Goal: Information Seeking & Learning: Find specific fact

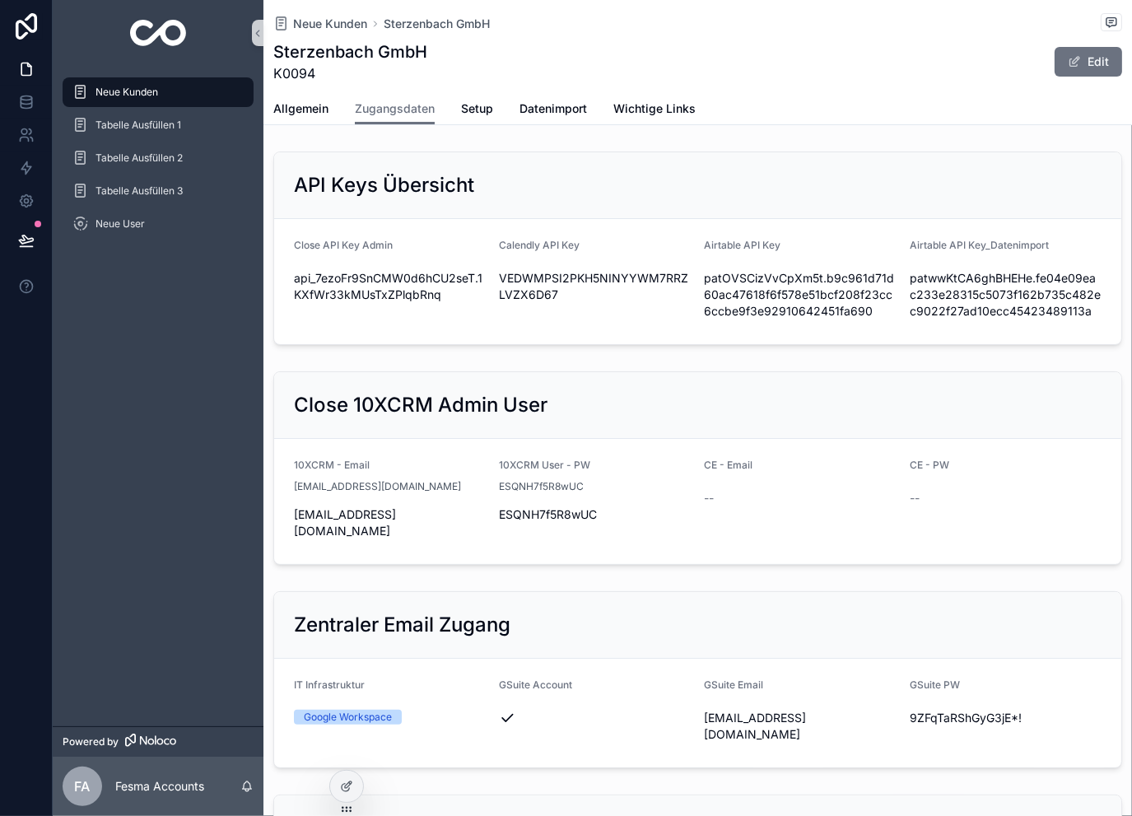
scroll to position [713, 0]
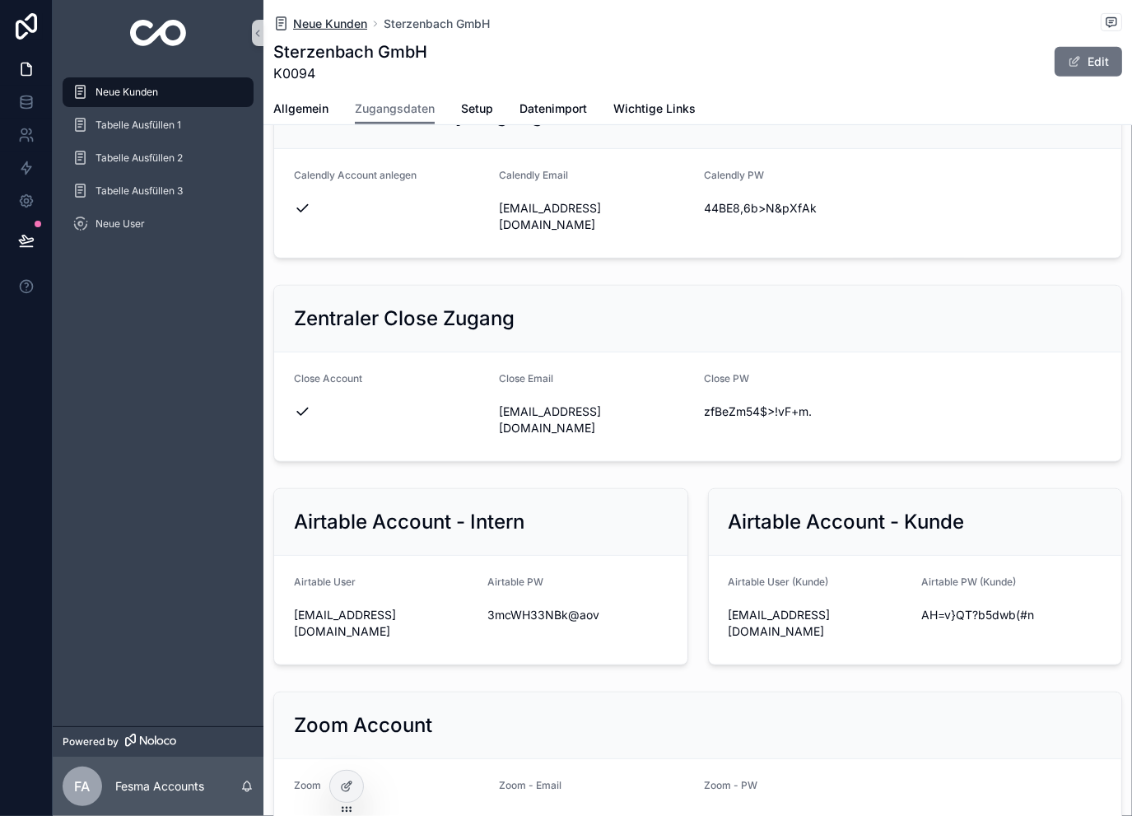
click at [337, 22] on span "Neue Kunden" at bounding box center [330, 24] width 74 height 16
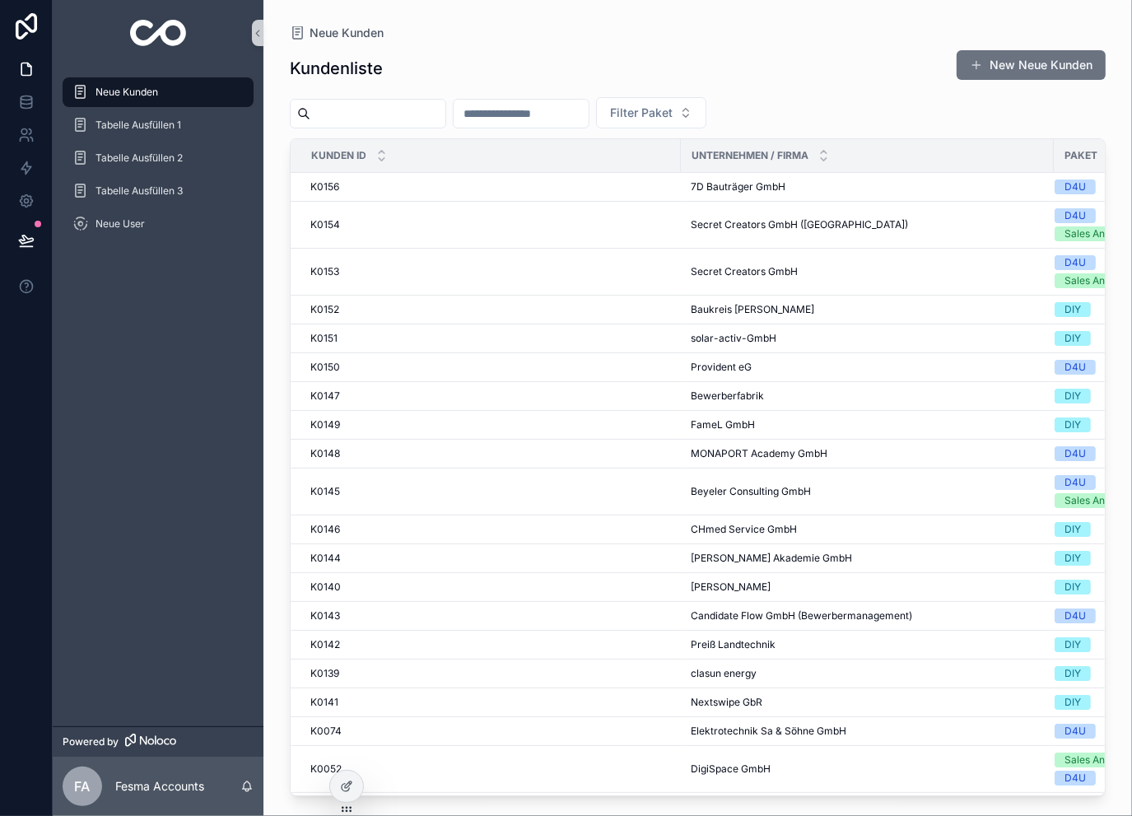
click at [588, 106] on input "scrollable content" at bounding box center [520, 113] width 135 height 23
type input "***"
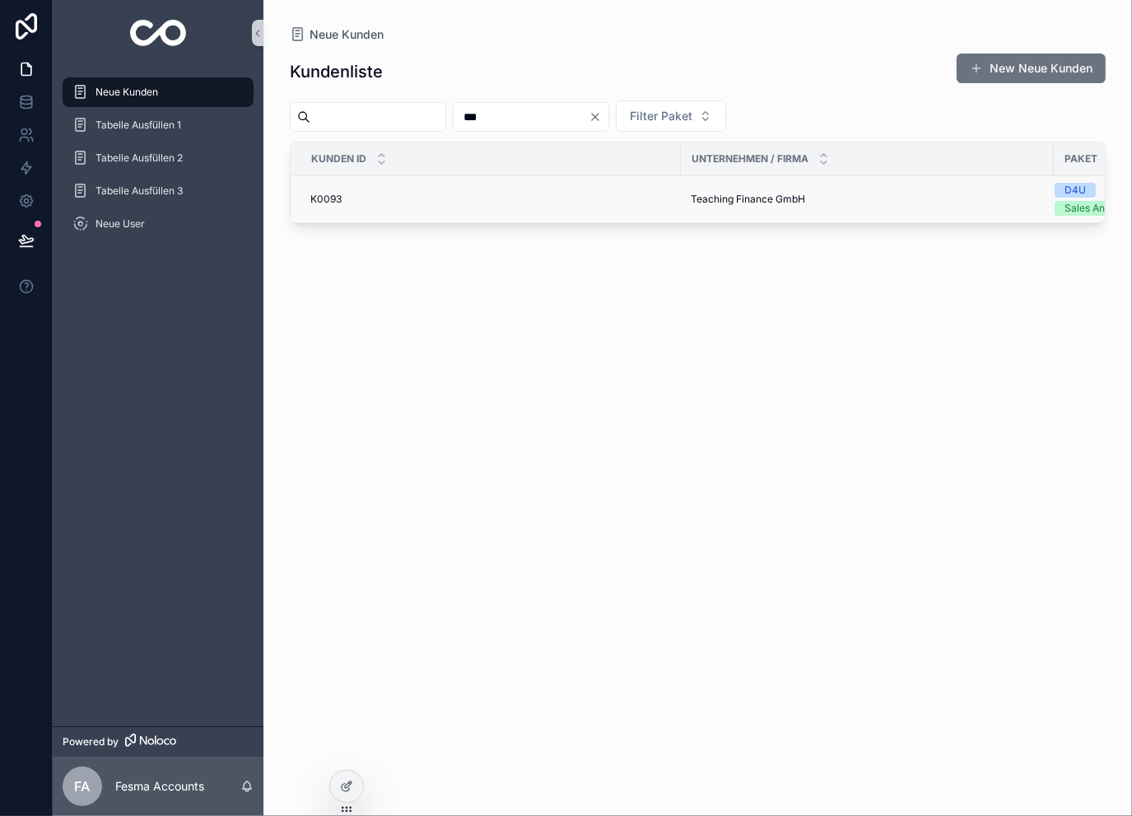
click at [681, 199] on td "Teaching Finance GmbH Teaching Finance GmbH" at bounding box center [867, 199] width 373 height 47
click at [709, 198] on span "Teaching Finance GmbH" at bounding box center [747, 199] width 114 height 13
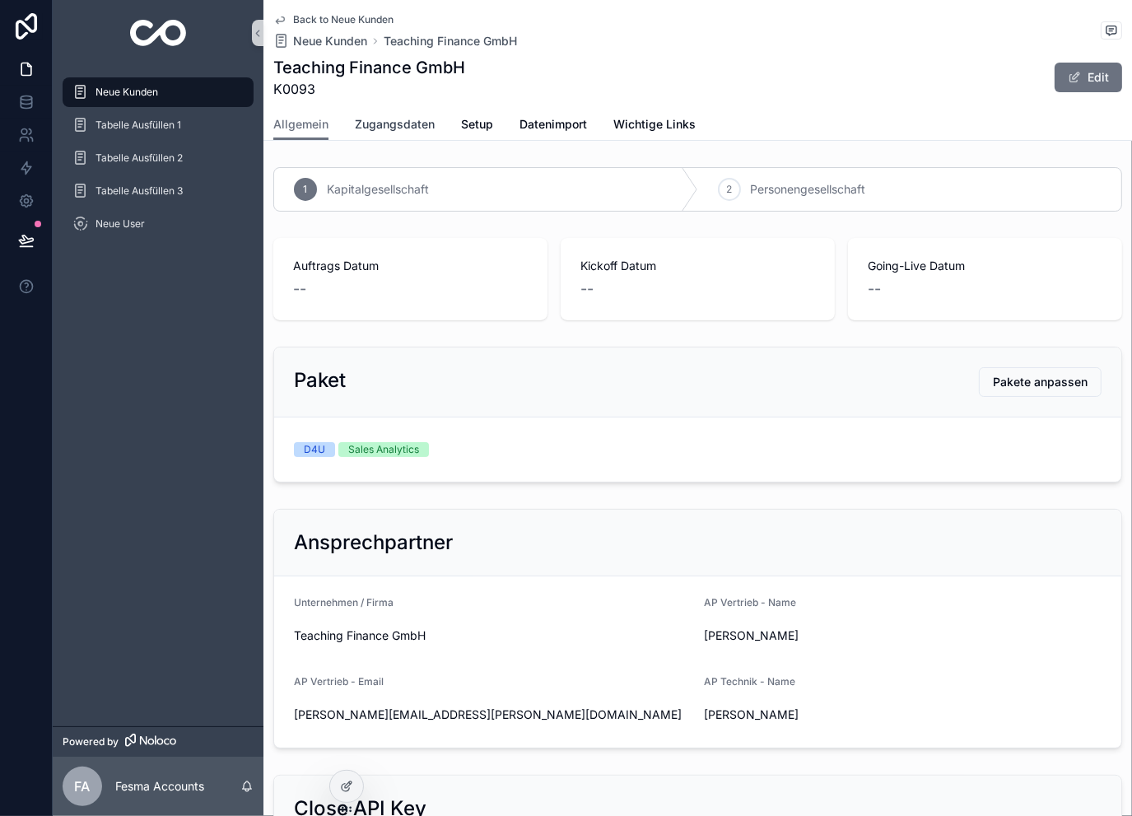
click at [411, 123] on span "Zugangsdaten" at bounding box center [395, 124] width 80 height 16
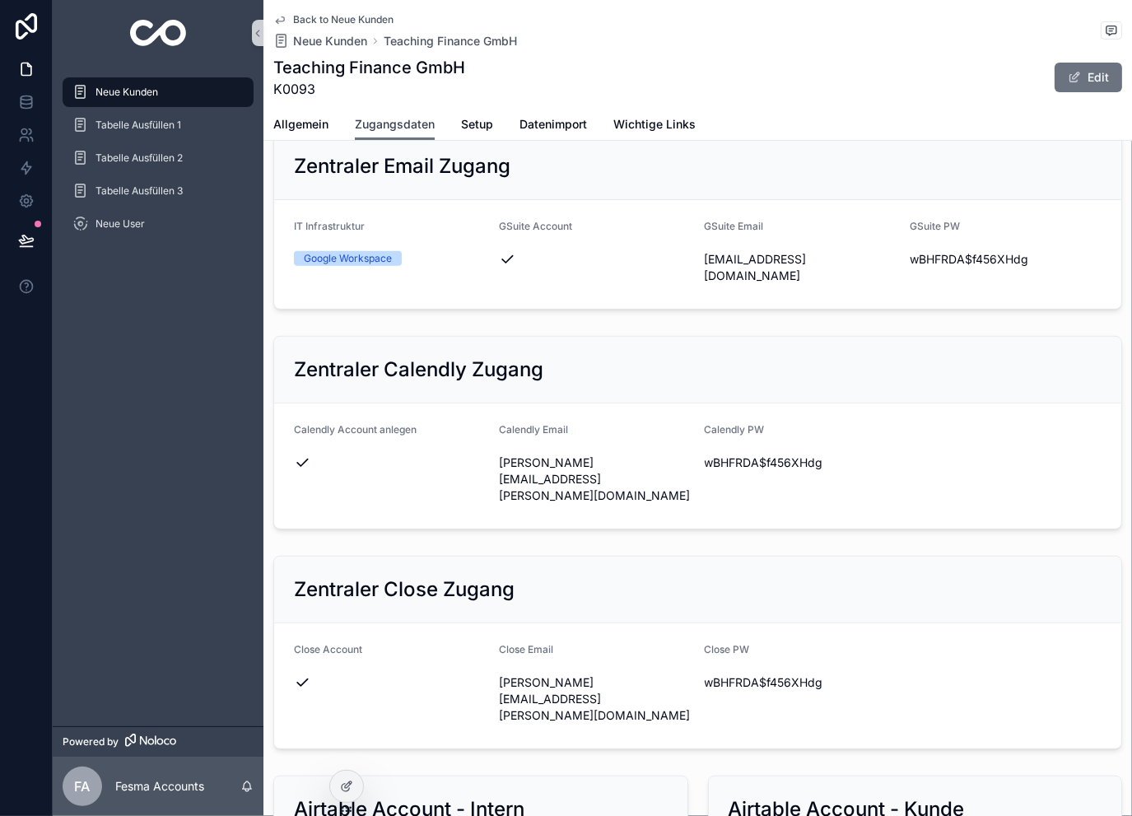
scroll to position [494, 0]
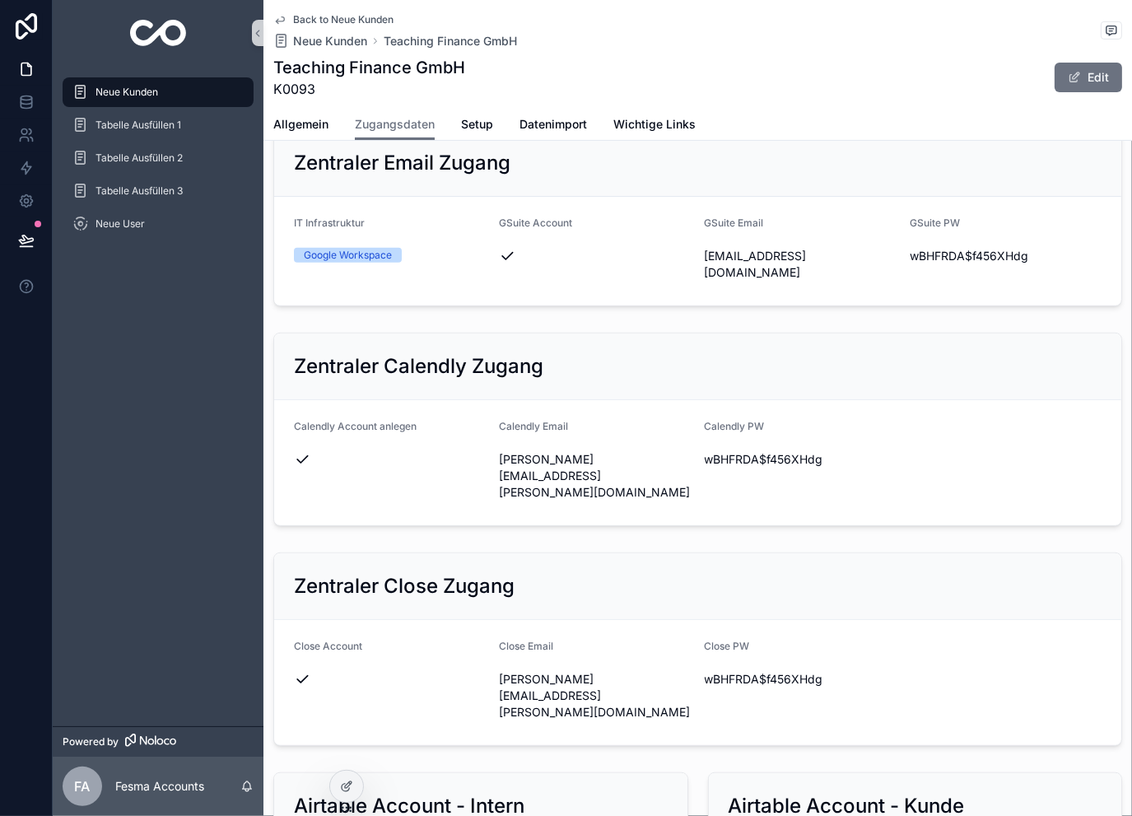
click at [482, 408] on form "Calendly Account anlegen Calendly Email [PERSON_NAME][EMAIL_ADDRESS][PERSON_NAM…" at bounding box center [697, 462] width 847 height 125
click at [486, 469] on icon "scrollable content" at bounding box center [488, 475] width 13 height 13
click at [691, 457] on icon "scrollable content" at bounding box center [694, 460] width 7 height 7
click at [356, 13] on span "Back to Neue Kunden" at bounding box center [343, 19] width 100 height 13
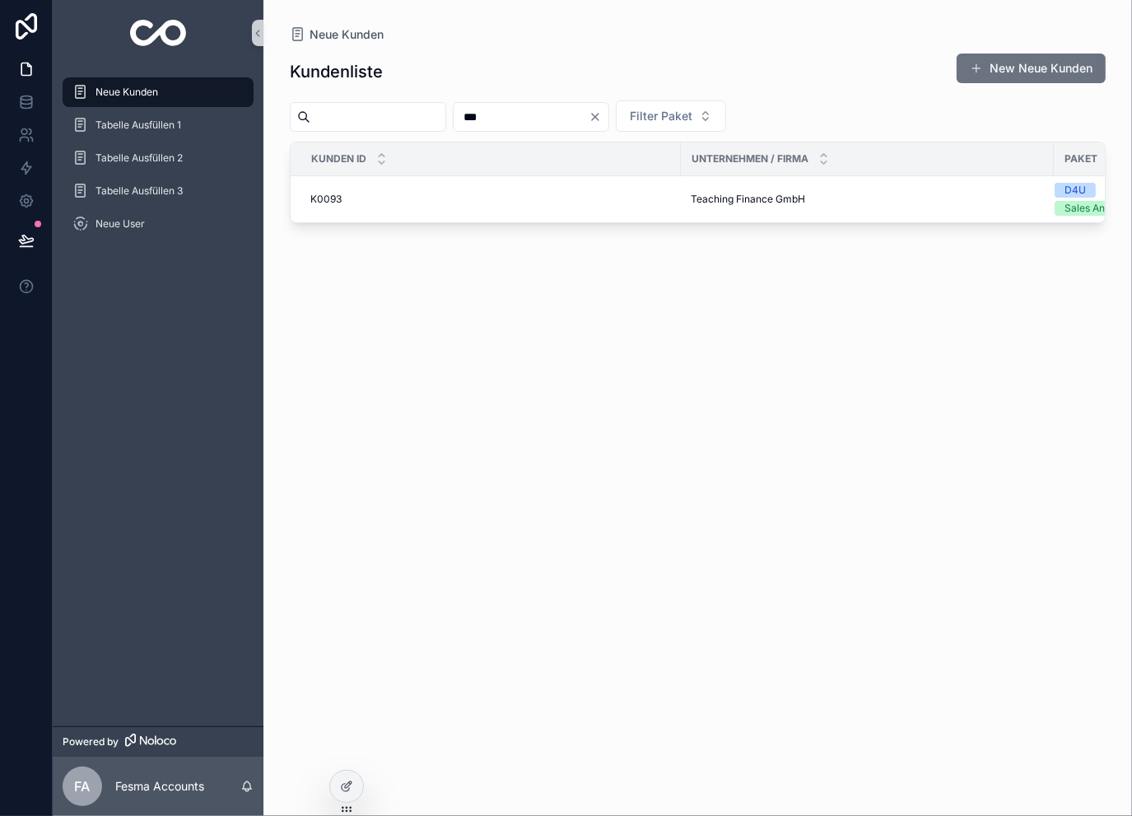
click at [584, 108] on input "***" at bounding box center [520, 116] width 135 height 23
type input "***"
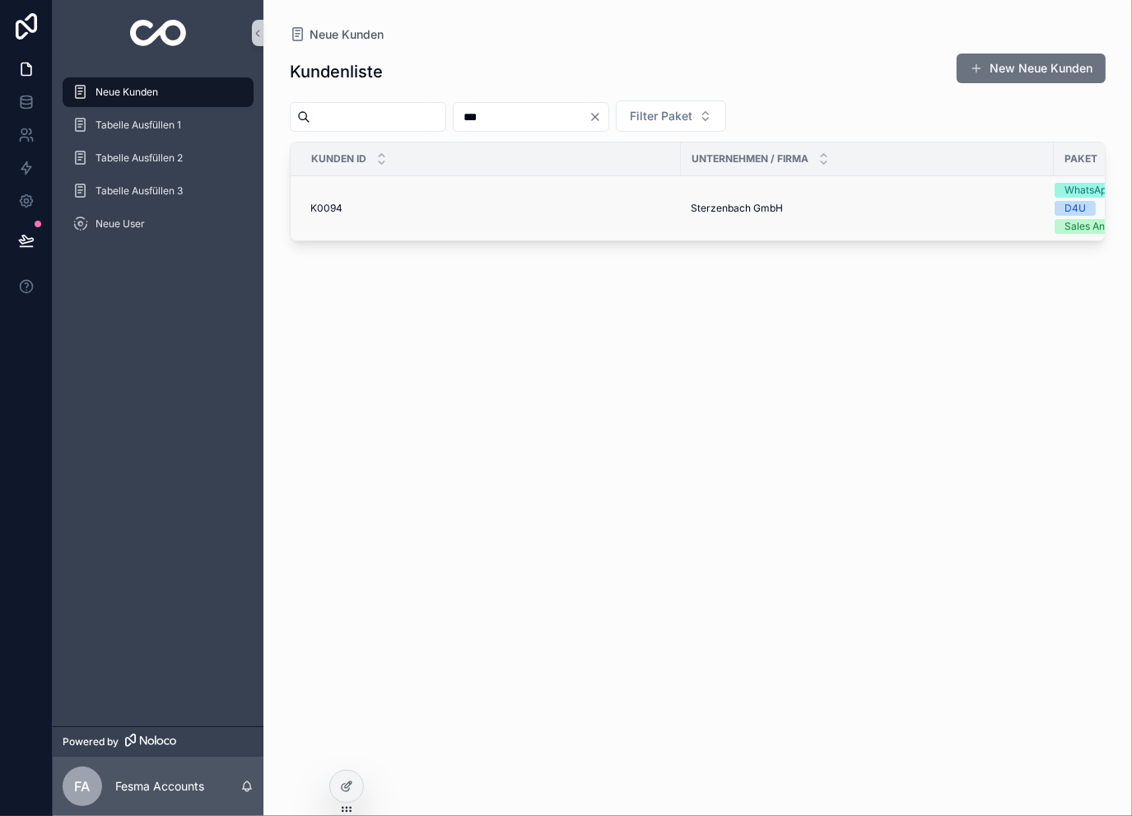
click at [725, 208] on span "Sterzenbach GmbH" at bounding box center [736, 208] width 92 height 13
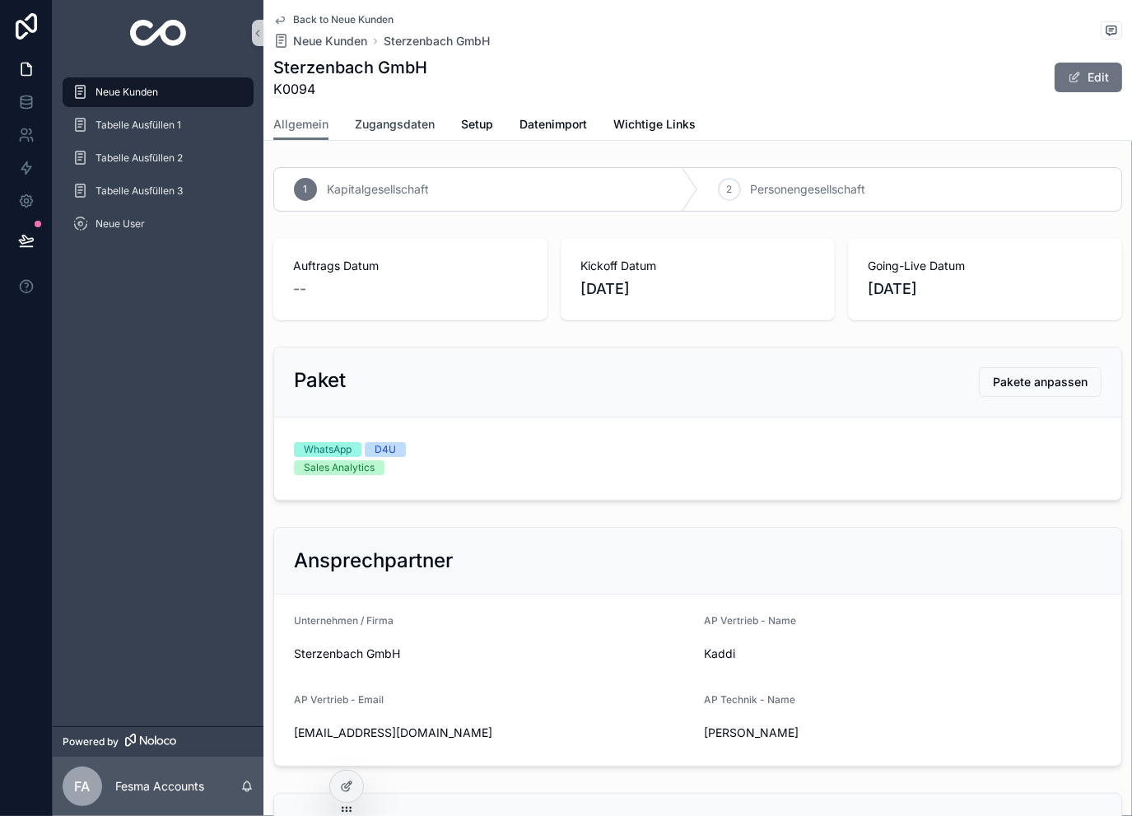
click at [421, 126] on span "Zugangsdaten" at bounding box center [395, 124] width 80 height 16
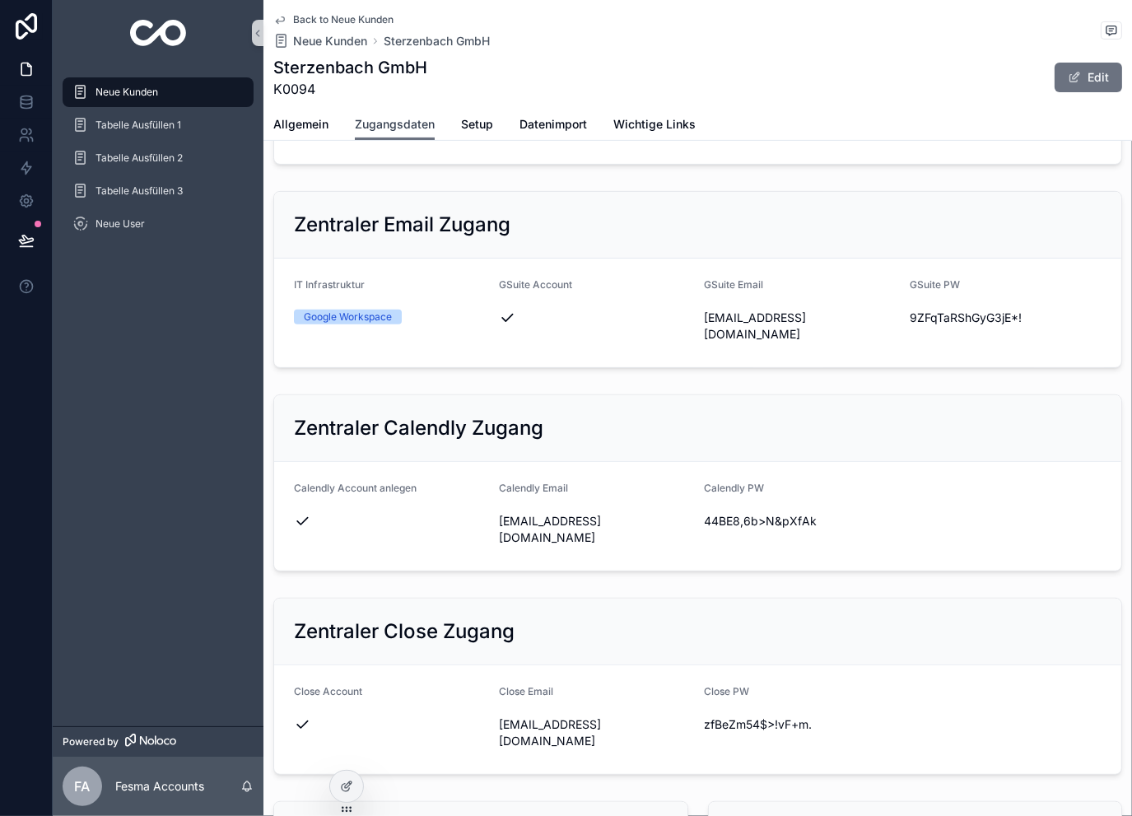
scroll to position [439, 0]
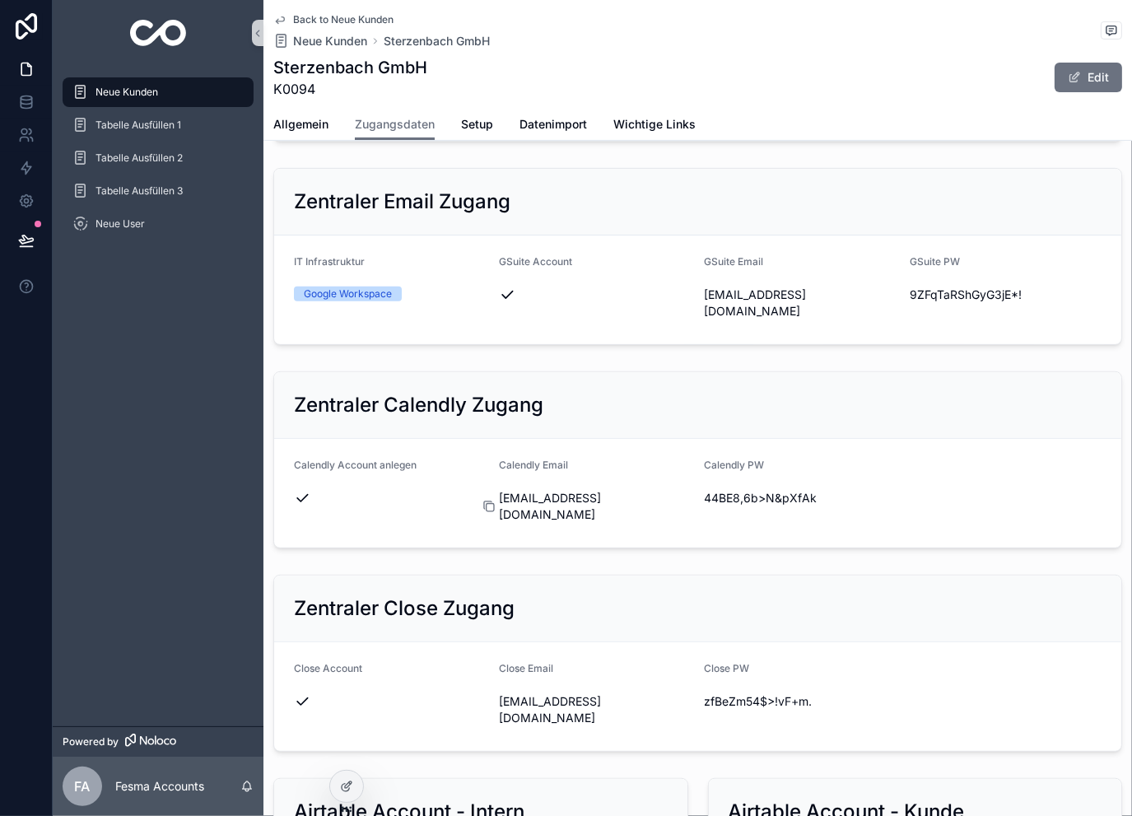
click at [486, 500] on icon "scrollable content" at bounding box center [488, 506] width 13 height 13
drag, startPoint x: 688, startPoint y: 462, endPoint x: 703, endPoint y: 462, distance: 14.8
click at [688, 491] on icon "scrollable content" at bounding box center [694, 497] width 13 height 13
click at [895, 290] on icon "scrollable content" at bounding box center [898, 293] width 7 height 7
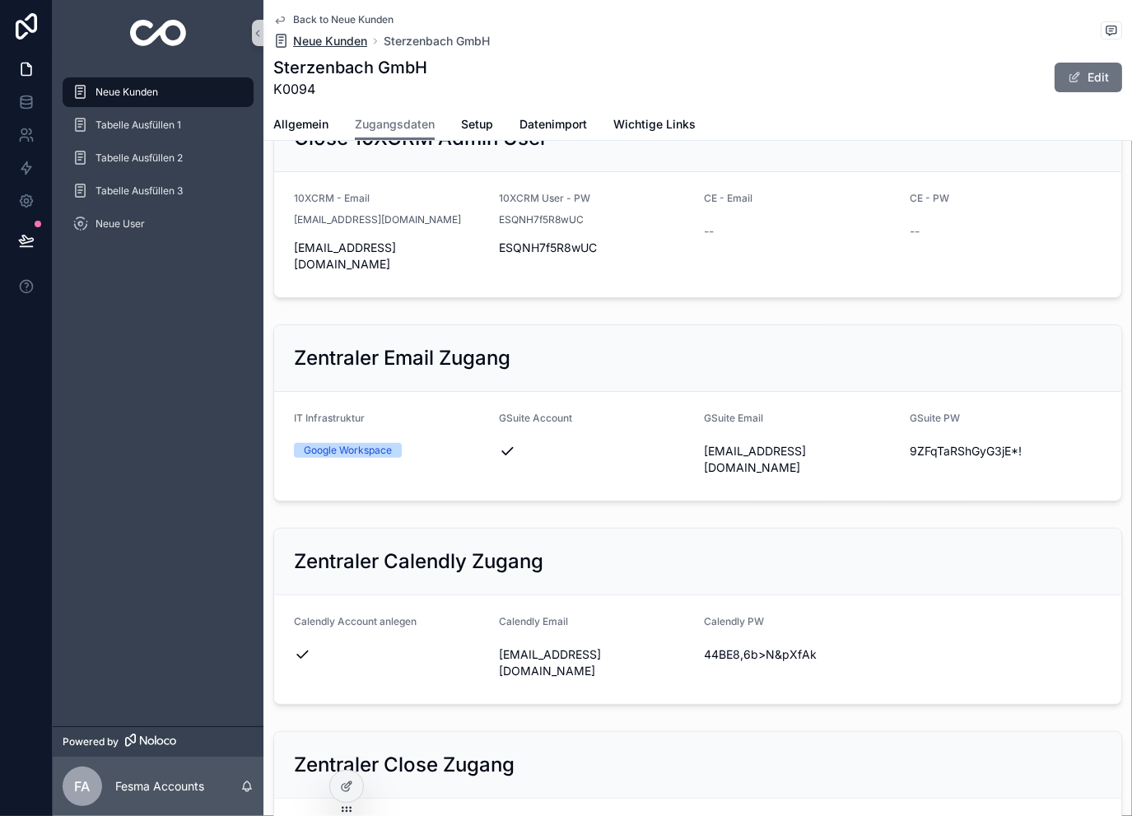
scroll to position [274, 0]
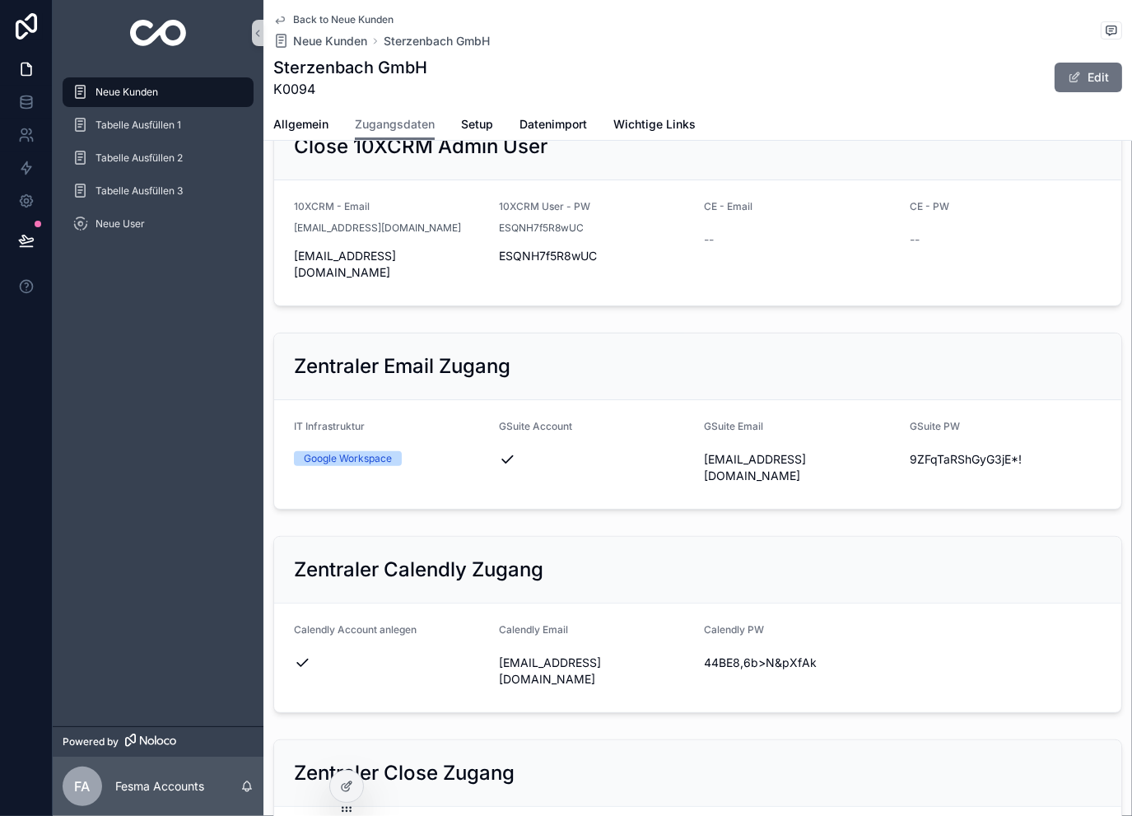
click at [333, 26] on span "Back to Neue Kunden" at bounding box center [343, 19] width 100 height 13
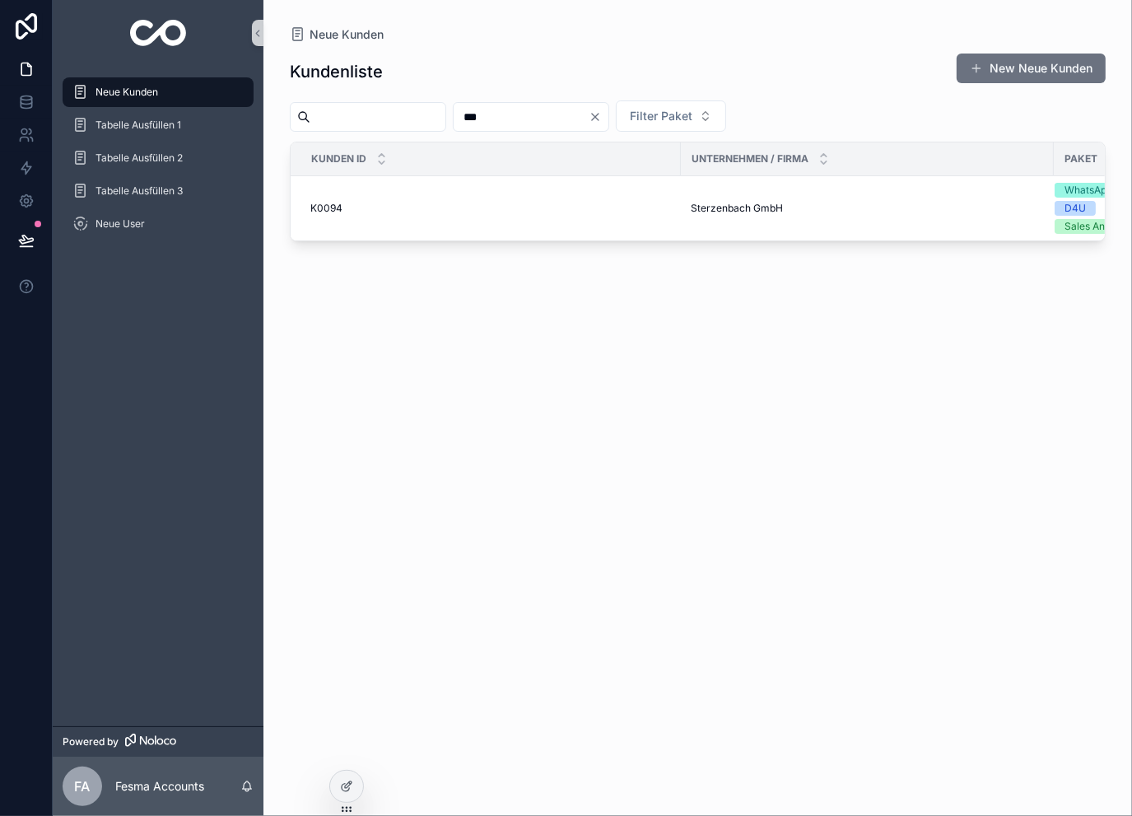
click at [535, 109] on input "***" at bounding box center [520, 116] width 135 height 23
type input "***"
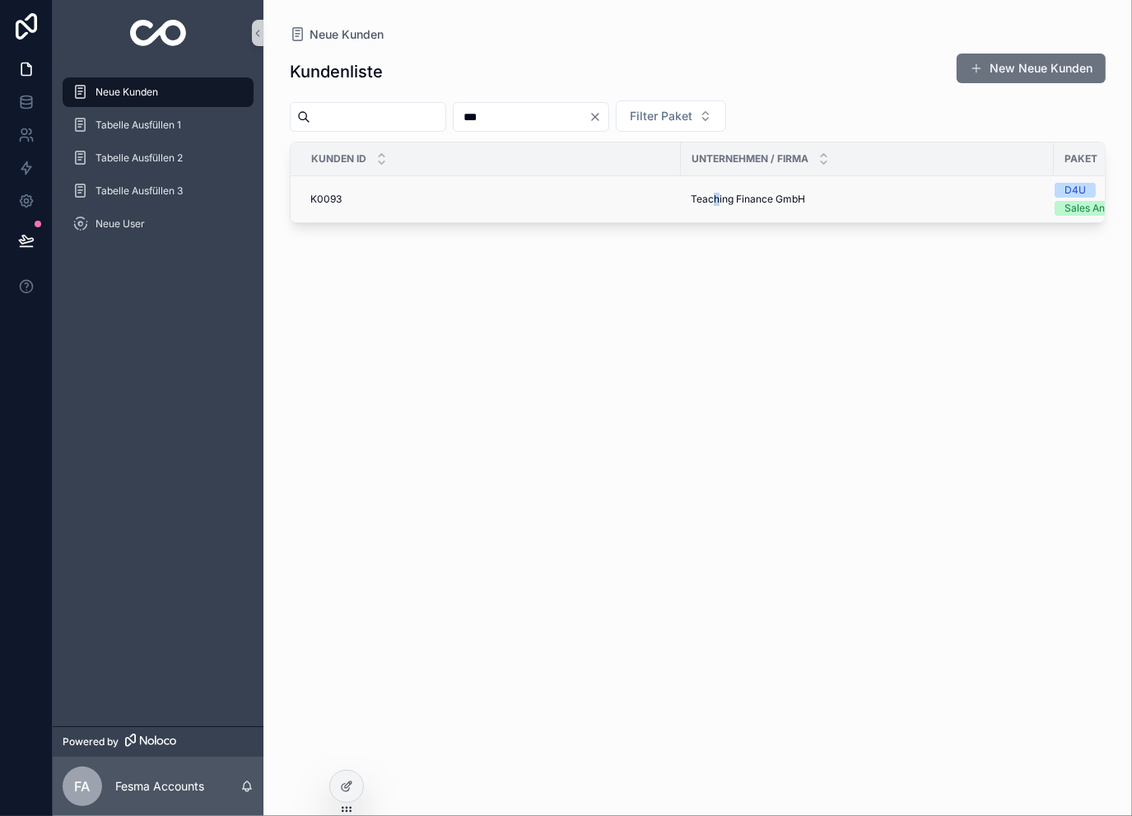
click at [716, 211] on td "Teaching Finance GmbH Teaching Finance GmbH" at bounding box center [867, 199] width 373 height 47
click at [750, 201] on span "Teaching Finance GmbH" at bounding box center [747, 199] width 114 height 13
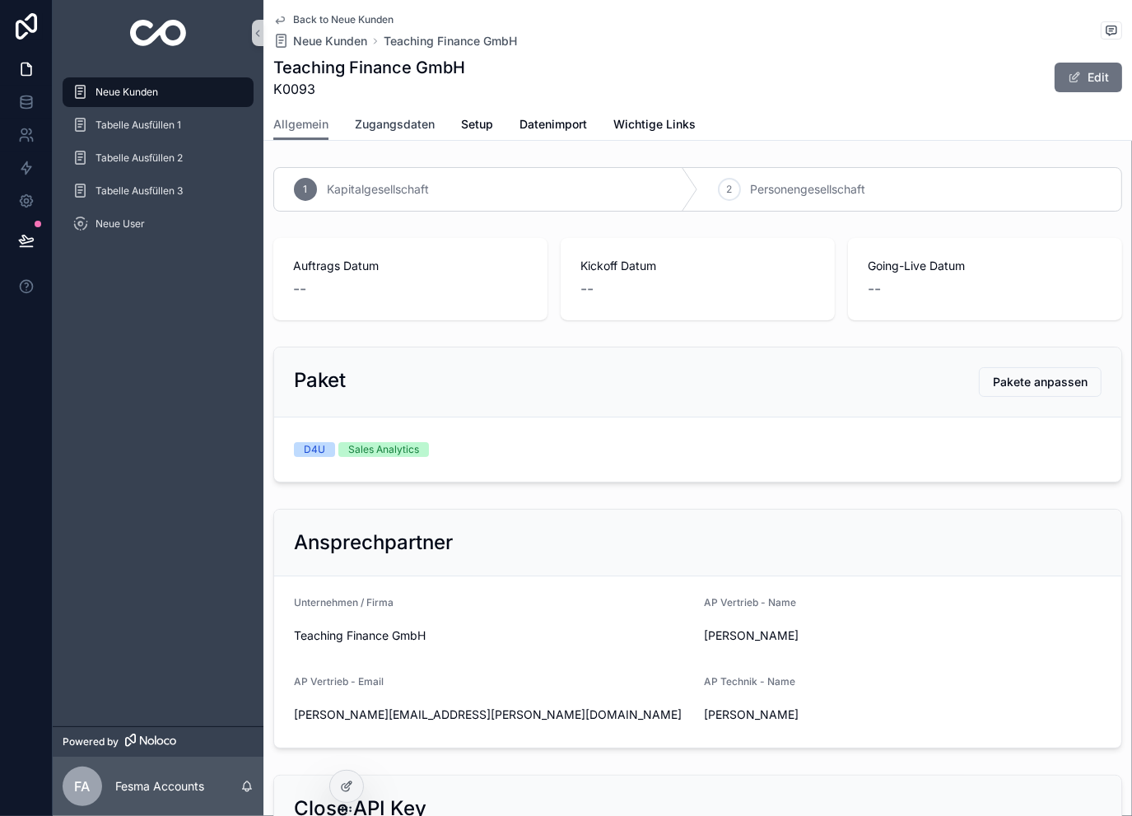
click at [379, 122] on span "Zugangsdaten" at bounding box center [395, 124] width 80 height 16
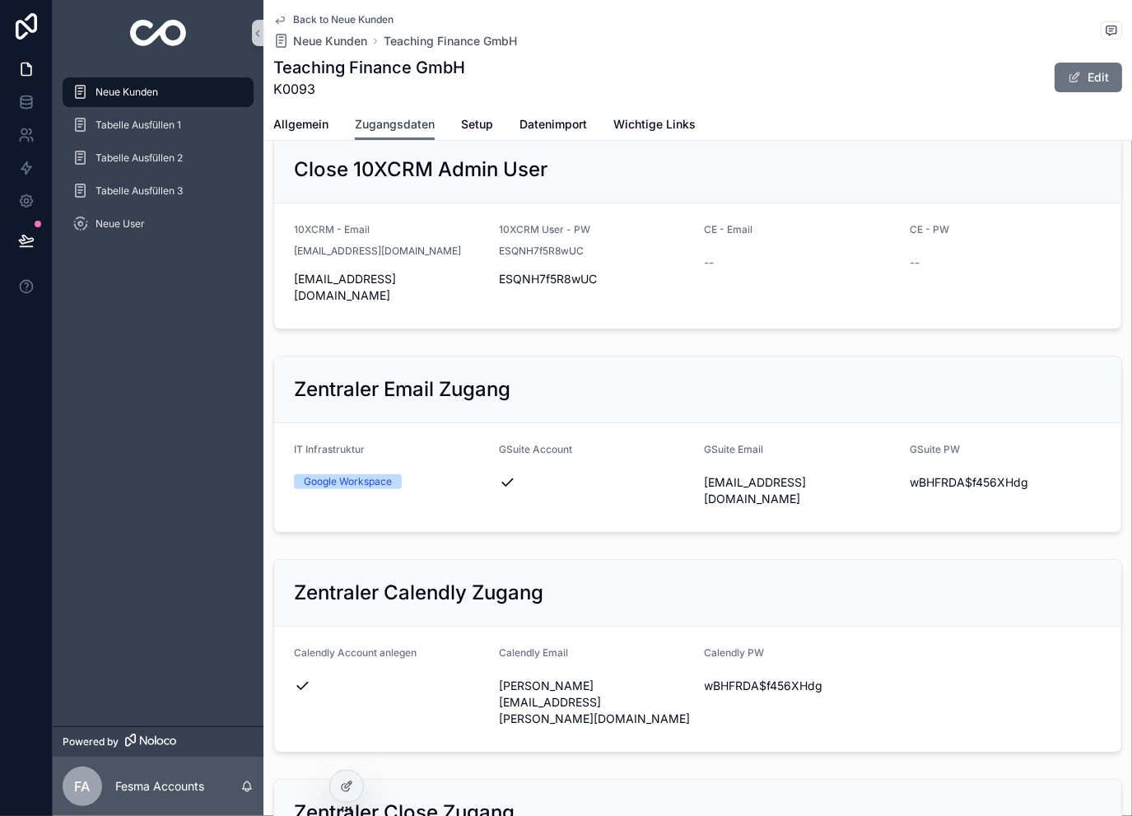
scroll to position [274, 0]
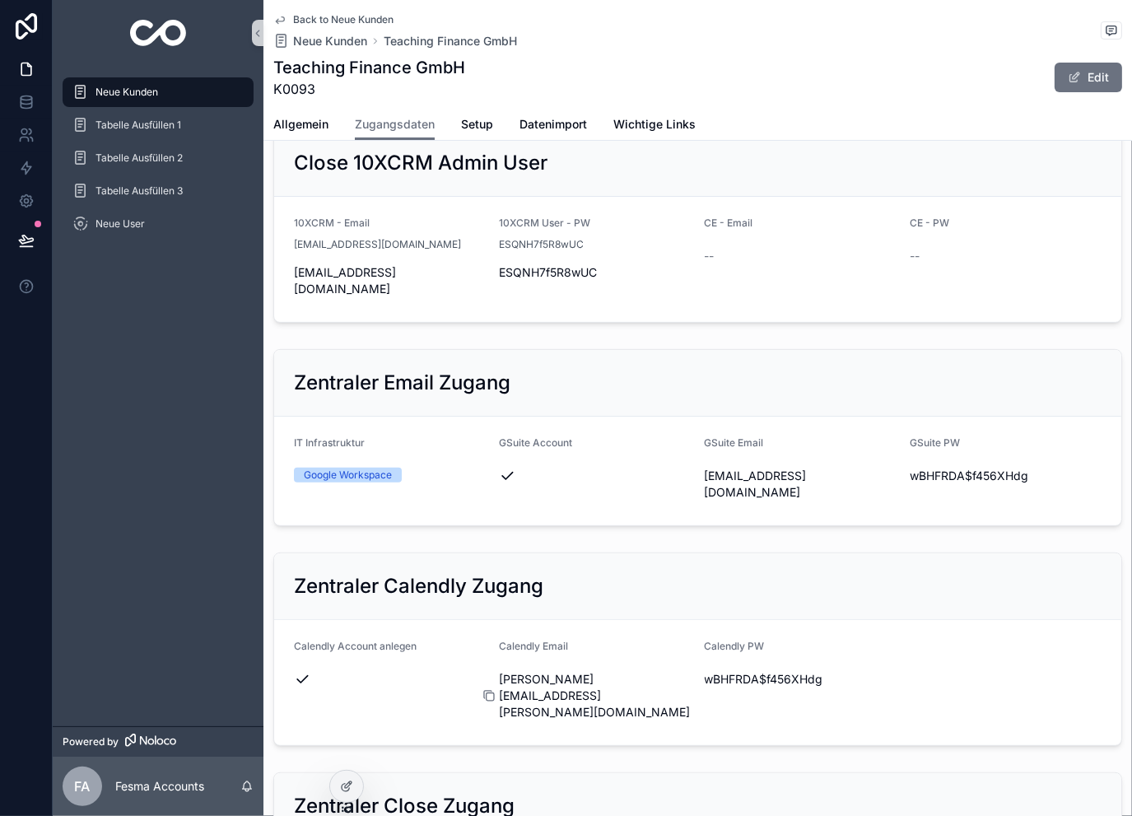
click at [486, 689] on icon "scrollable content" at bounding box center [488, 695] width 13 height 13
click at [691, 672] on icon "scrollable content" at bounding box center [694, 678] width 13 height 13
click at [314, 125] on span "Allgemein" at bounding box center [300, 124] width 55 height 16
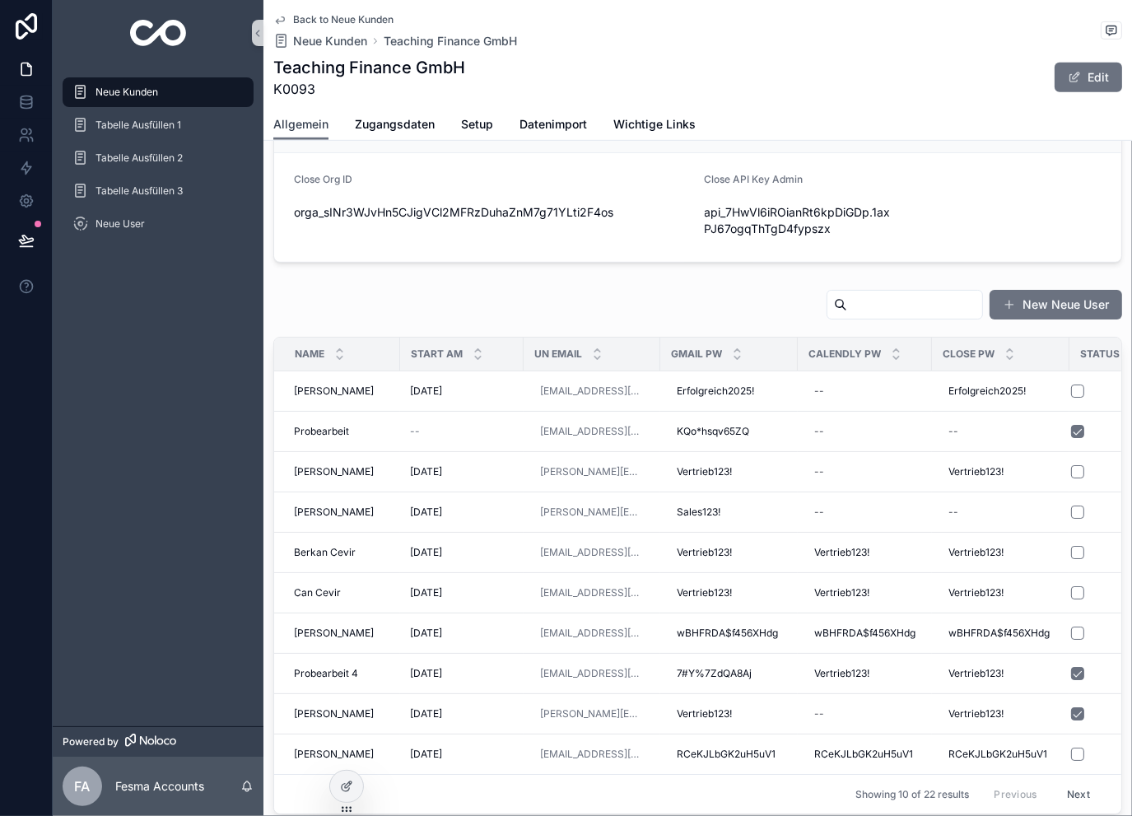
scroll to position [767, 0]
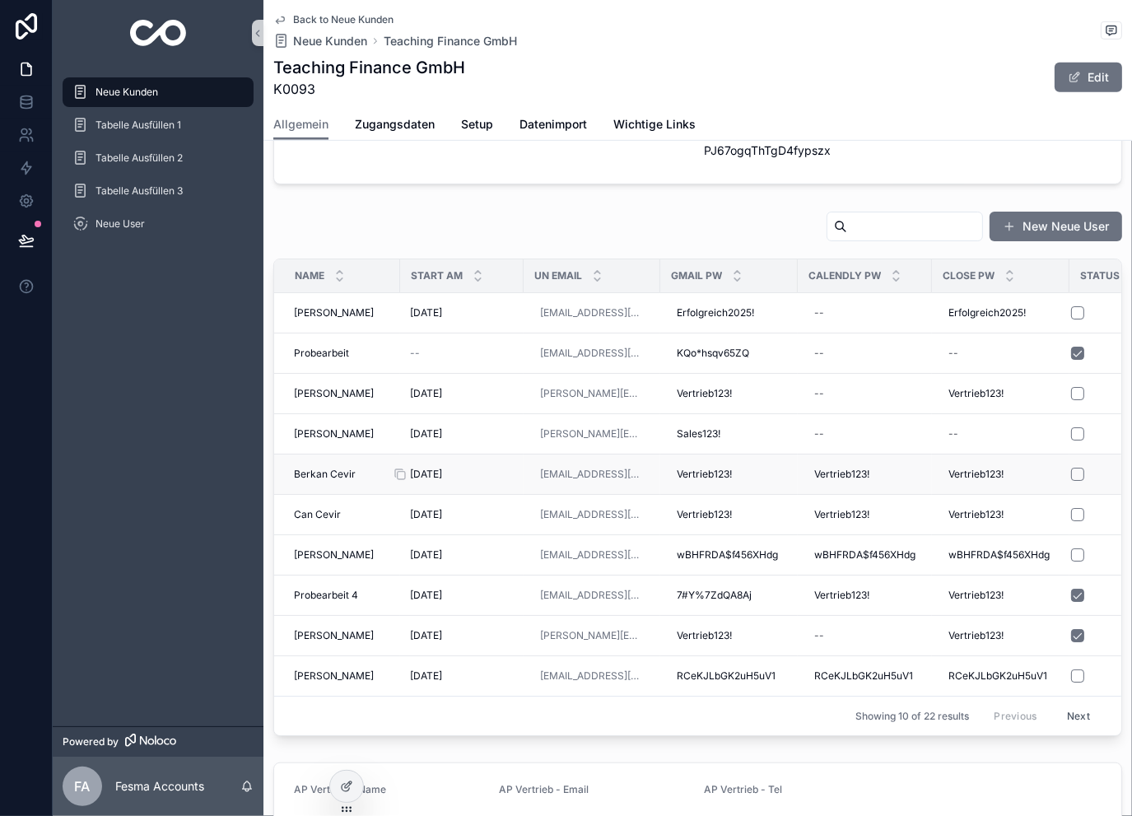
click at [481, 467] on div "[DATE] [DATE]" at bounding box center [462, 473] width 104 height 13
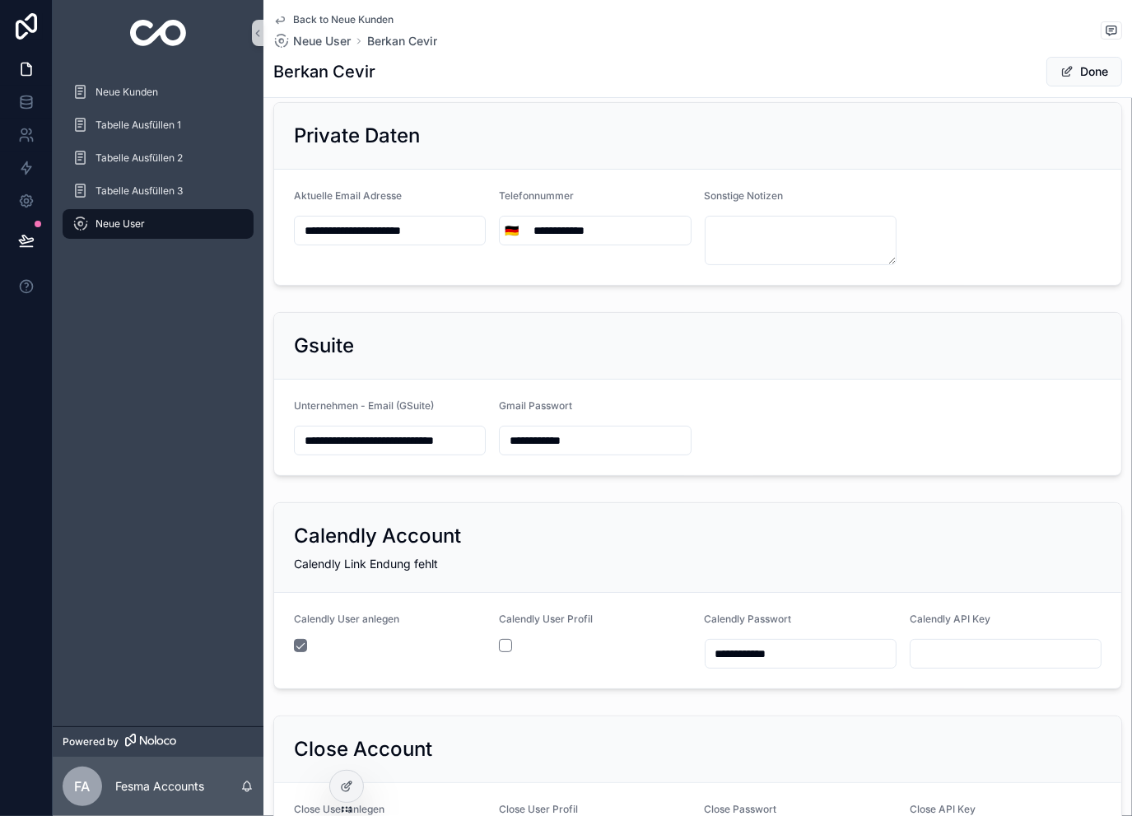
scroll to position [165, 0]
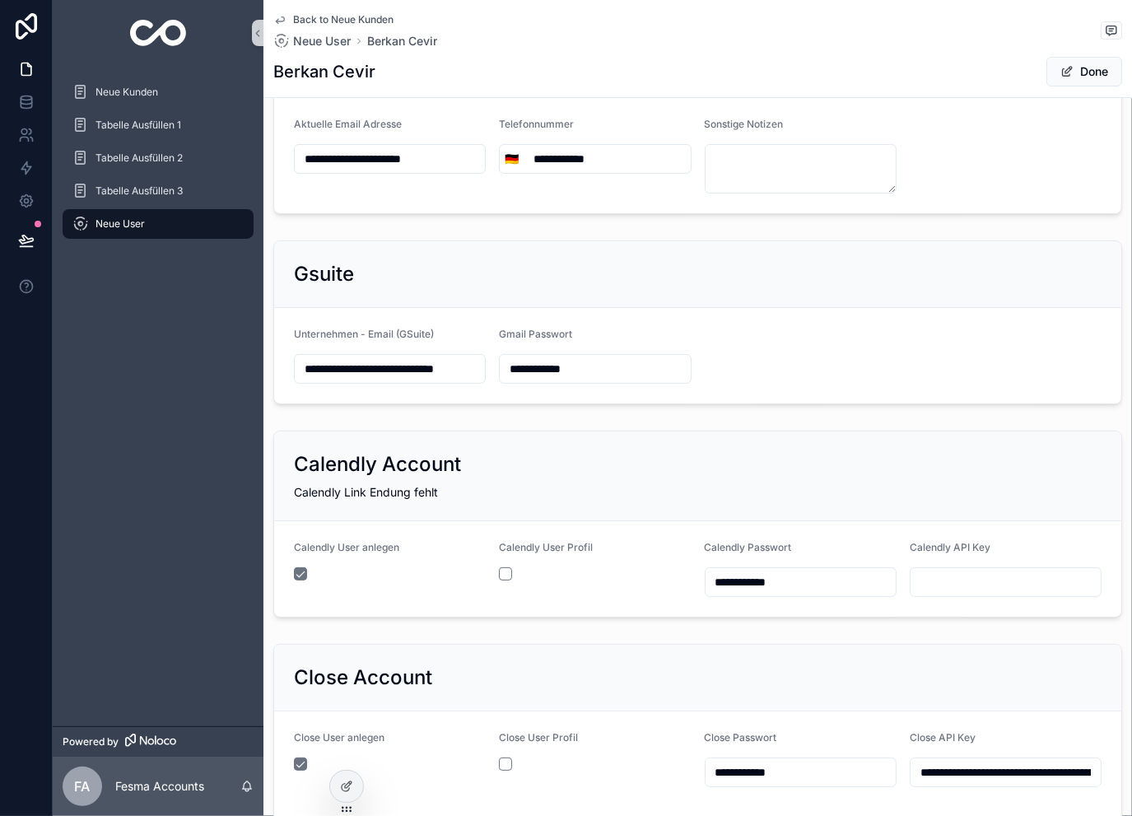
click at [425, 378] on input "**********" at bounding box center [390, 368] width 190 height 23
click at [764, 591] on input "**********" at bounding box center [800, 581] width 190 height 23
click at [764, 588] on input "**********" at bounding box center [800, 581] width 190 height 23
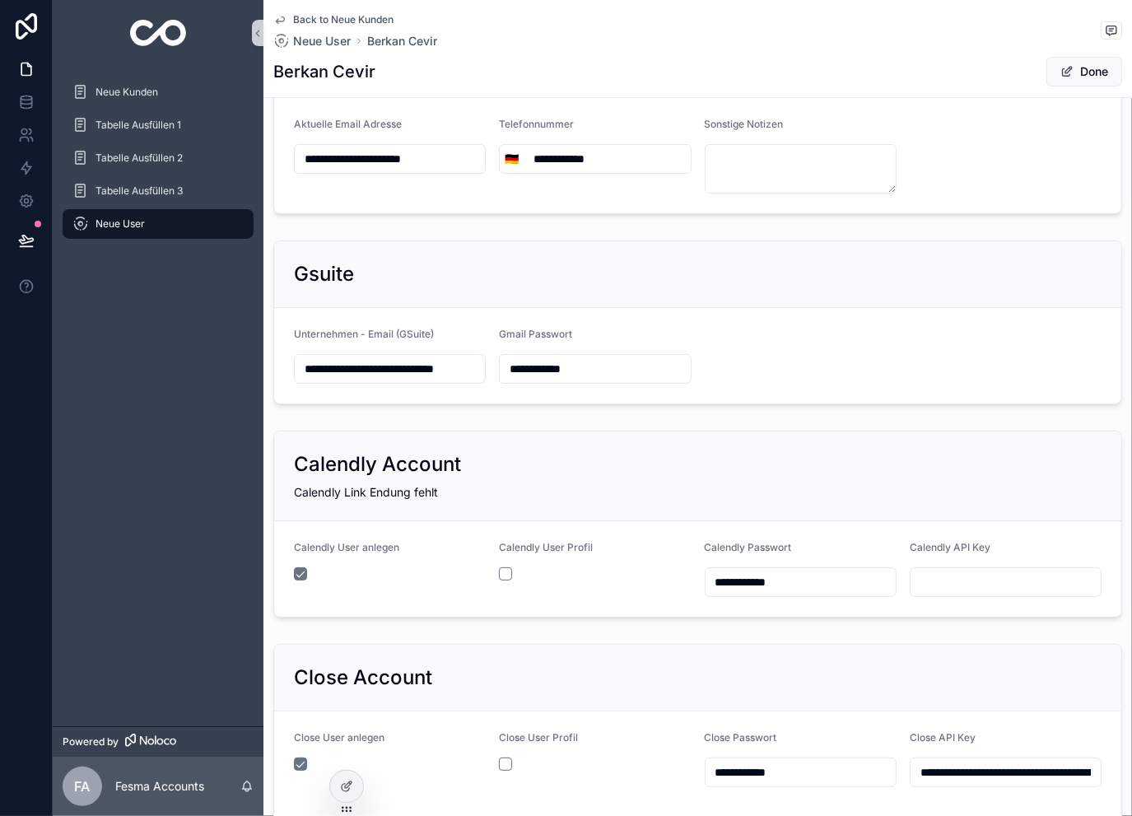
click at [764, 588] on input "**********" at bounding box center [800, 581] width 190 height 23
click at [351, 25] on span "Back to Neue Kunden" at bounding box center [343, 19] width 100 height 13
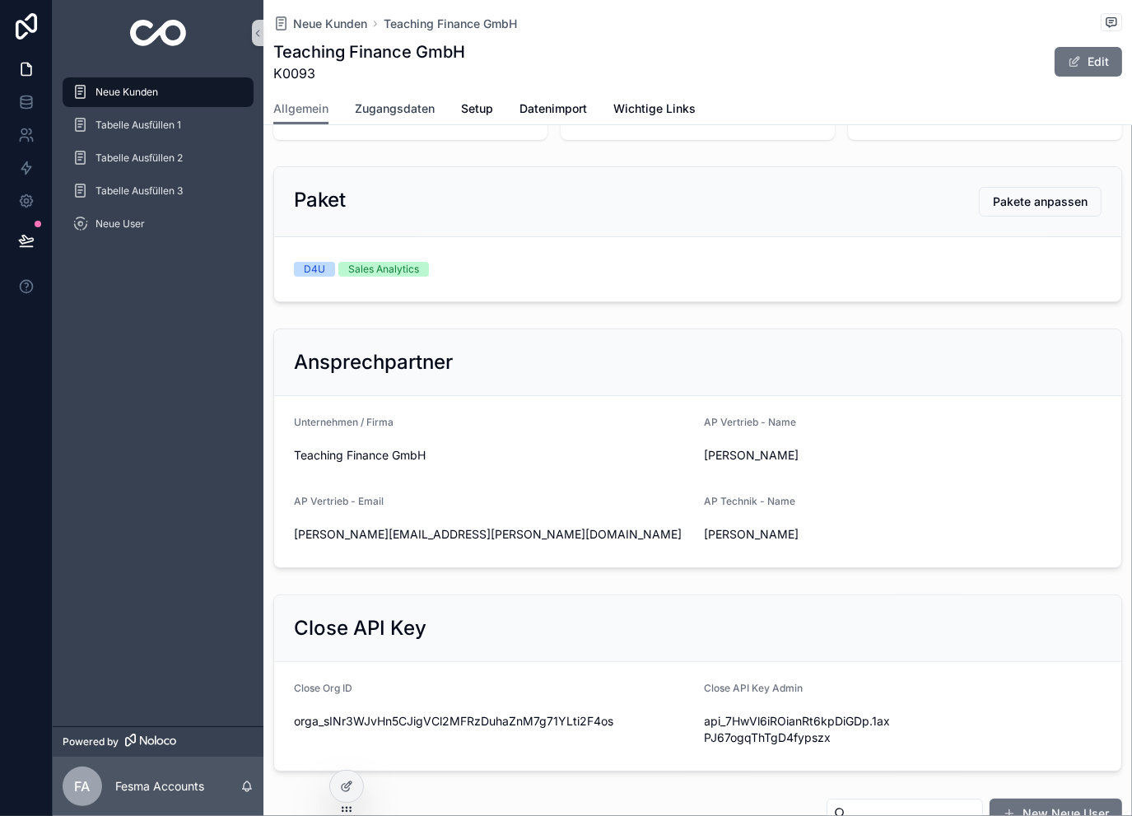
click at [416, 100] on link "Zugangsdaten" at bounding box center [395, 110] width 80 height 33
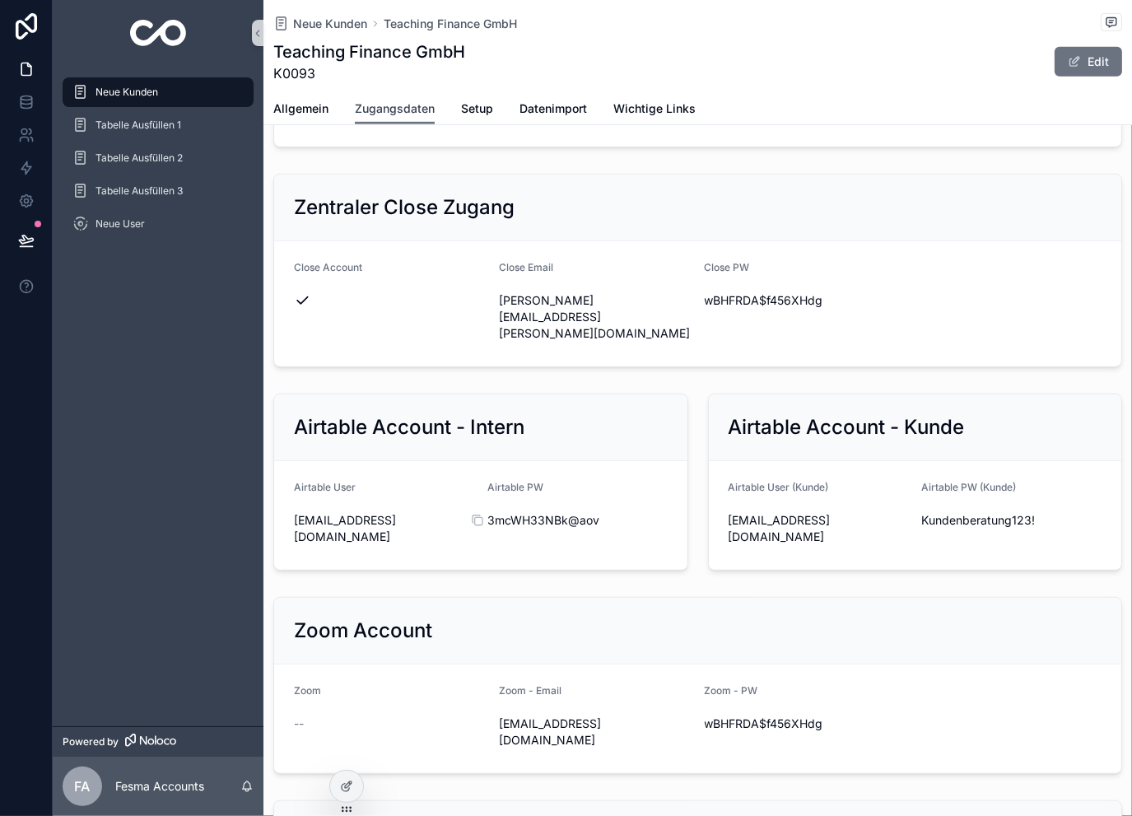
scroll to position [877, 0]
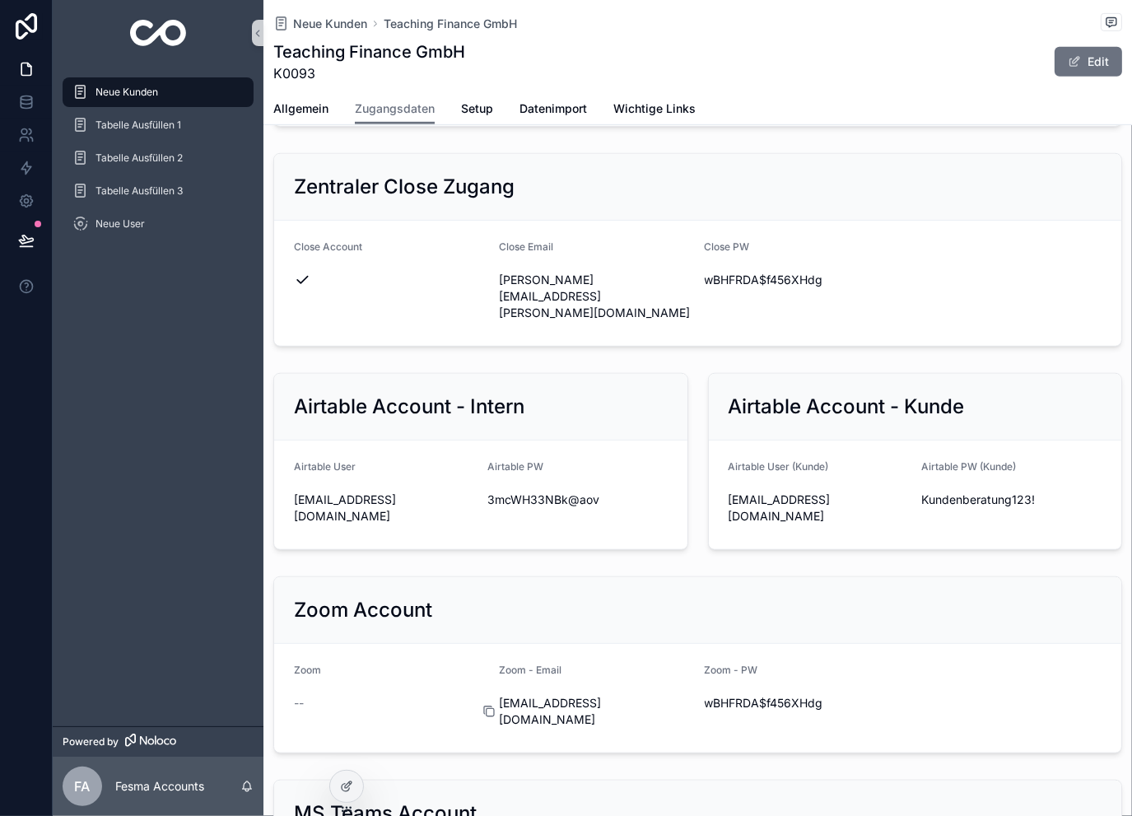
click at [484, 704] on icon "scrollable content" at bounding box center [488, 710] width 13 height 13
click at [691, 696] on icon "scrollable content" at bounding box center [694, 702] width 13 height 13
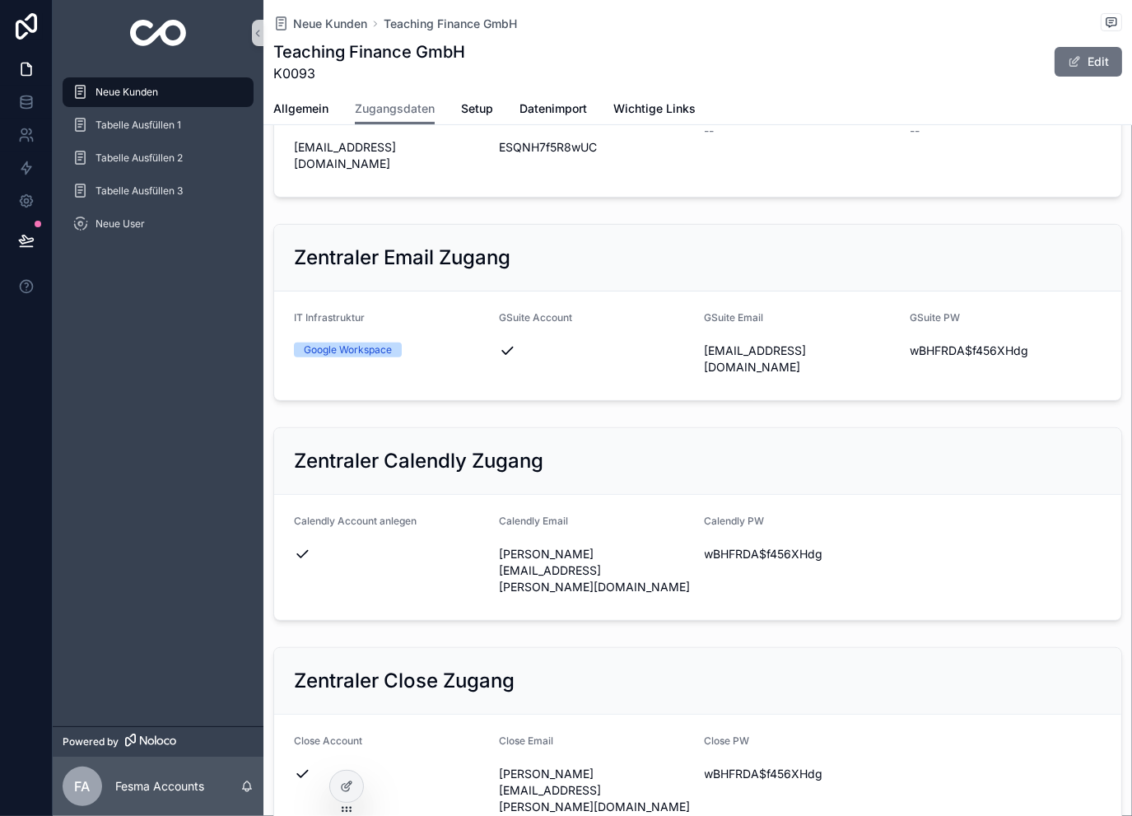
scroll to position [439, 0]
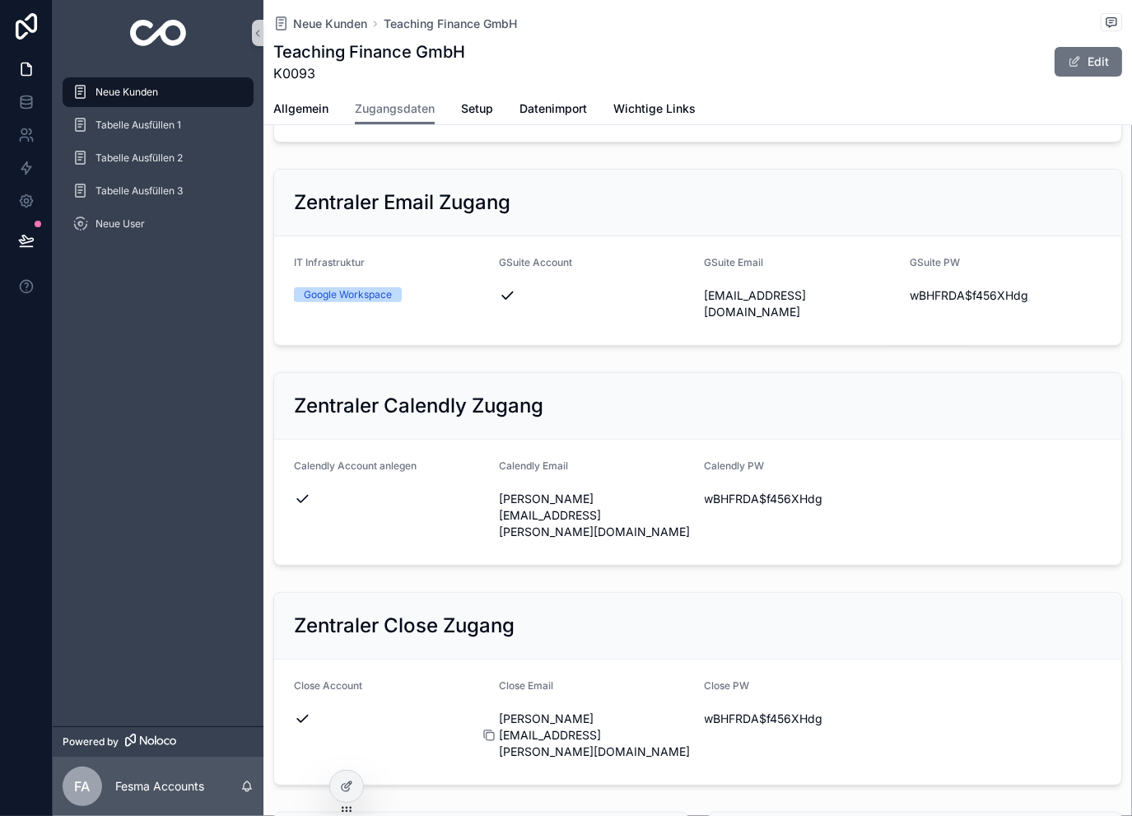
click at [487, 728] on icon "scrollable content" at bounding box center [488, 734] width 13 height 13
click at [690, 494] on icon "scrollable content" at bounding box center [693, 497] width 7 height 7
click at [688, 492] on icon "scrollable content" at bounding box center [694, 498] width 13 height 13
click at [688, 712] on icon "scrollable content" at bounding box center [694, 718] width 13 height 13
drag, startPoint x: 485, startPoint y: 655, endPoint x: 518, endPoint y: 651, distance: 33.2
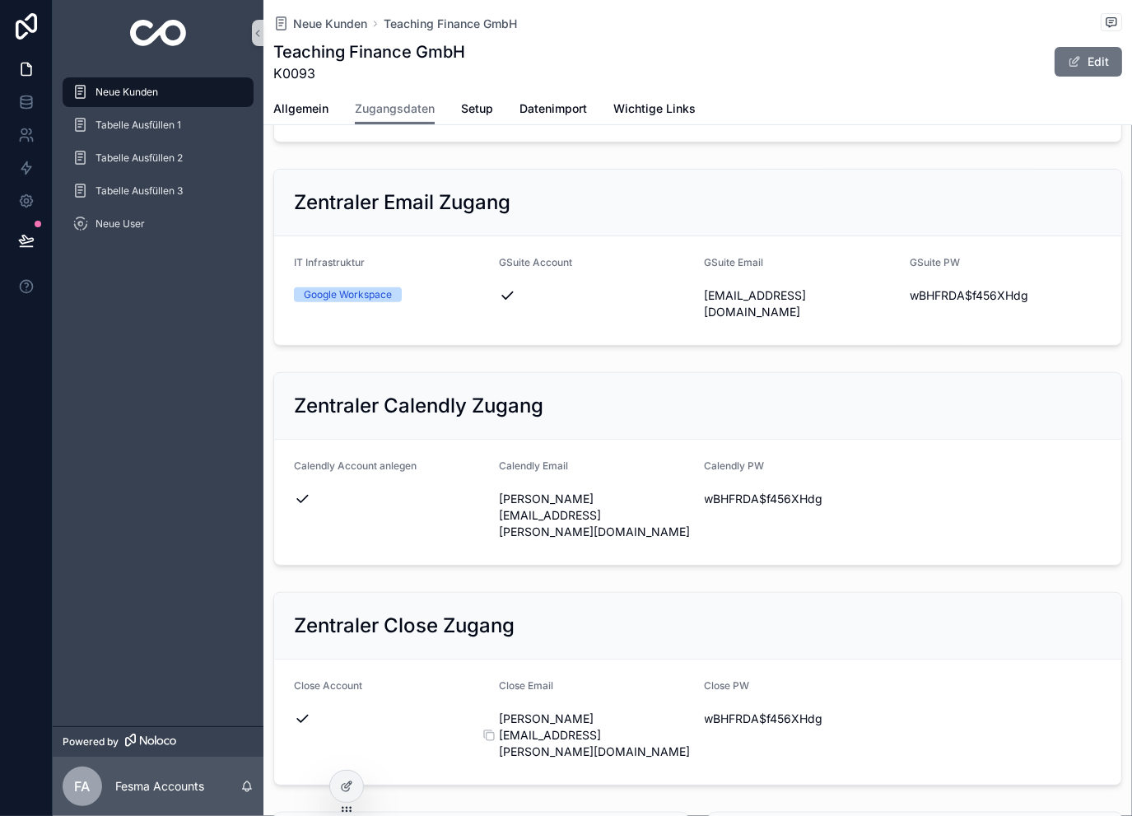
click at [486, 732] on icon "scrollable content" at bounding box center [489, 735] width 7 height 7
click at [353, 19] on span "Neue Kunden" at bounding box center [330, 24] width 74 height 16
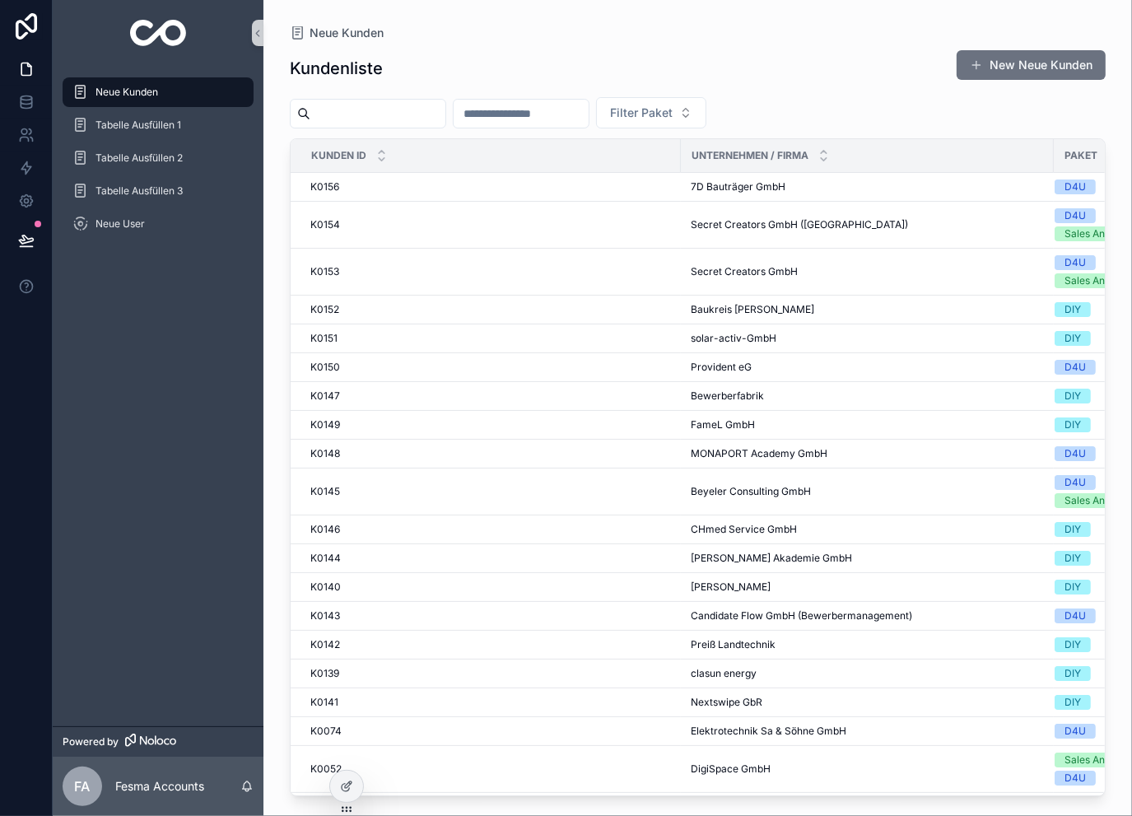
click at [560, 118] on input "scrollable content" at bounding box center [520, 113] width 135 height 23
type input "***"
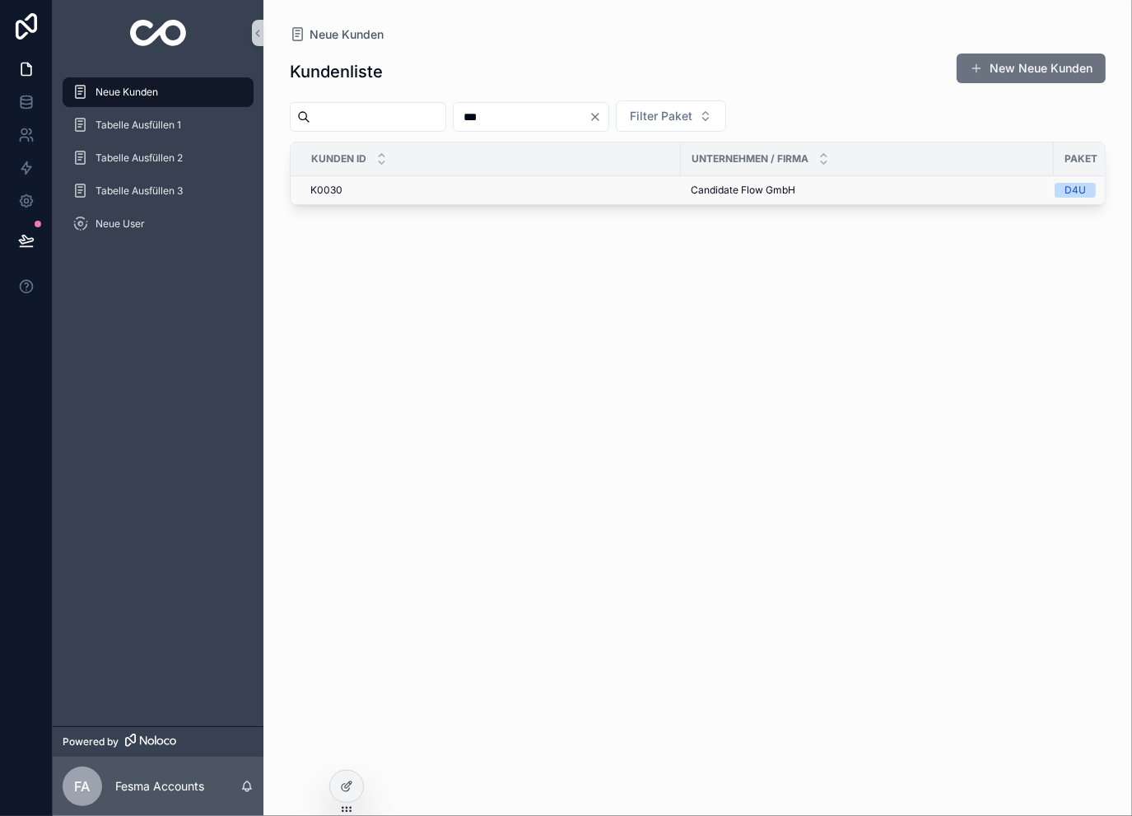
click at [700, 188] on span "Candidate Flow GmbH" at bounding box center [742, 190] width 105 height 13
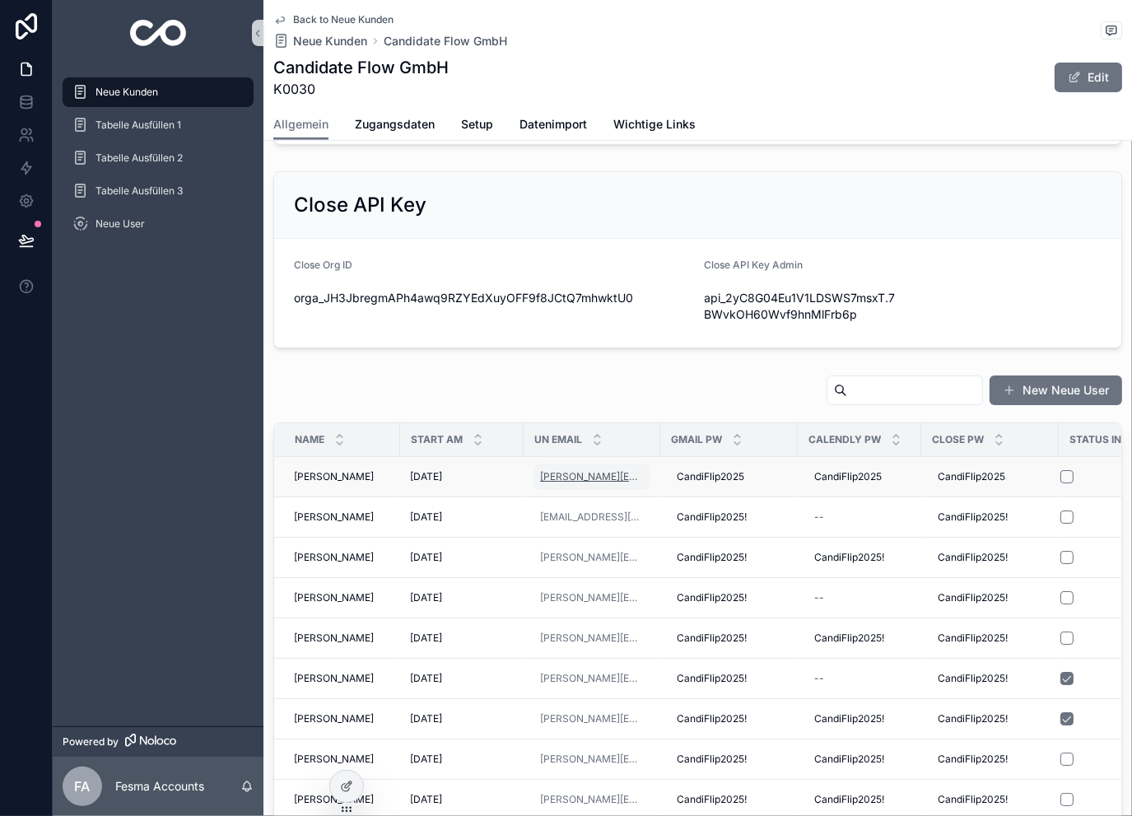
scroll to position [658, 0]
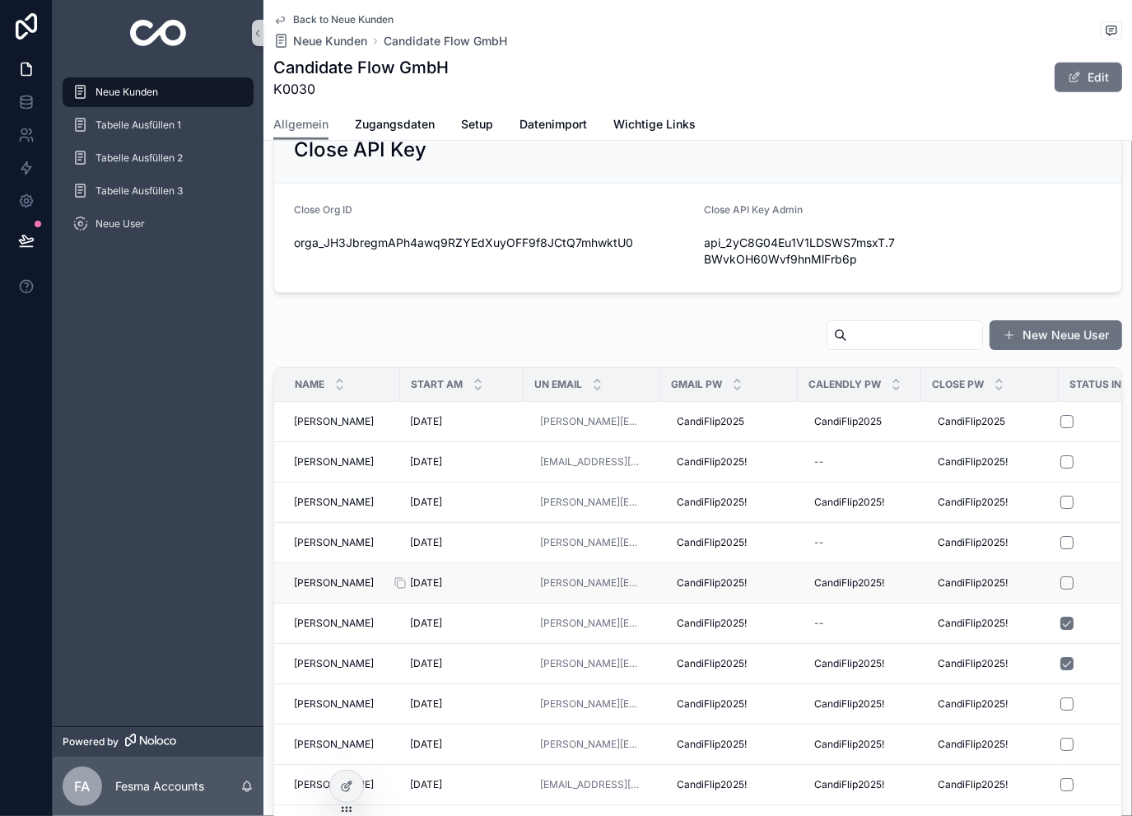
click at [490, 584] on div "[DATE] [DATE]" at bounding box center [462, 582] width 104 height 13
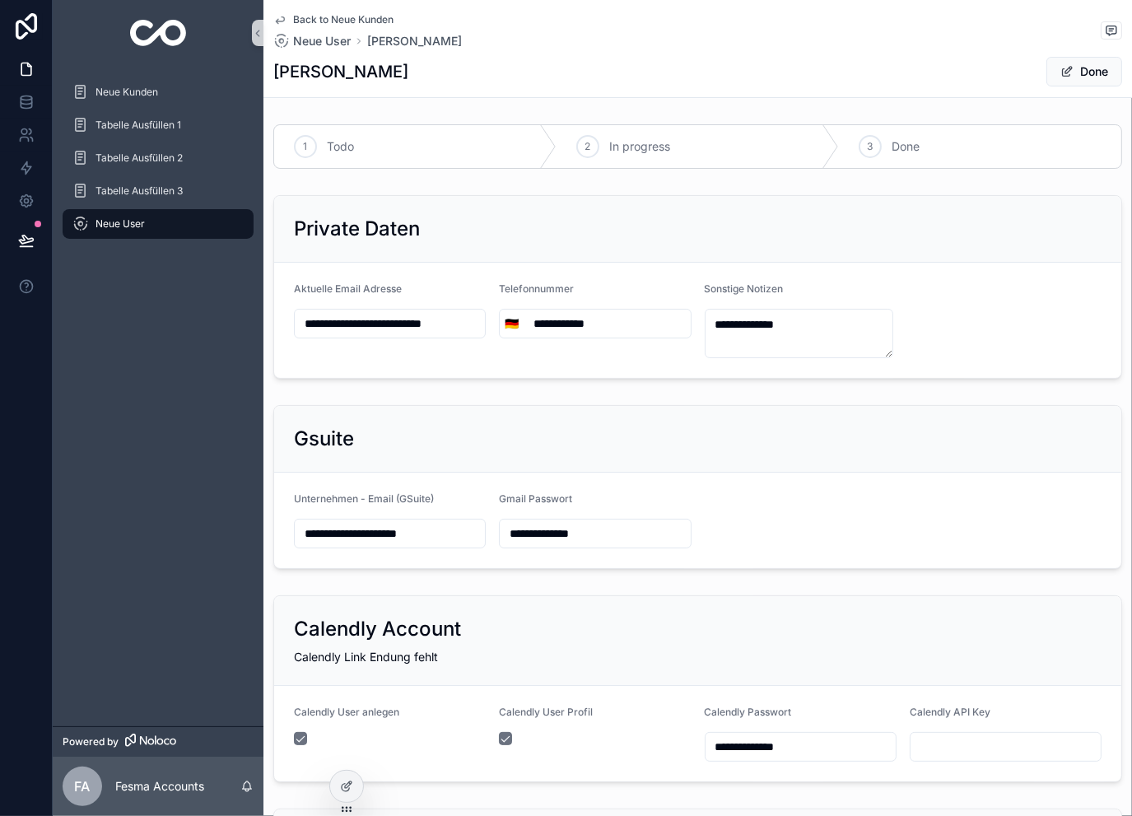
click at [316, 13] on span "Back to Neue Kunden" at bounding box center [343, 19] width 100 height 13
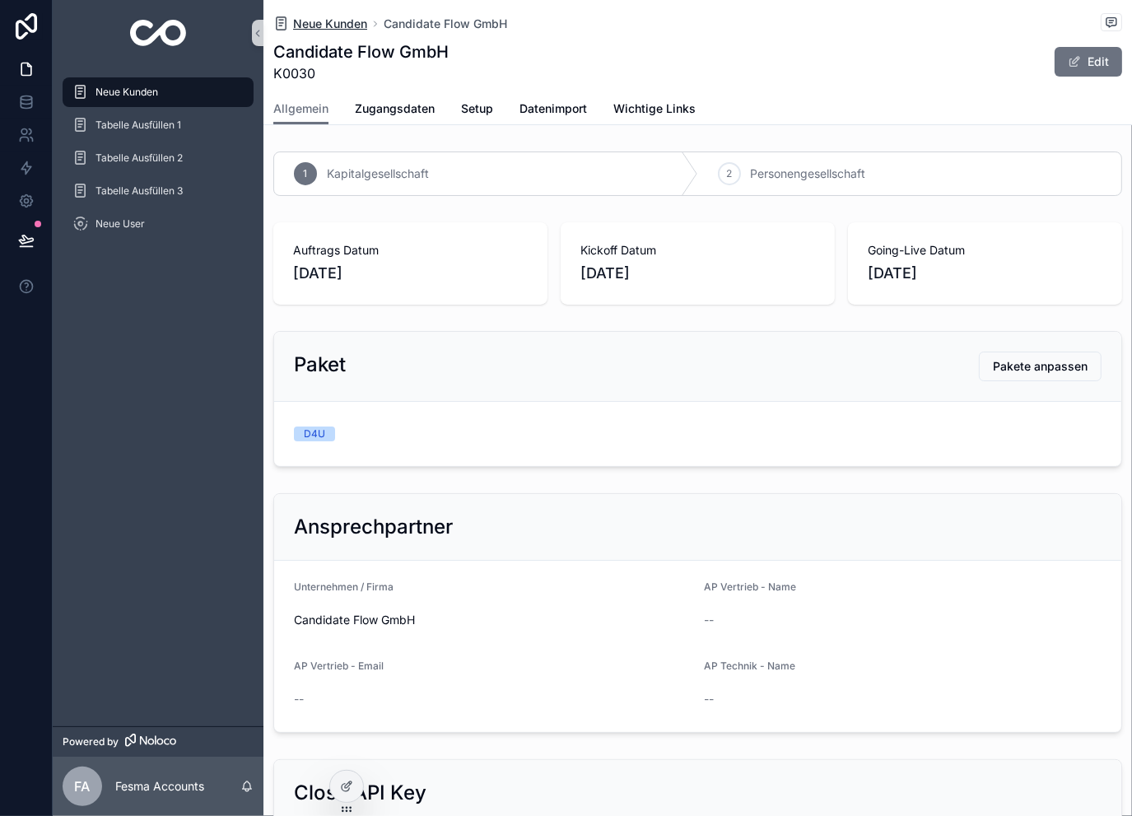
click at [309, 16] on span "Neue Kunden" at bounding box center [330, 24] width 74 height 16
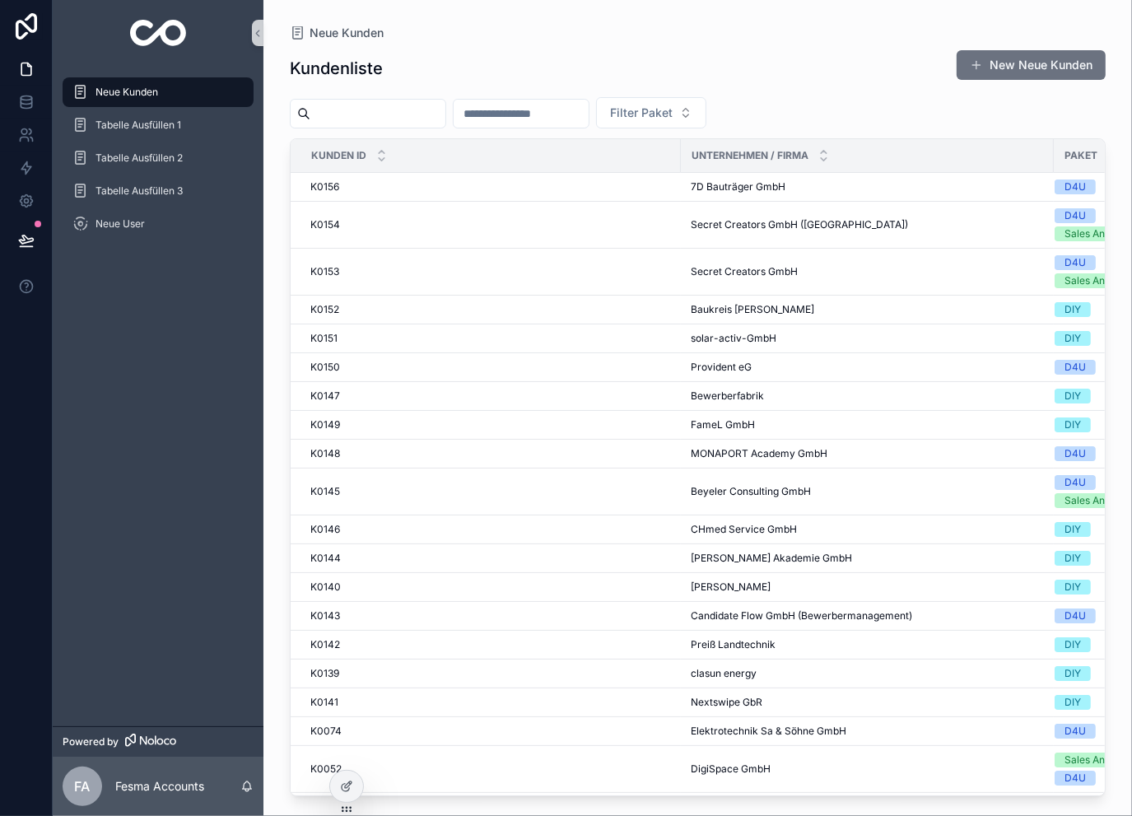
click at [540, 116] on input "scrollable content" at bounding box center [520, 113] width 135 height 23
click at [411, 118] on input "scrollable content" at bounding box center [377, 113] width 135 height 23
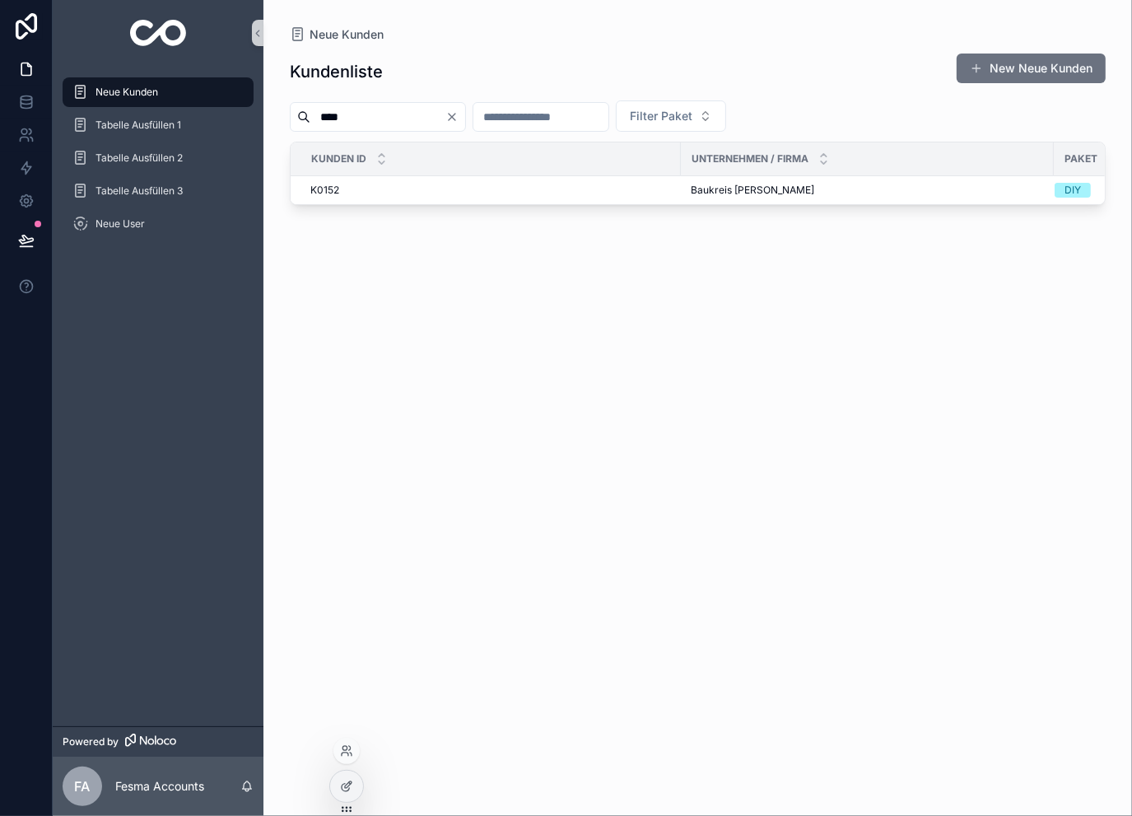
type input "****"
click at [727, 190] on span "Baukreis [PERSON_NAME]" at bounding box center [751, 190] width 123 height 13
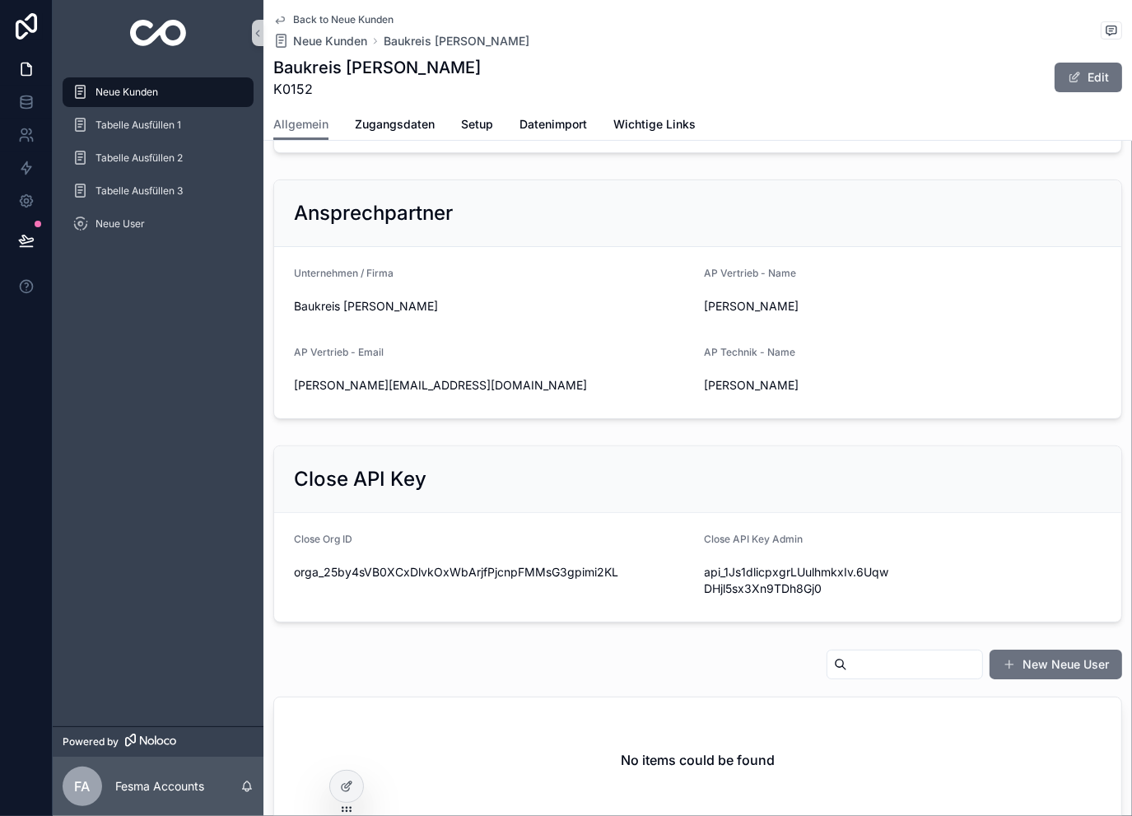
scroll to position [494, 0]
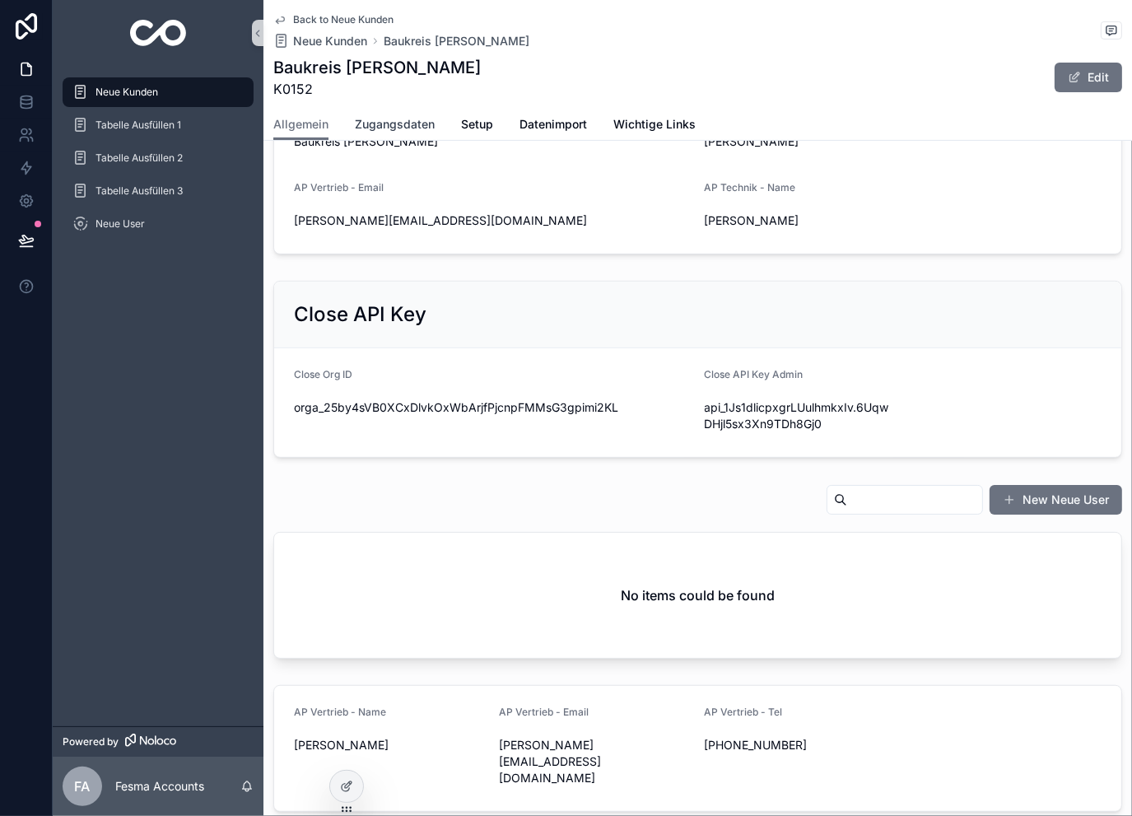
drag, startPoint x: 413, startPoint y: 124, endPoint x: 421, endPoint y: 141, distance: 18.4
click at [413, 127] on span "Zugangsdaten" at bounding box center [395, 124] width 80 height 16
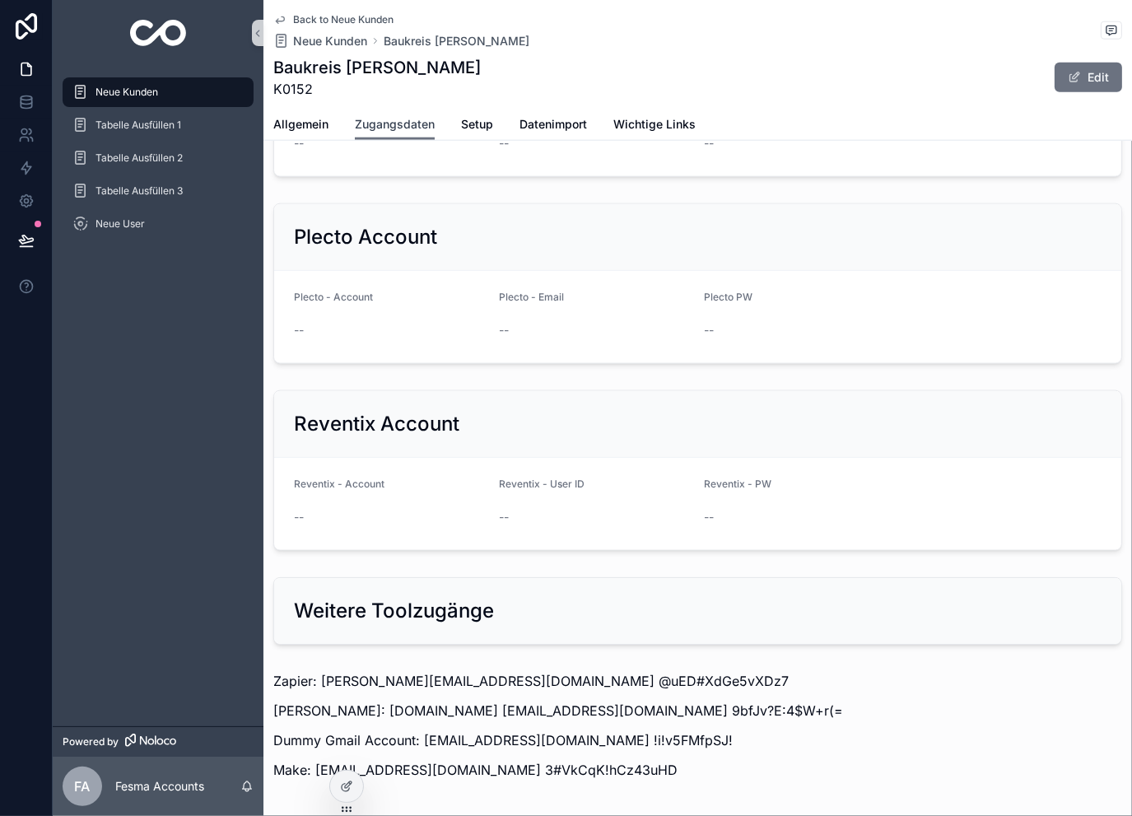
scroll to position [1627, 0]
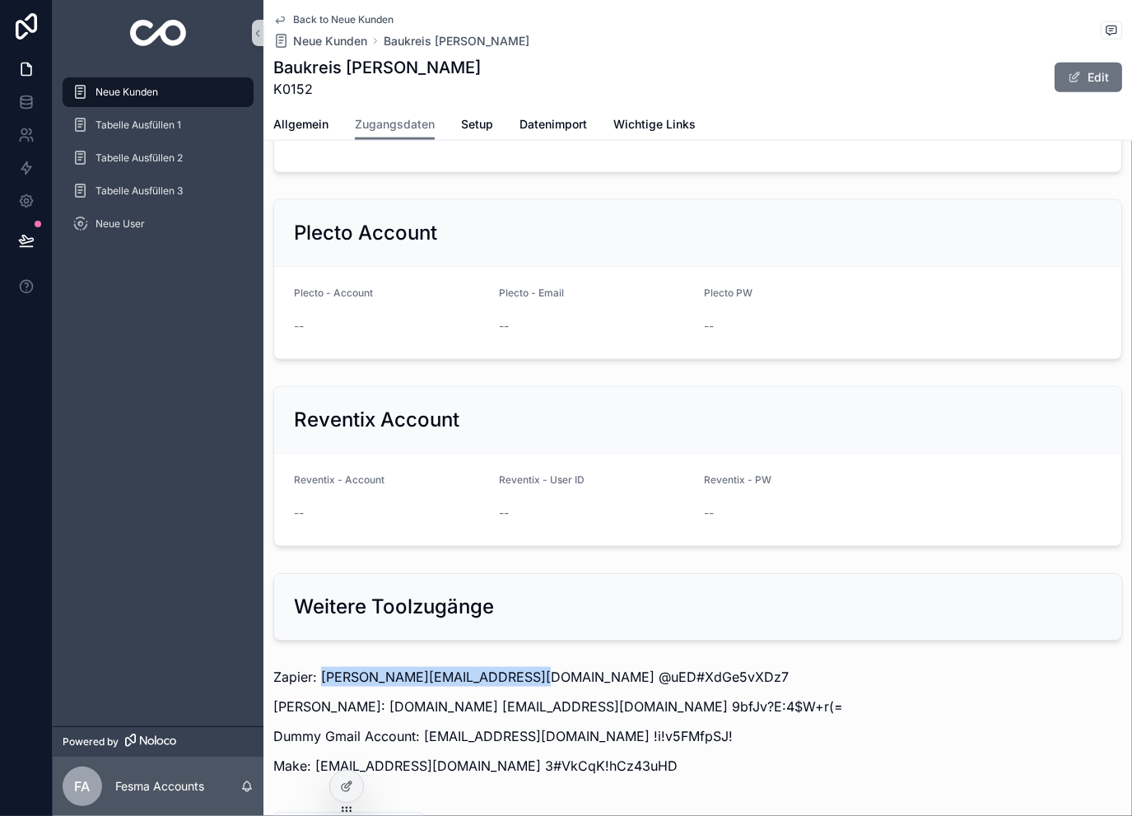
drag, startPoint x: 323, startPoint y: 539, endPoint x: 510, endPoint y: 542, distance: 187.7
click at [510, 667] on p "Zapier: [PERSON_NAME][EMAIL_ADDRESS][DOMAIN_NAME] @uED#XdGe5vXDz7" at bounding box center [697, 677] width 848 height 20
copy p "[PERSON_NAME][EMAIL_ADDRESS][DOMAIN_NAME]"
drag, startPoint x: 662, startPoint y: 540, endPoint x: 517, endPoint y: 535, distance: 144.9
click at [517, 667] on p "Zapier: [PERSON_NAME][EMAIL_ADDRESS][DOMAIN_NAME] @uED#XdGe5vXDz7" at bounding box center [697, 677] width 848 height 20
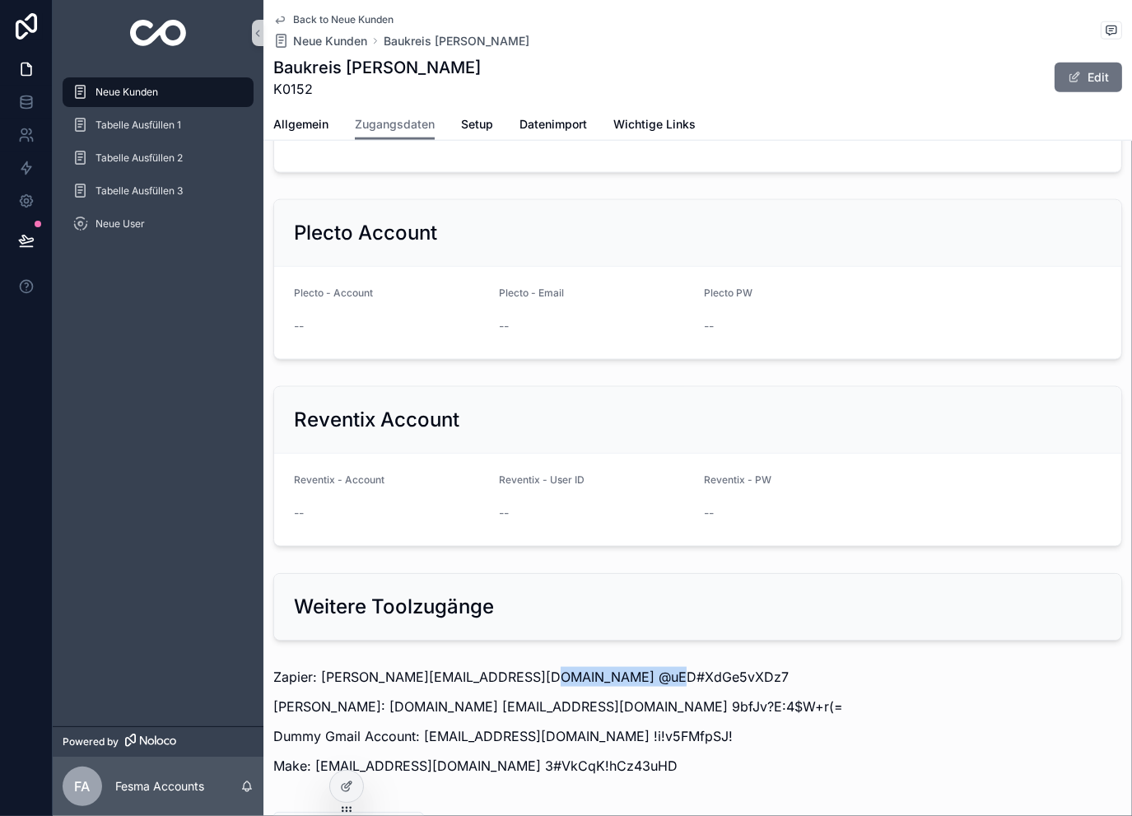
copy p "@uED#XdGe5vXDz7"
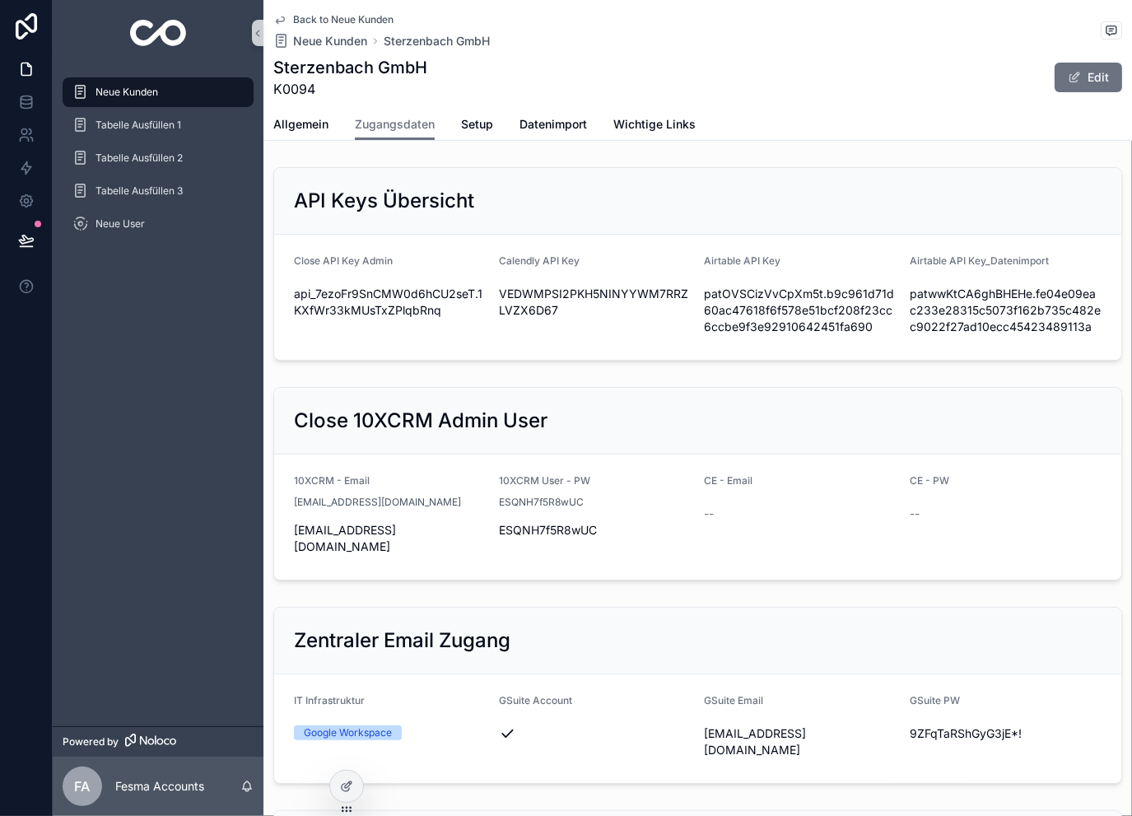
scroll to position [109, 0]
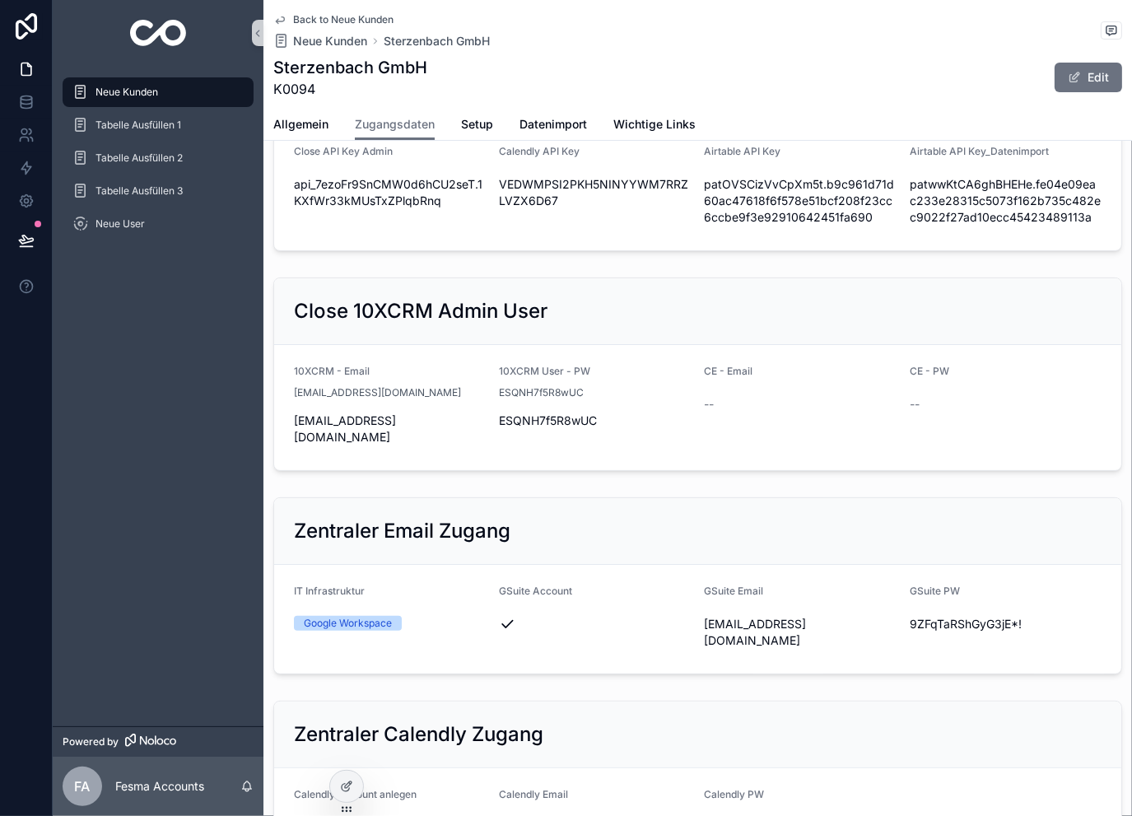
click at [368, 25] on span "Back to Neue Kunden" at bounding box center [343, 19] width 100 height 13
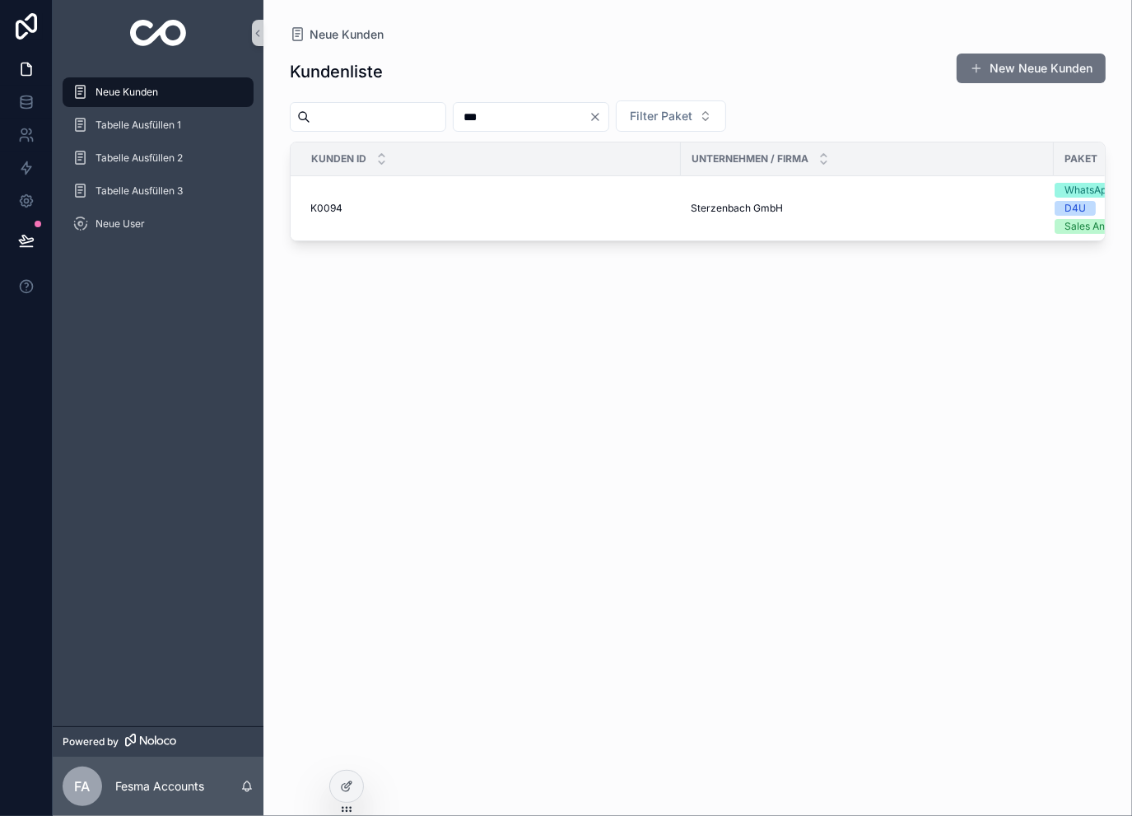
click at [560, 114] on input "***" at bounding box center [520, 116] width 135 height 23
type input "***"
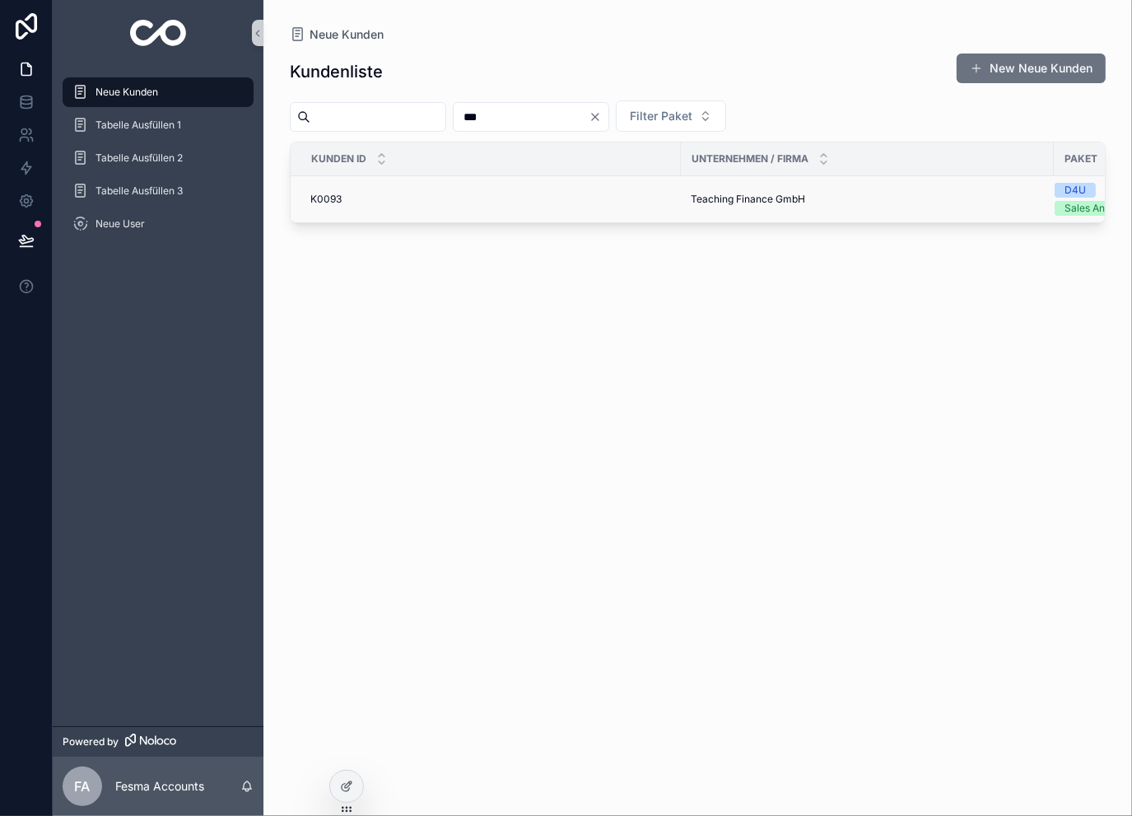
click at [721, 184] on td "Teaching Finance GmbH Teaching Finance GmbH" at bounding box center [867, 199] width 373 height 47
click at [717, 197] on span "Teaching Finance GmbH" at bounding box center [747, 199] width 114 height 13
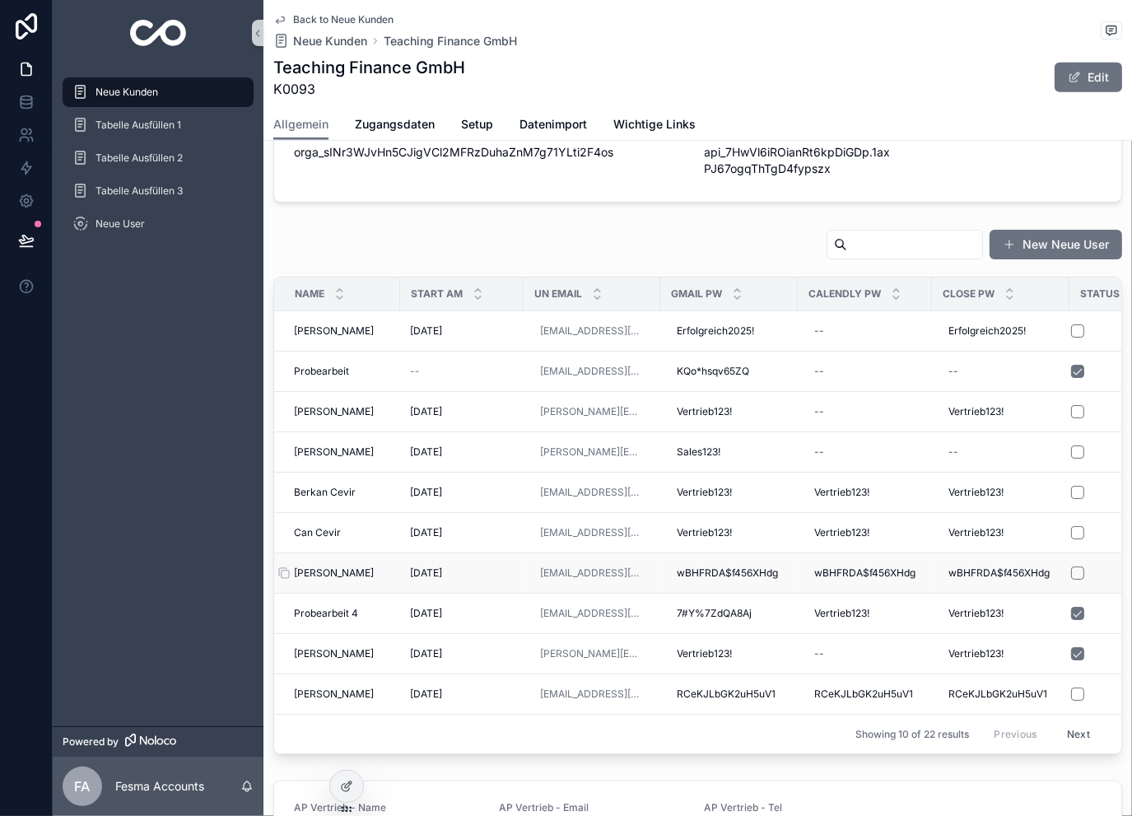
scroll to position [768, 0]
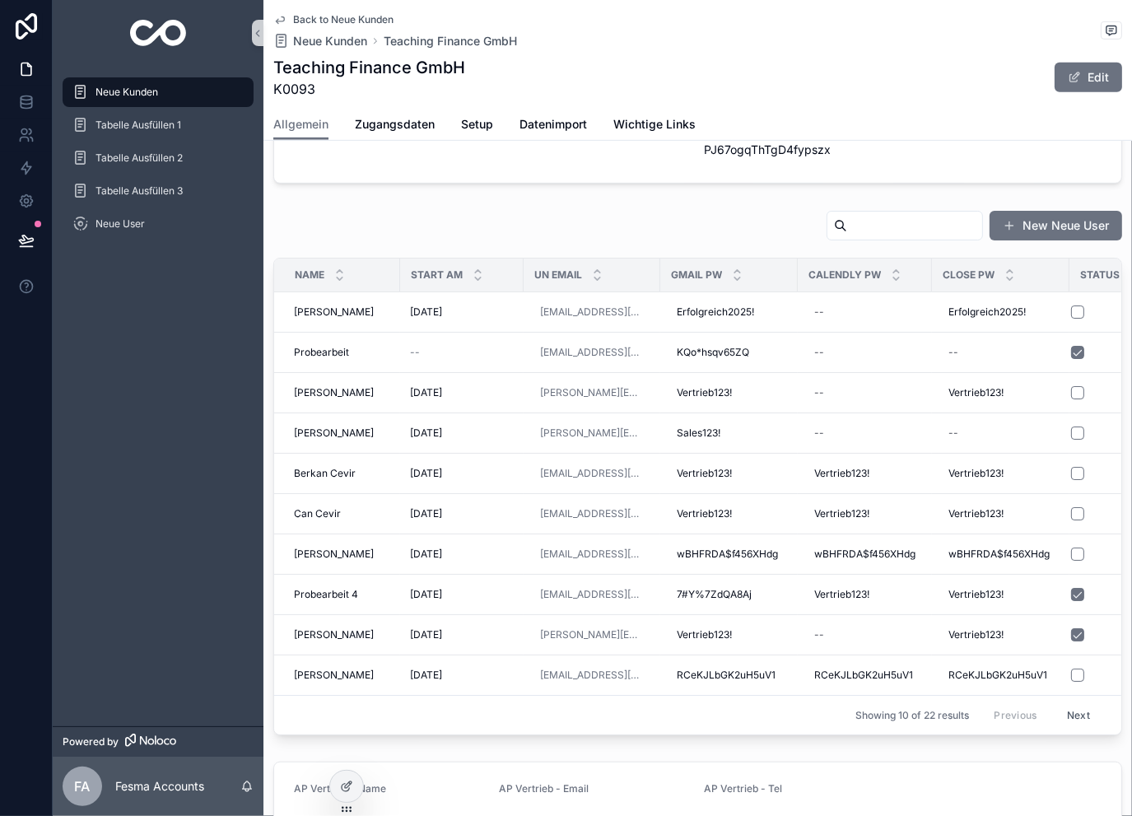
click at [1042, 705] on div "Previous Next" at bounding box center [1041, 715] width 119 height 26
click at [1076, 717] on button "Next" at bounding box center [1078, 715] width 46 height 26
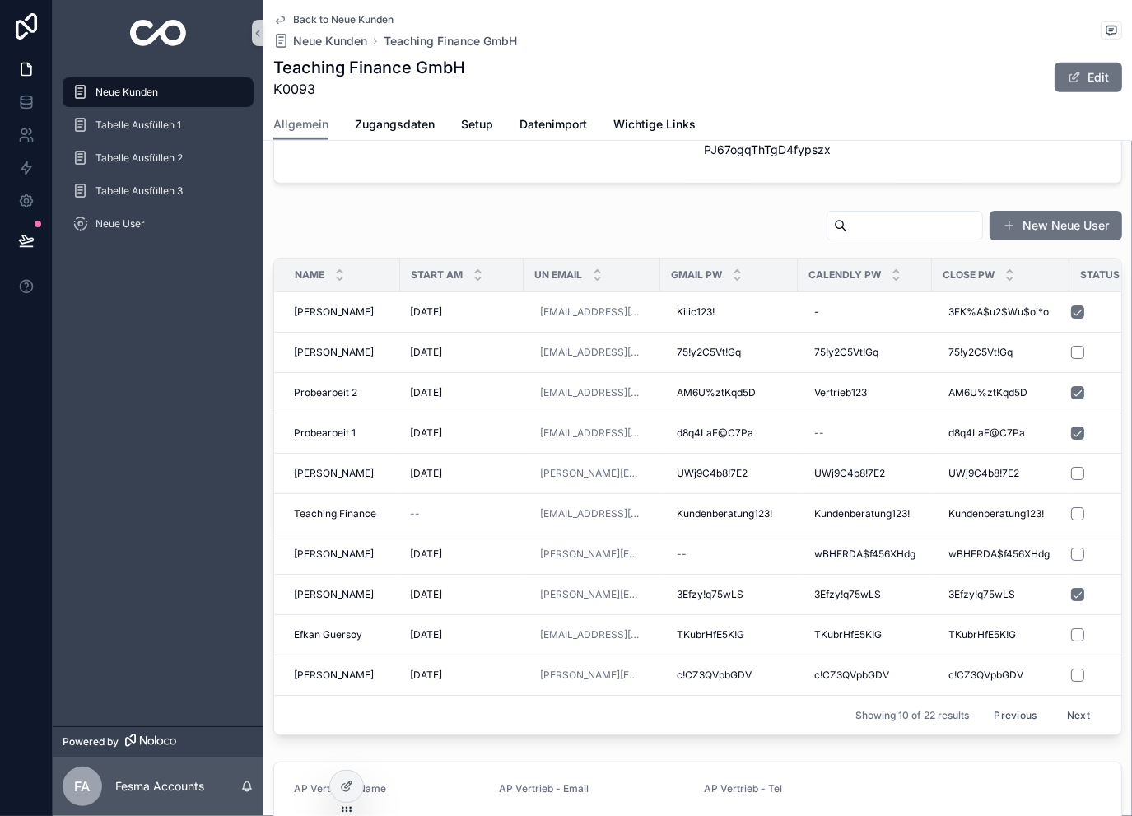
click at [921, 223] on input "scrollable content" at bounding box center [914, 225] width 135 height 23
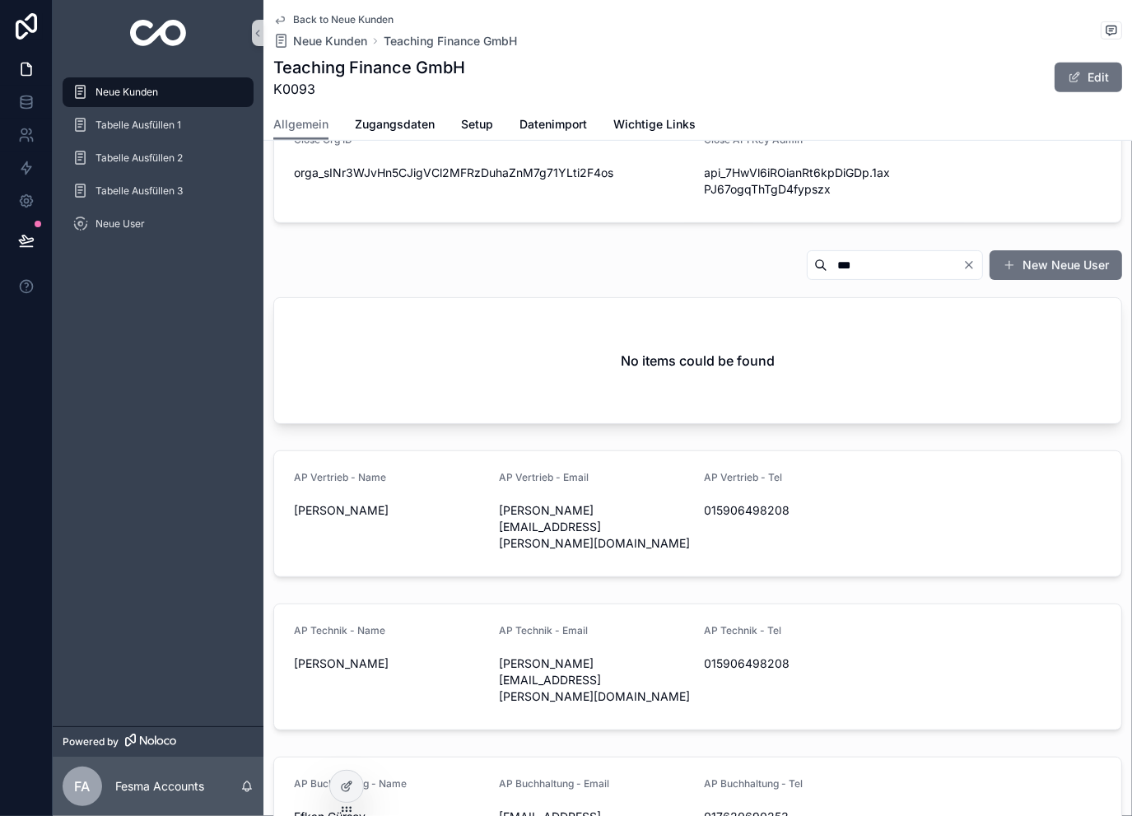
scroll to position [548, 0]
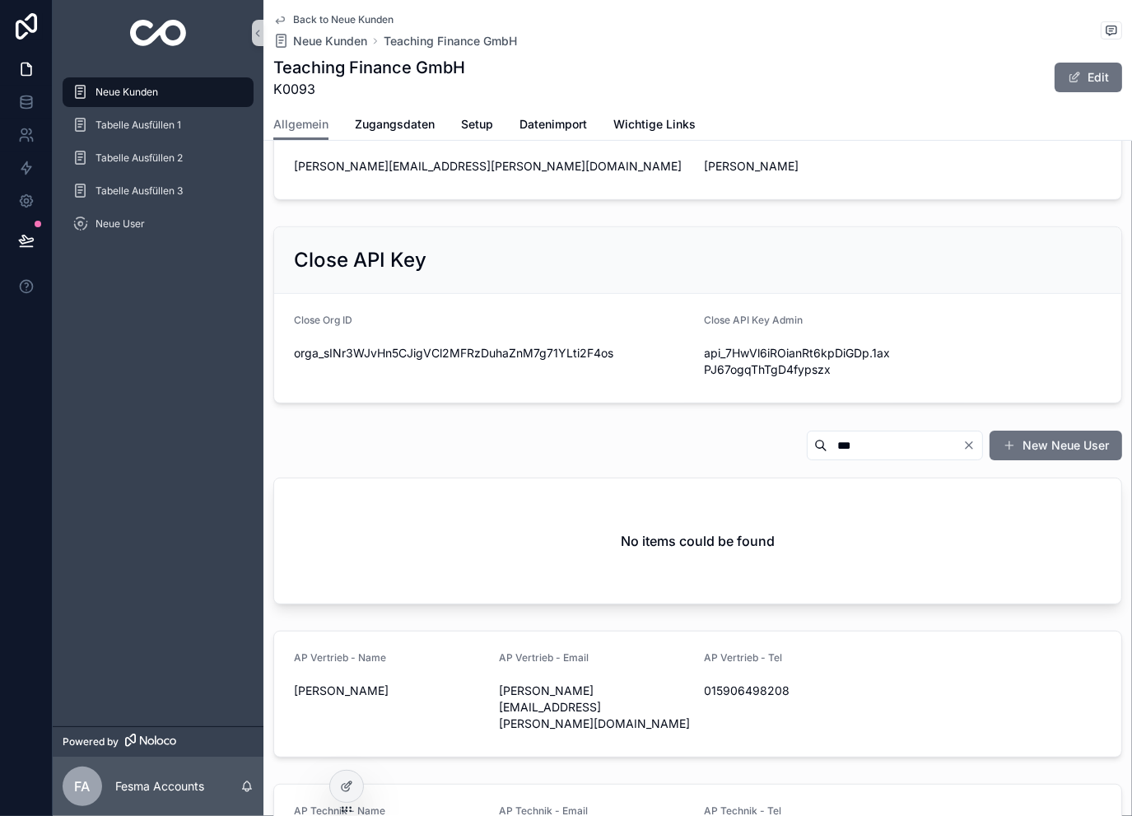
type input "***"
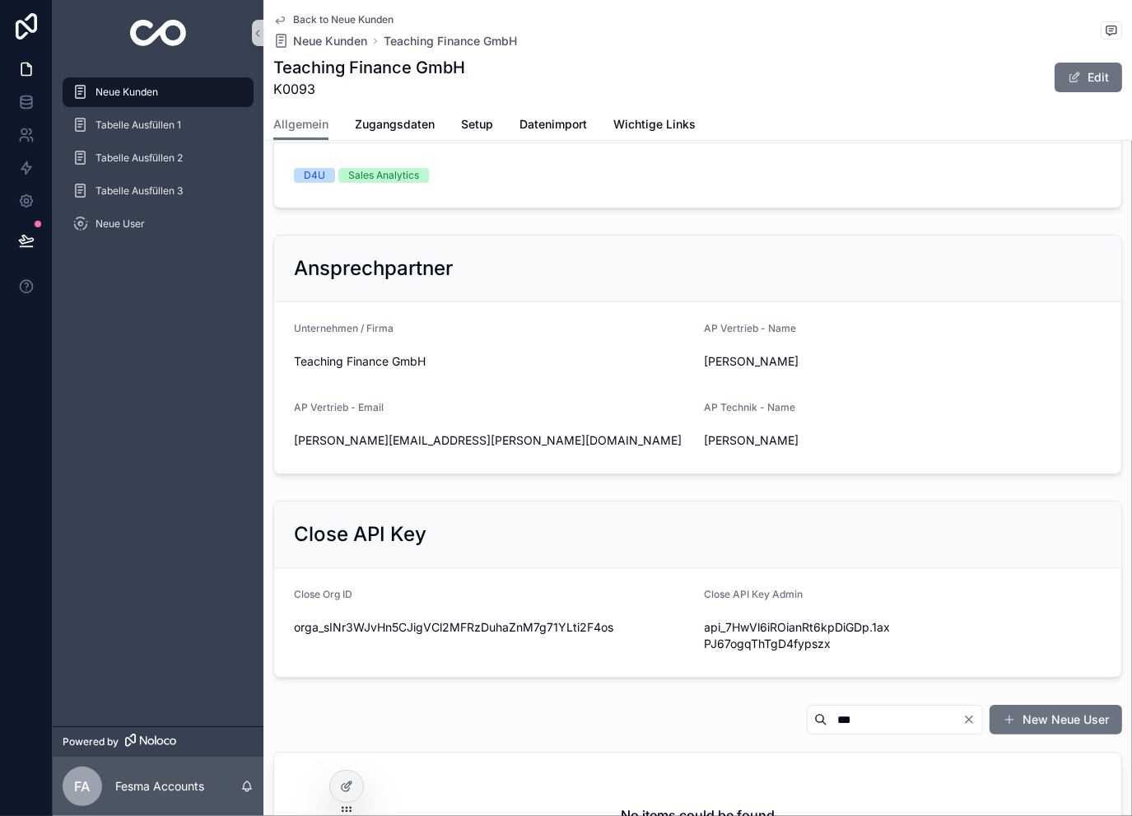
scroll to position [219, 0]
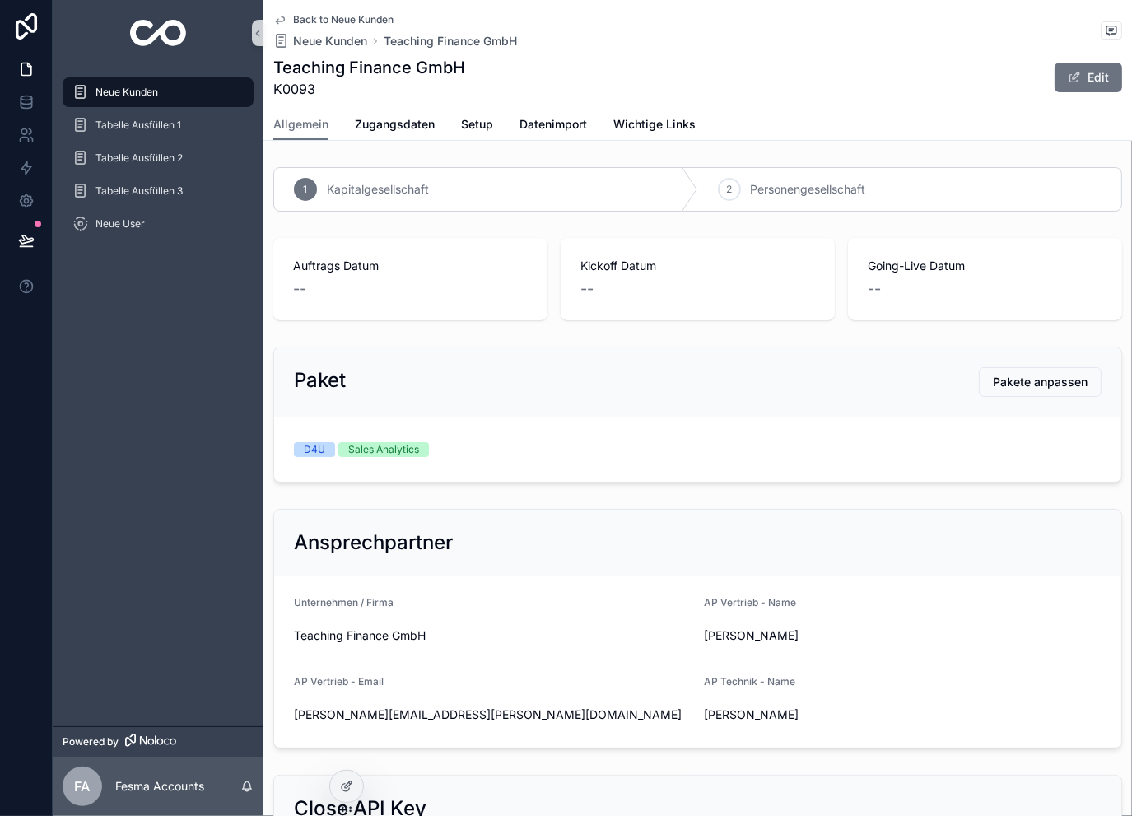
scroll to position [219, 0]
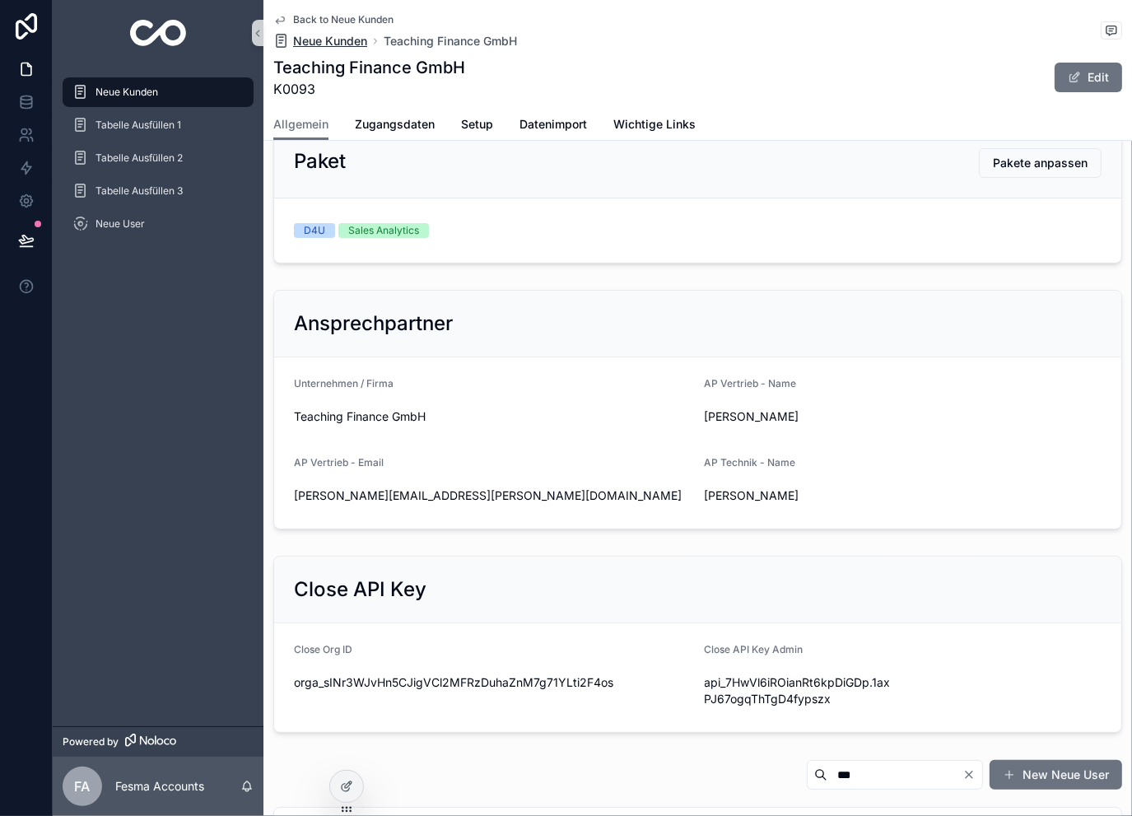
click at [329, 35] on span "Neue Kunden" at bounding box center [330, 41] width 74 height 16
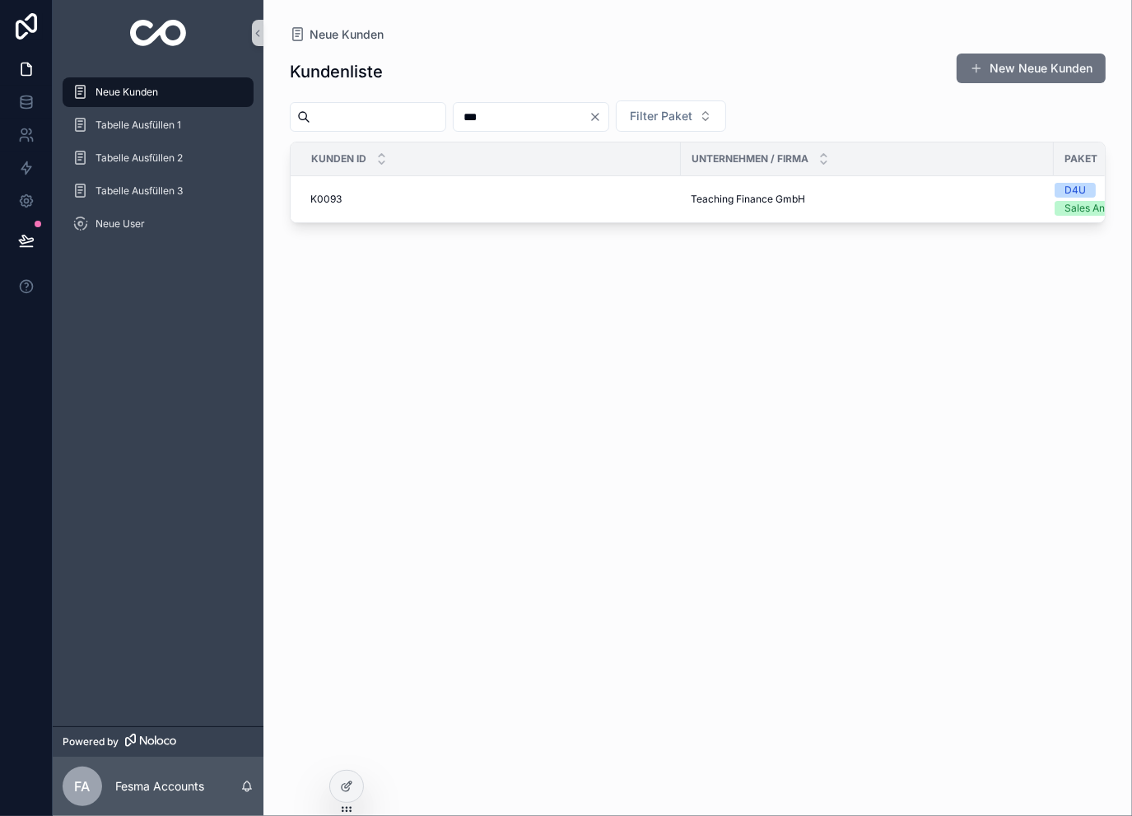
click at [560, 106] on input "***" at bounding box center [520, 116] width 135 height 23
type input "***"
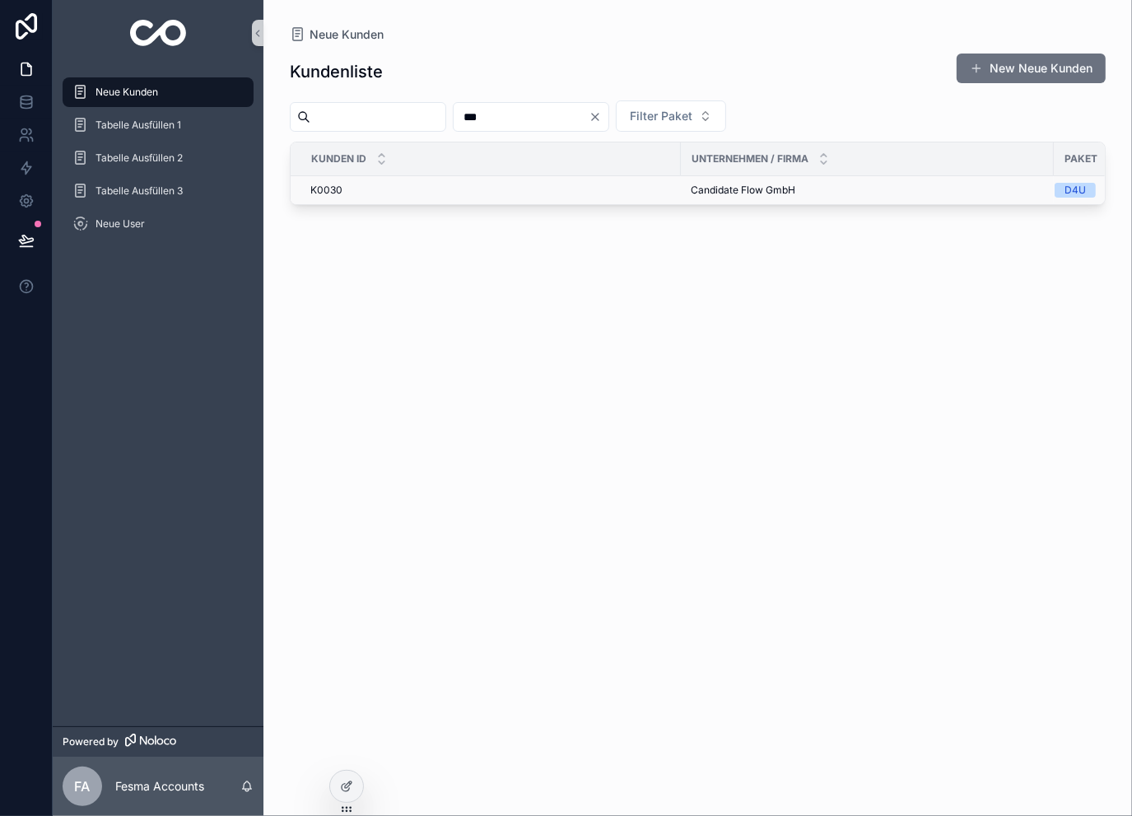
click at [526, 192] on div "K0030 K0030" at bounding box center [490, 190] width 360 height 13
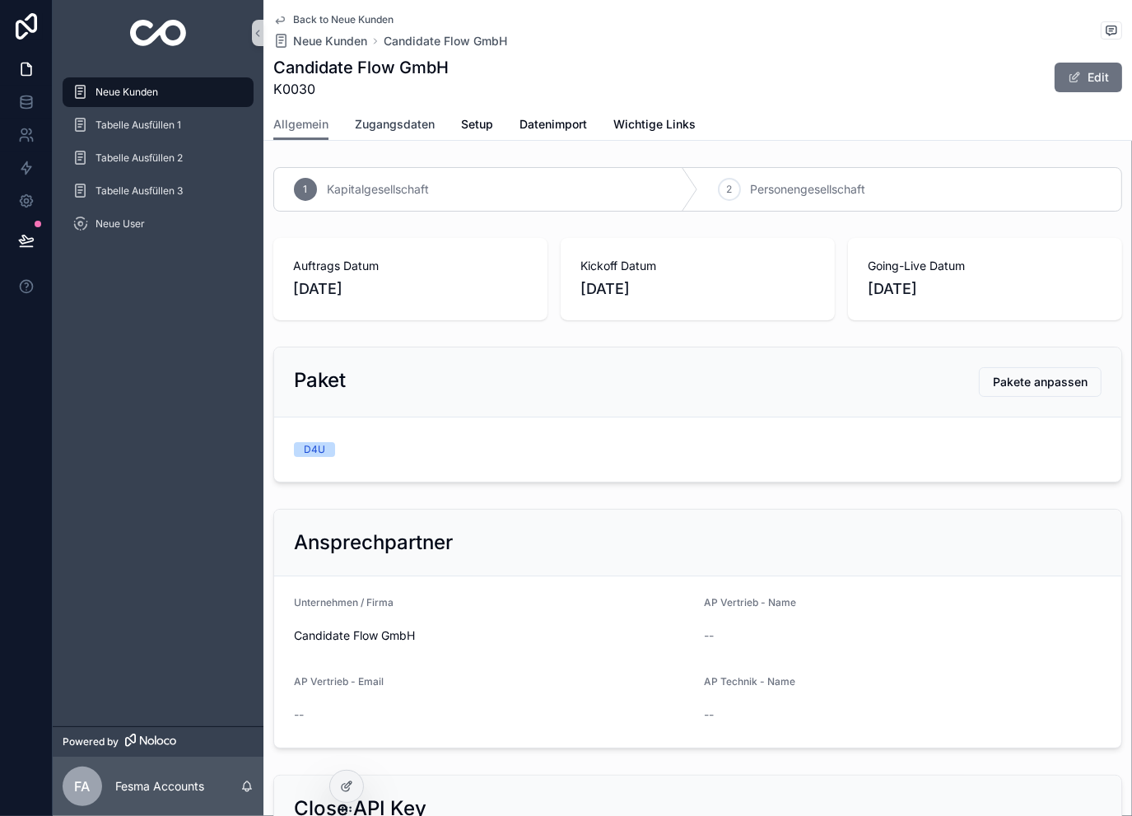
click at [395, 124] on span "Zugangsdaten" at bounding box center [395, 124] width 80 height 16
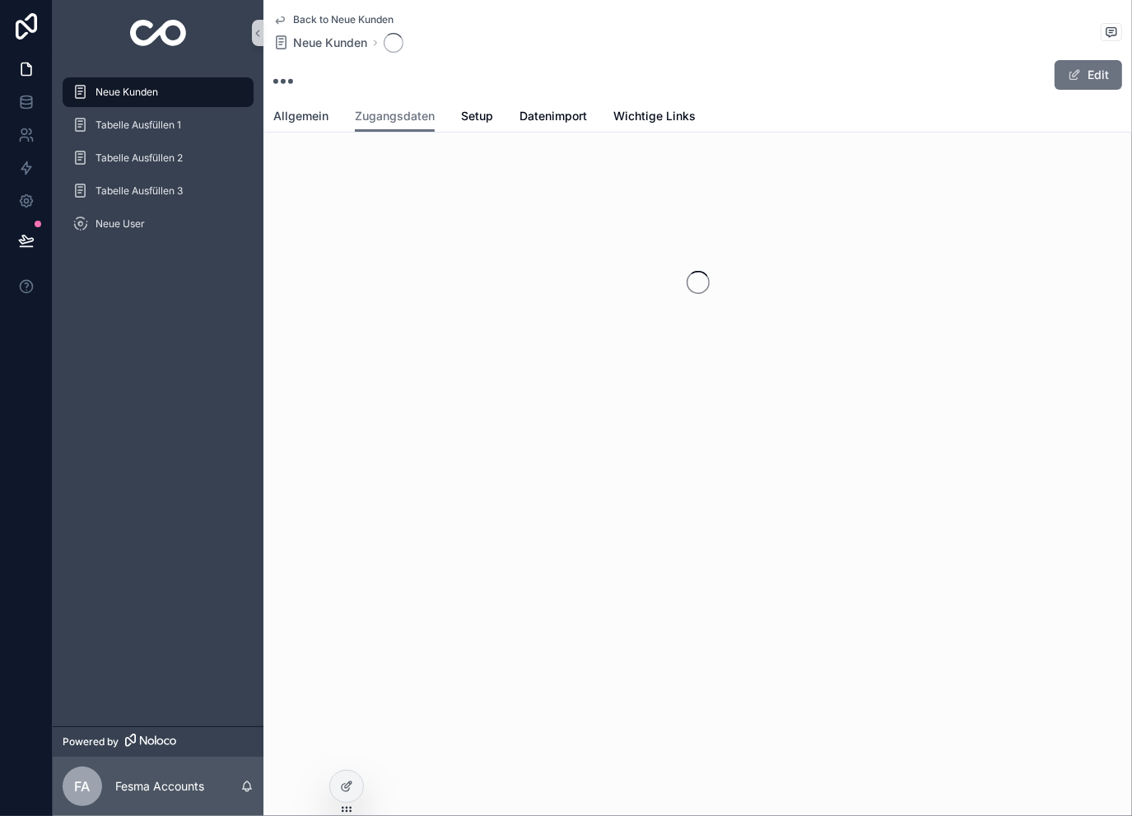
click at [312, 118] on span "Allgemein" at bounding box center [300, 116] width 55 height 16
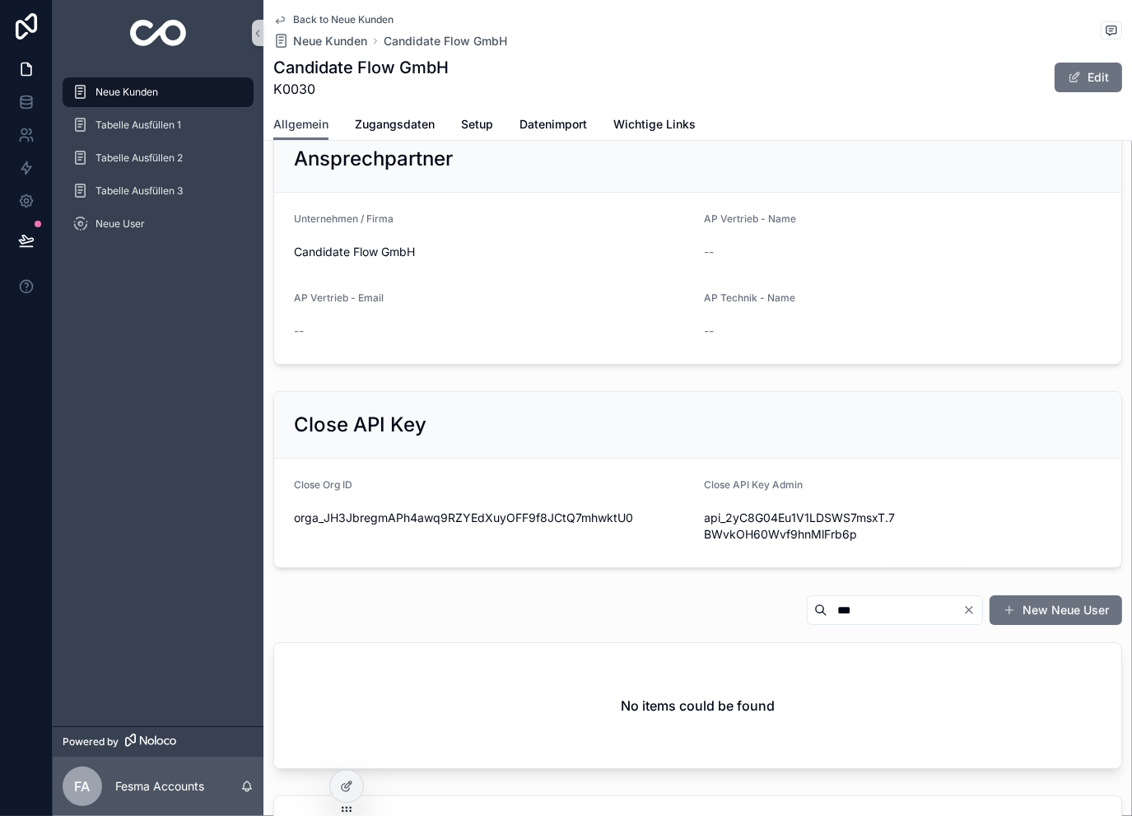
scroll to position [713, 0]
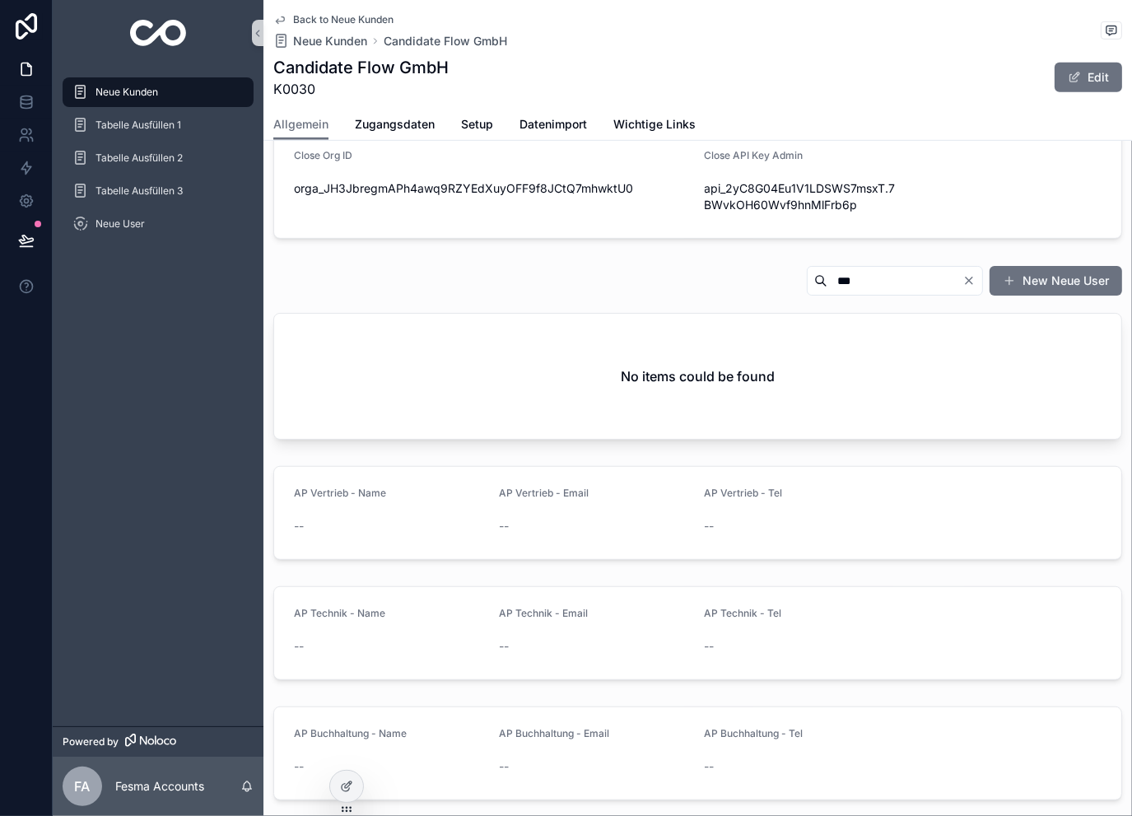
click at [952, 271] on div "***" at bounding box center [894, 281] width 176 height 30
click at [965, 277] on icon "Clear" at bounding box center [968, 280] width 7 height 7
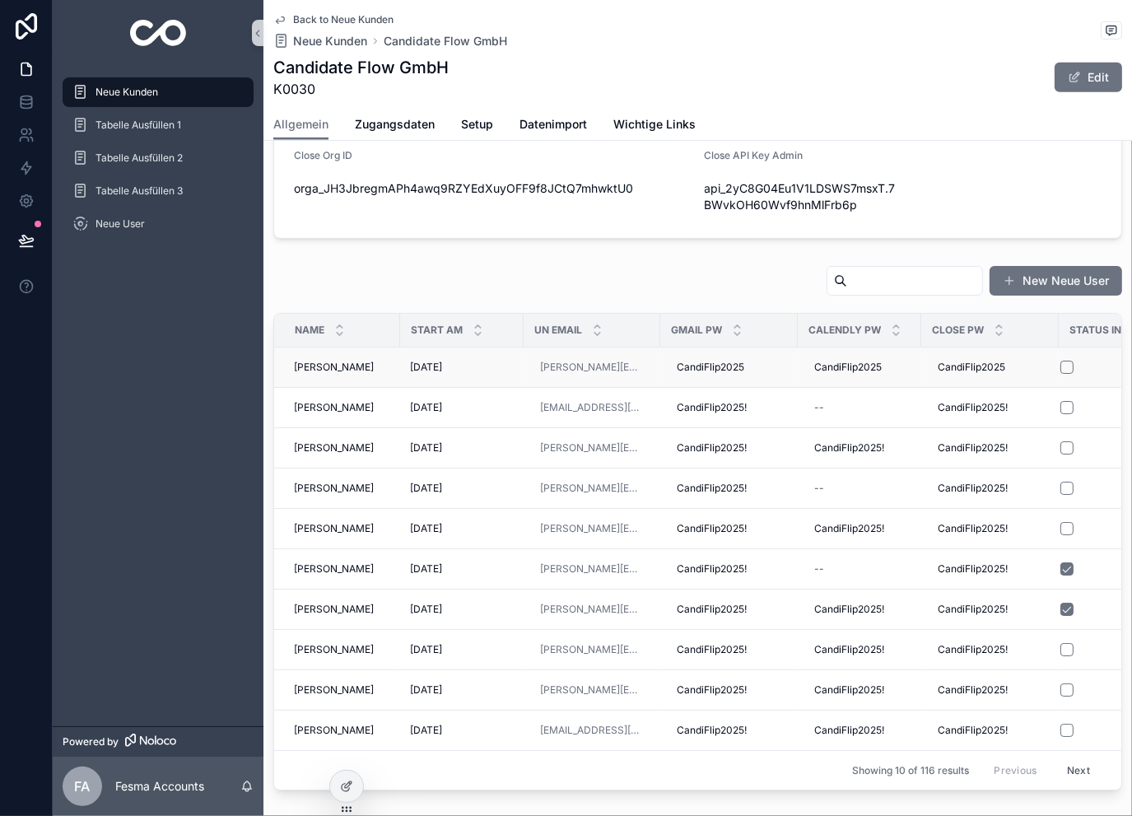
scroll to position [753, 0]
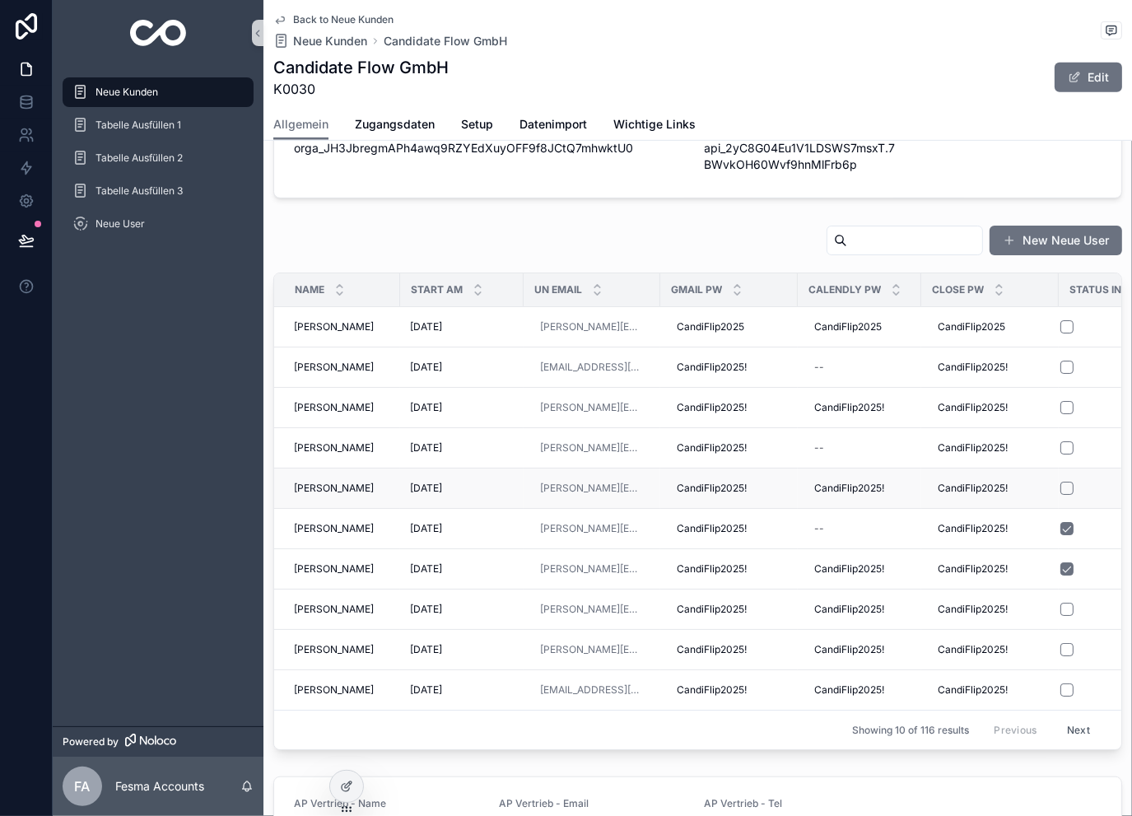
click at [396, 486] on td "Lana Junker Lana Junker" at bounding box center [337, 488] width 126 height 40
click at [379, 481] on div "Lana Junker Lana Junker" at bounding box center [342, 487] width 96 height 13
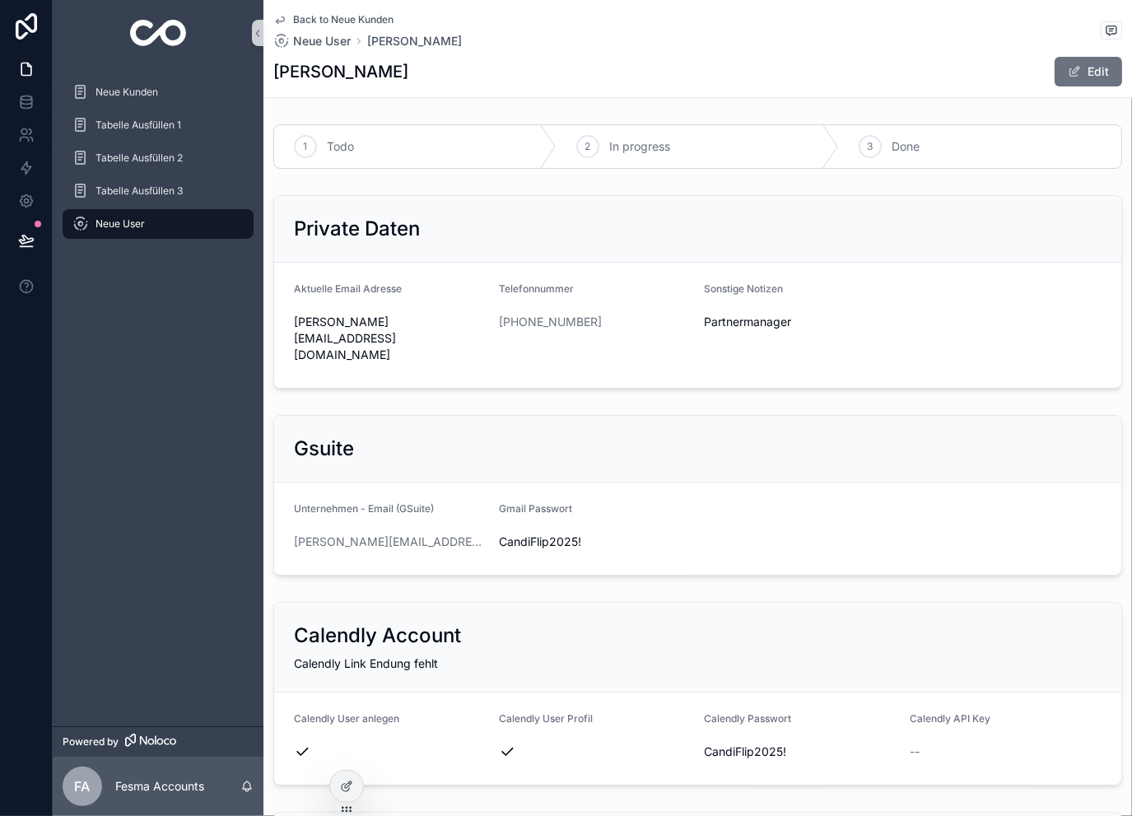
click at [550, 533] on span "CandiFlip2025!" at bounding box center [595, 541] width 192 height 16
copy span "CandiFlip2025!"
click at [410, 533] on link "[PERSON_NAME][EMAIL_ADDRESS][DOMAIN_NAME]" at bounding box center [390, 541] width 192 height 16
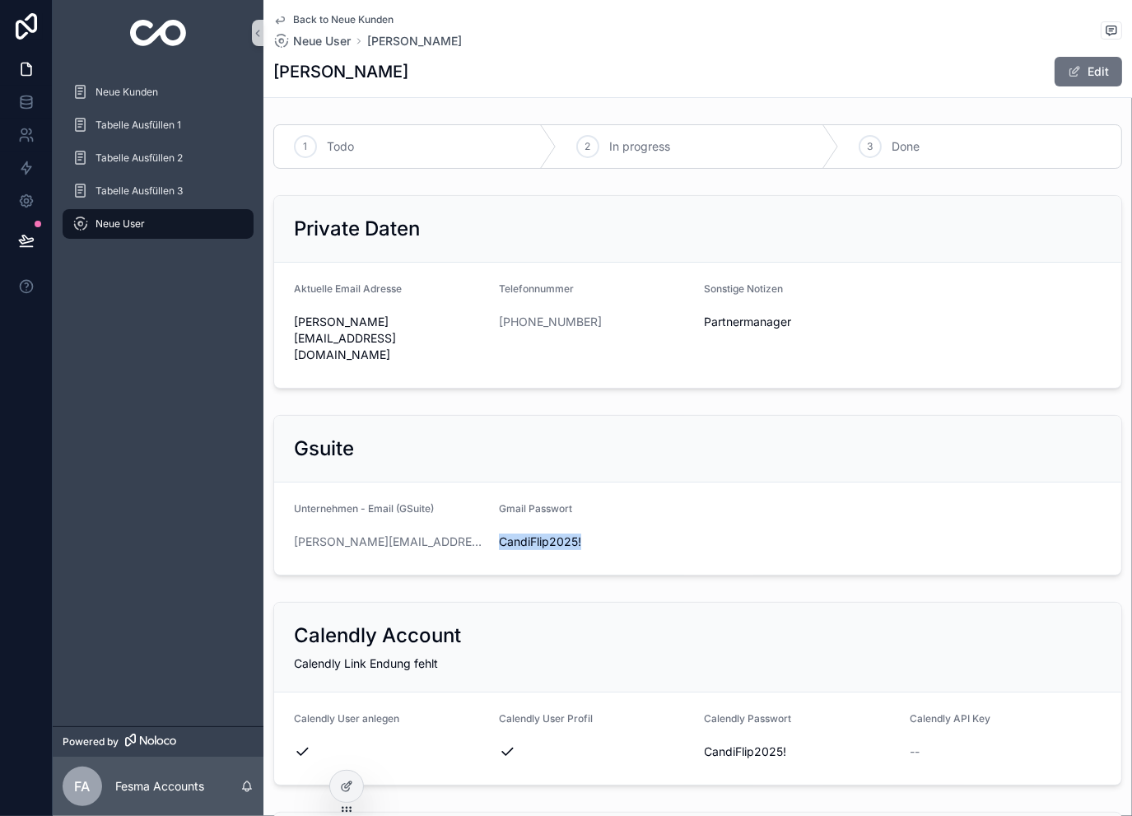
click at [315, 20] on span "Back to Neue Kunden" at bounding box center [343, 19] width 100 height 13
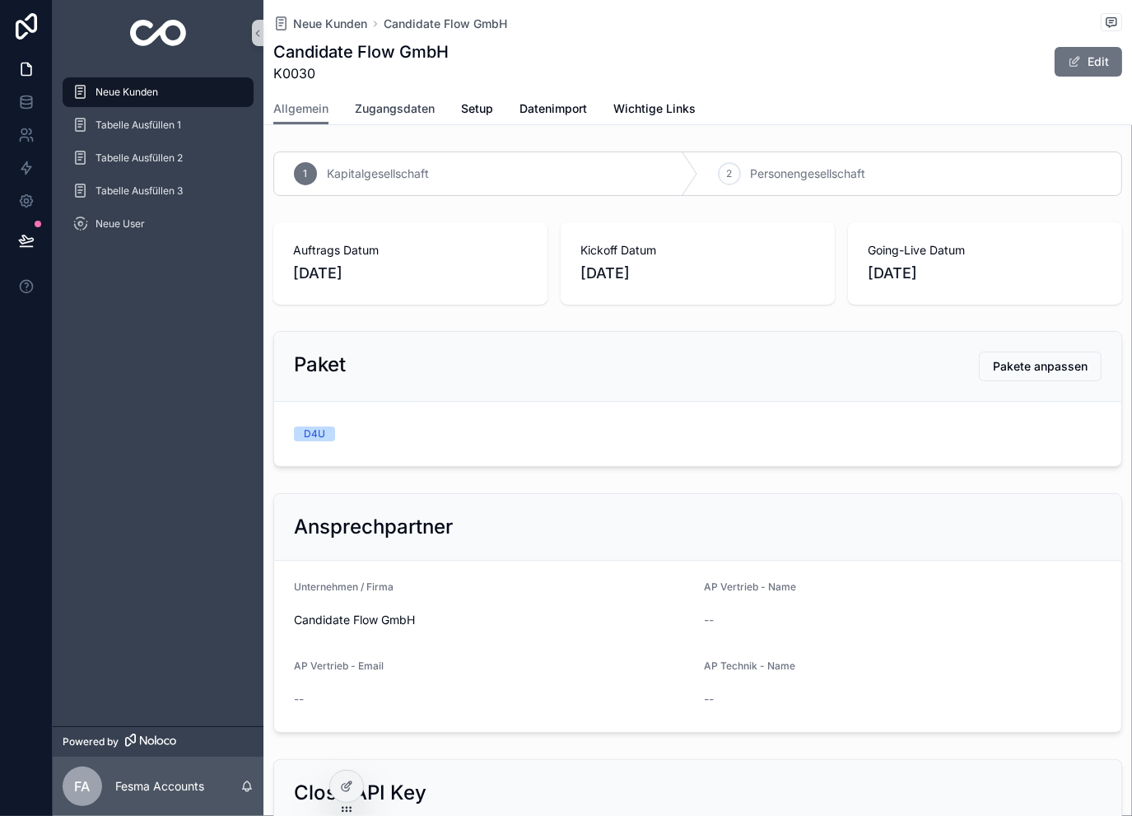
click at [388, 95] on link "Zugangsdaten" at bounding box center [395, 110] width 80 height 33
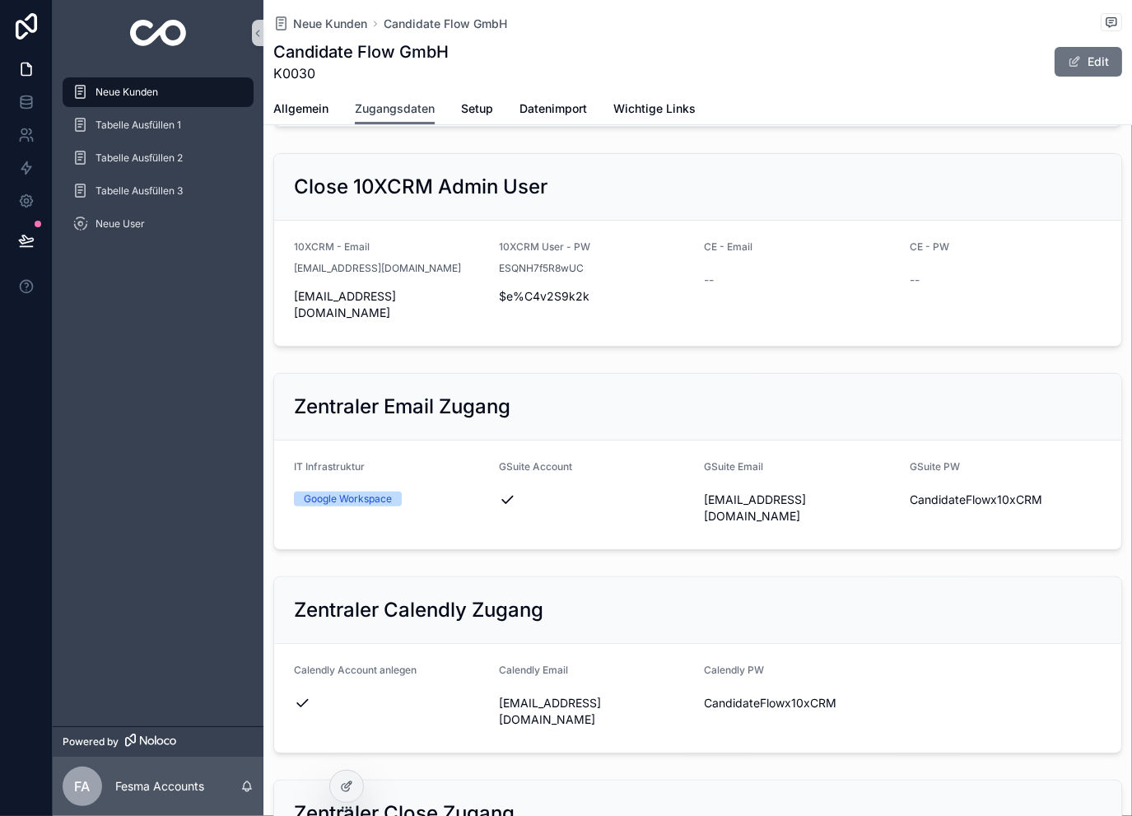
scroll to position [219, 0]
drag, startPoint x: 892, startPoint y: 482, endPoint x: 951, endPoint y: 479, distance: 59.3
click at [893, 492] on icon "scrollable content" at bounding box center [899, 498] width 13 height 13
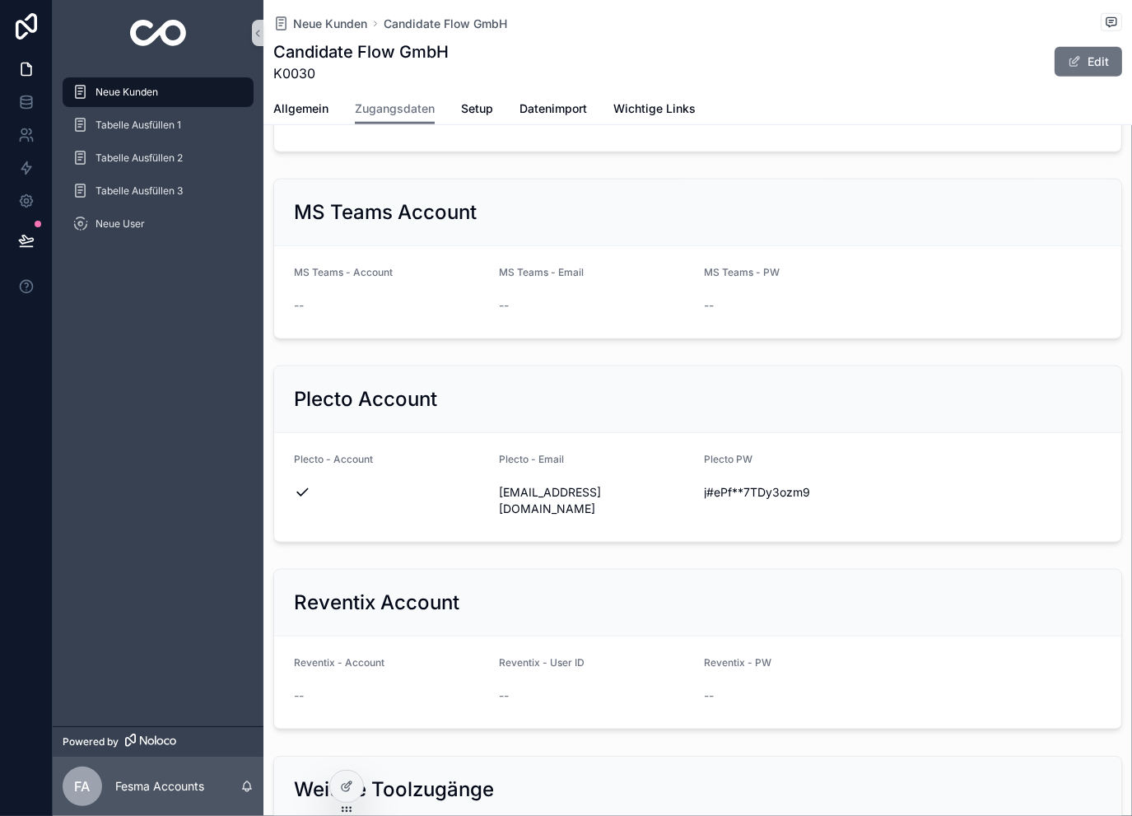
scroll to position [1426, 0]
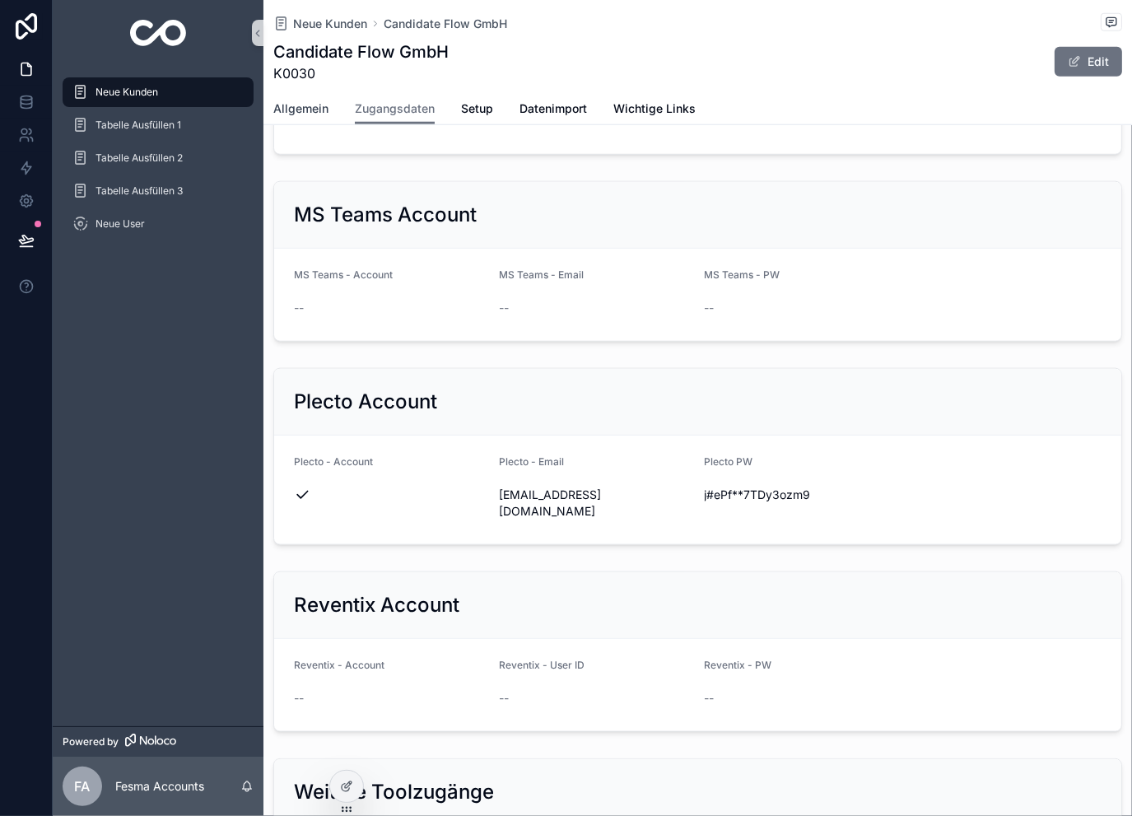
click at [320, 114] on span "Allgemein" at bounding box center [300, 108] width 55 height 16
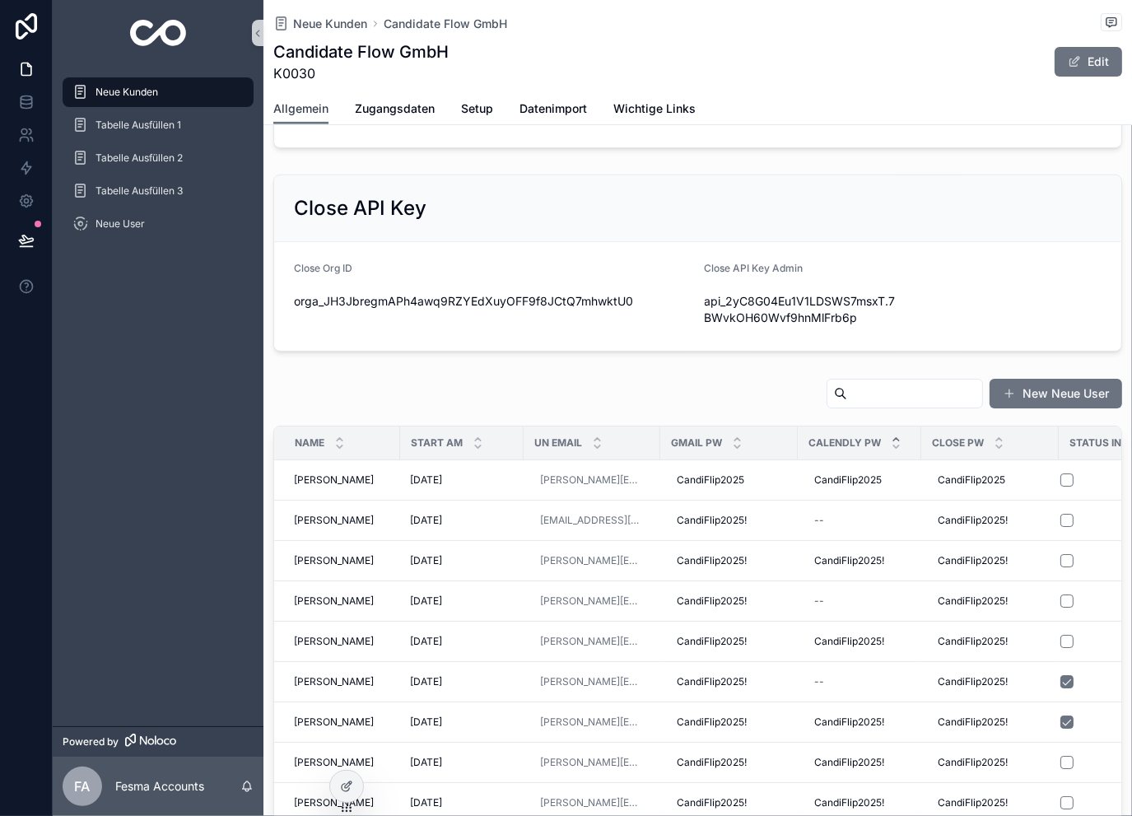
scroll to position [602, 0]
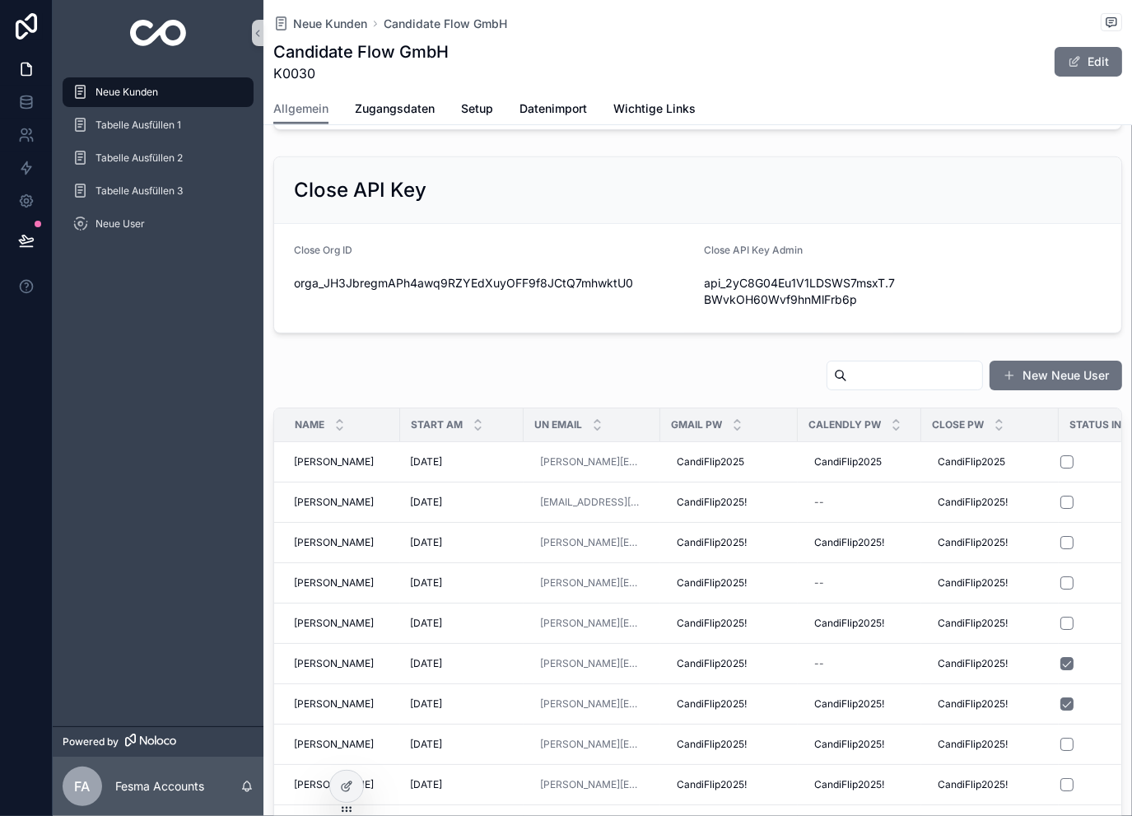
click at [866, 377] on input "scrollable content" at bounding box center [914, 375] width 135 height 23
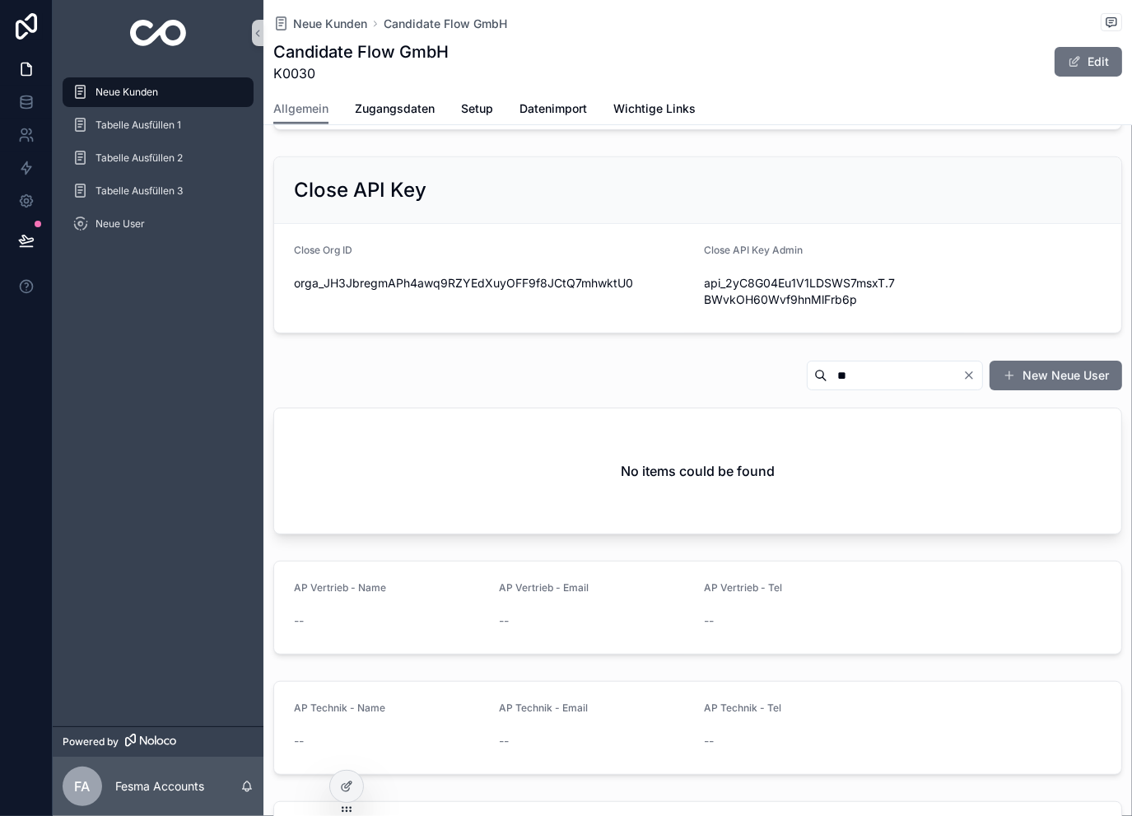
type input "*"
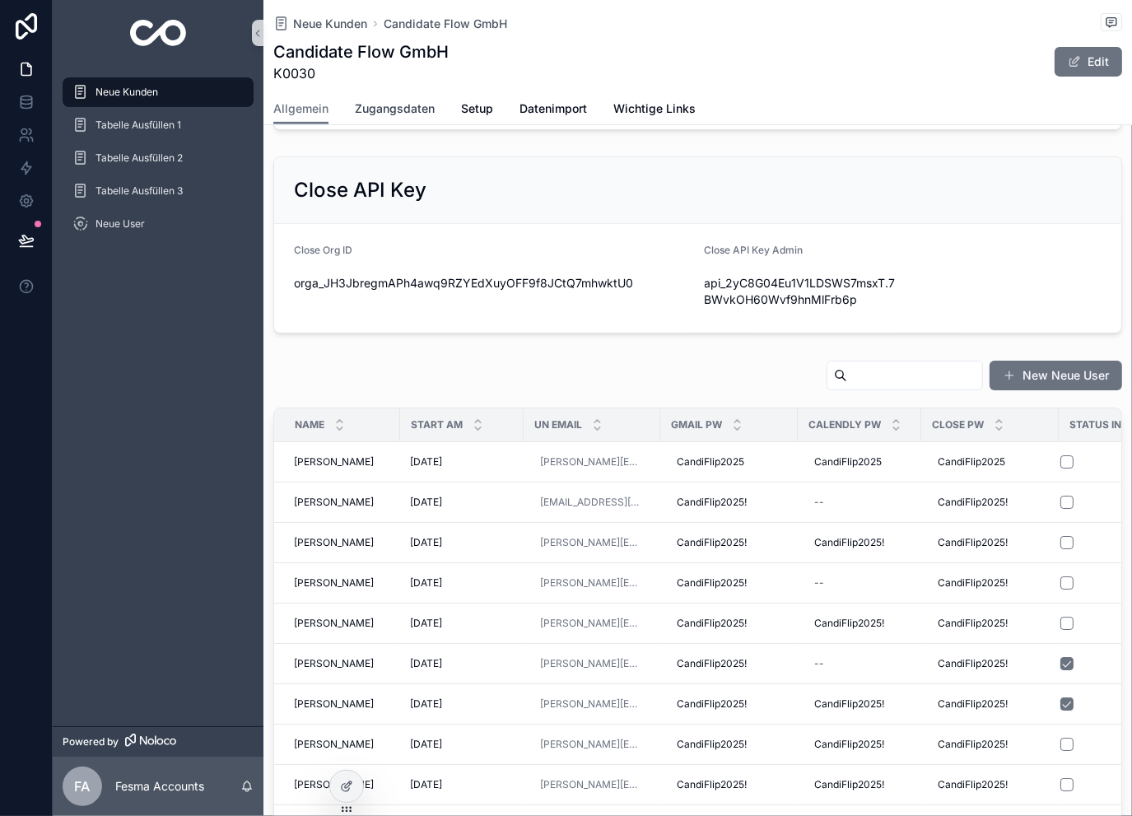
click at [424, 108] on span "Zugangsdaten" at bounding box center [395, 108] width 80 height 16
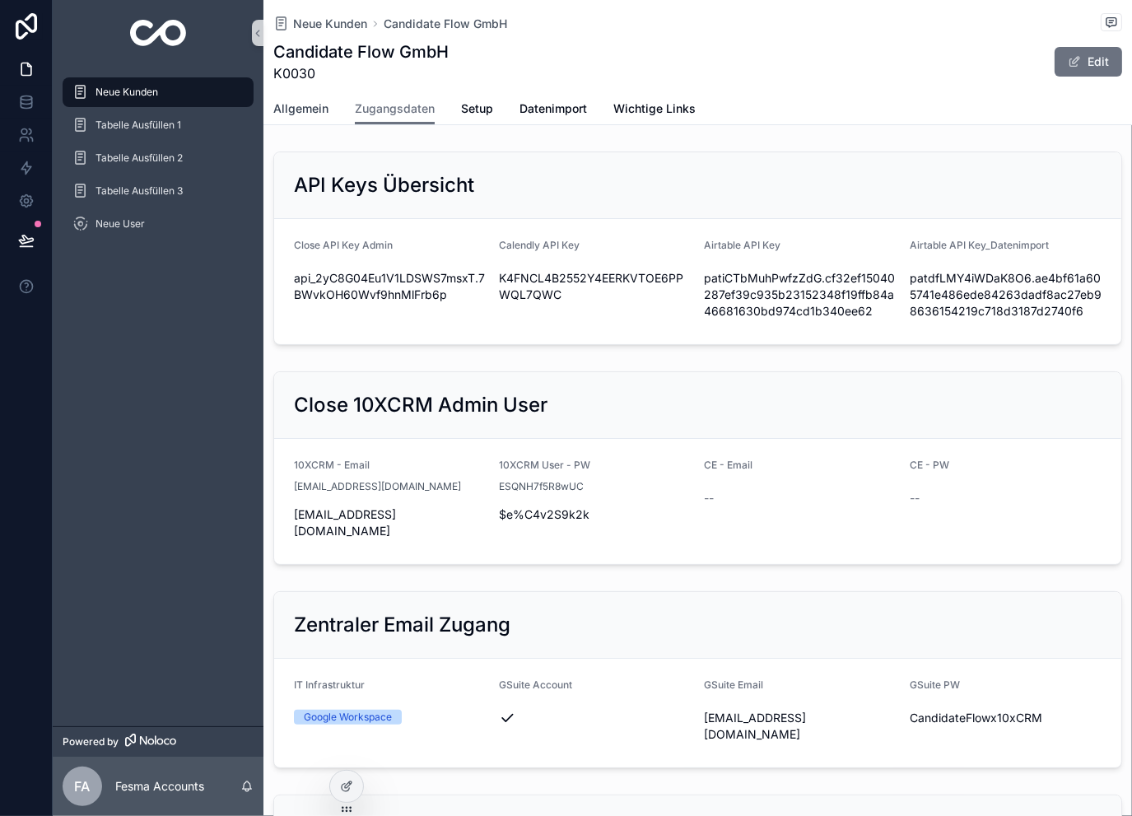
click at [309, 110] on span "Allgemein" at bounding box center [300, 108] width 55 height 16
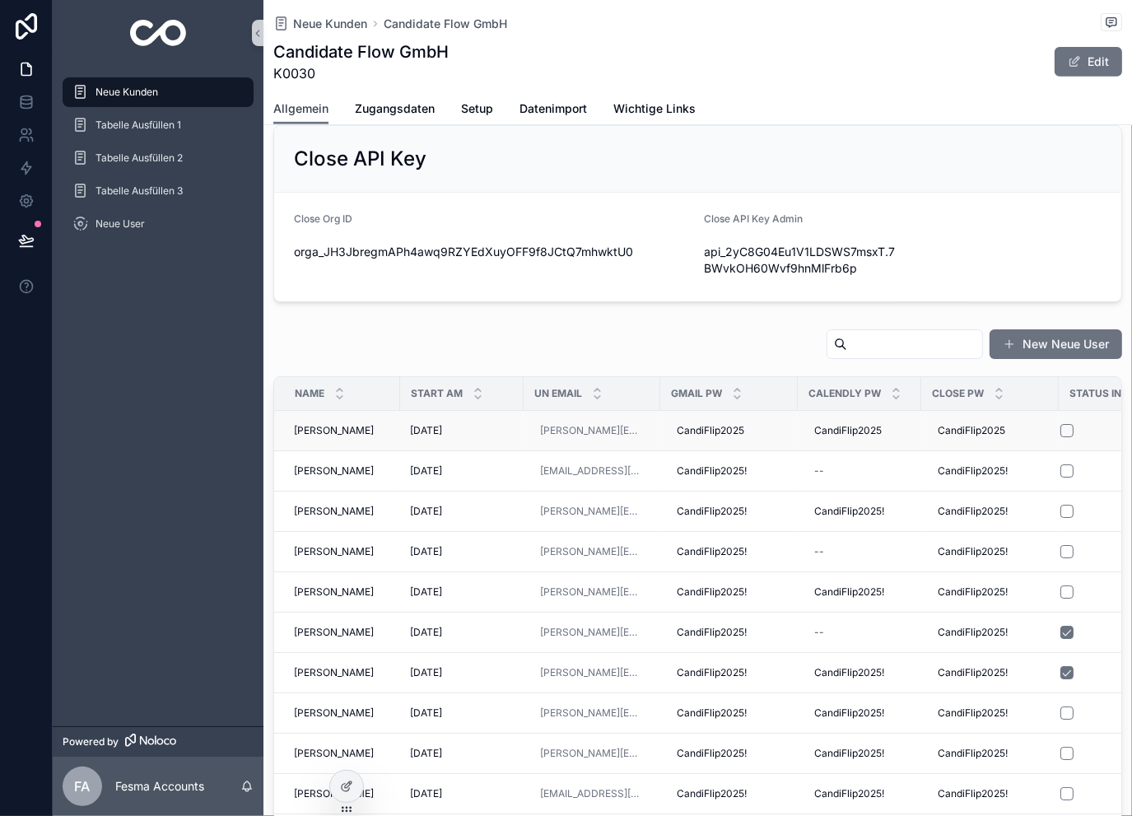
scroll to position [658, 0]
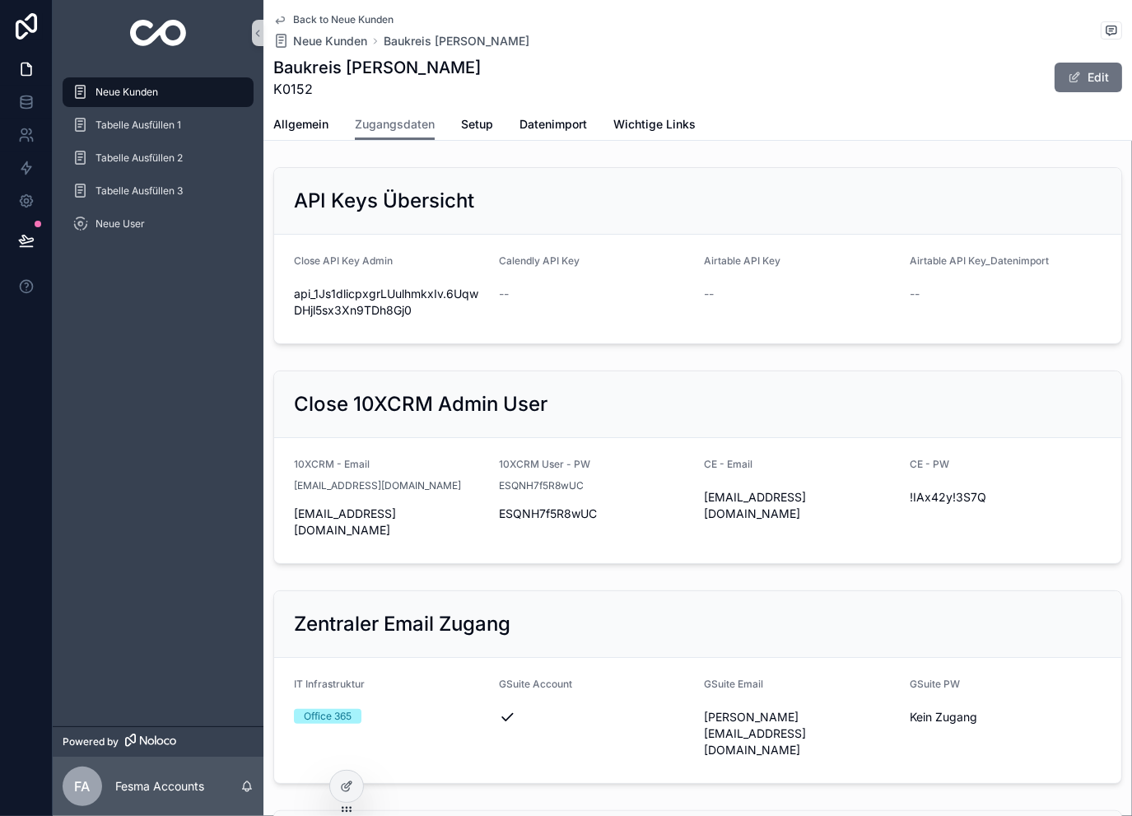
scroll to position [1627, 0]
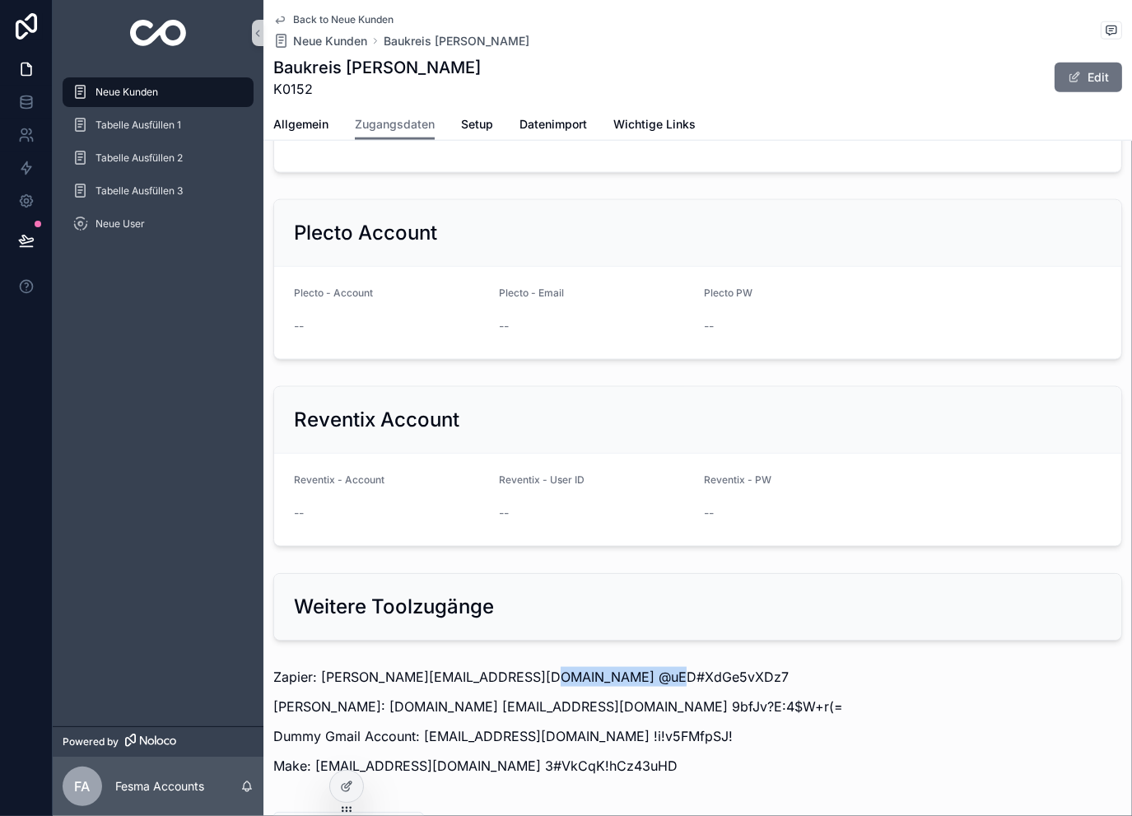
click at [324, 19] on span "Back to Neue Kunden" at bounding box center [343, 19] width 100 height 13
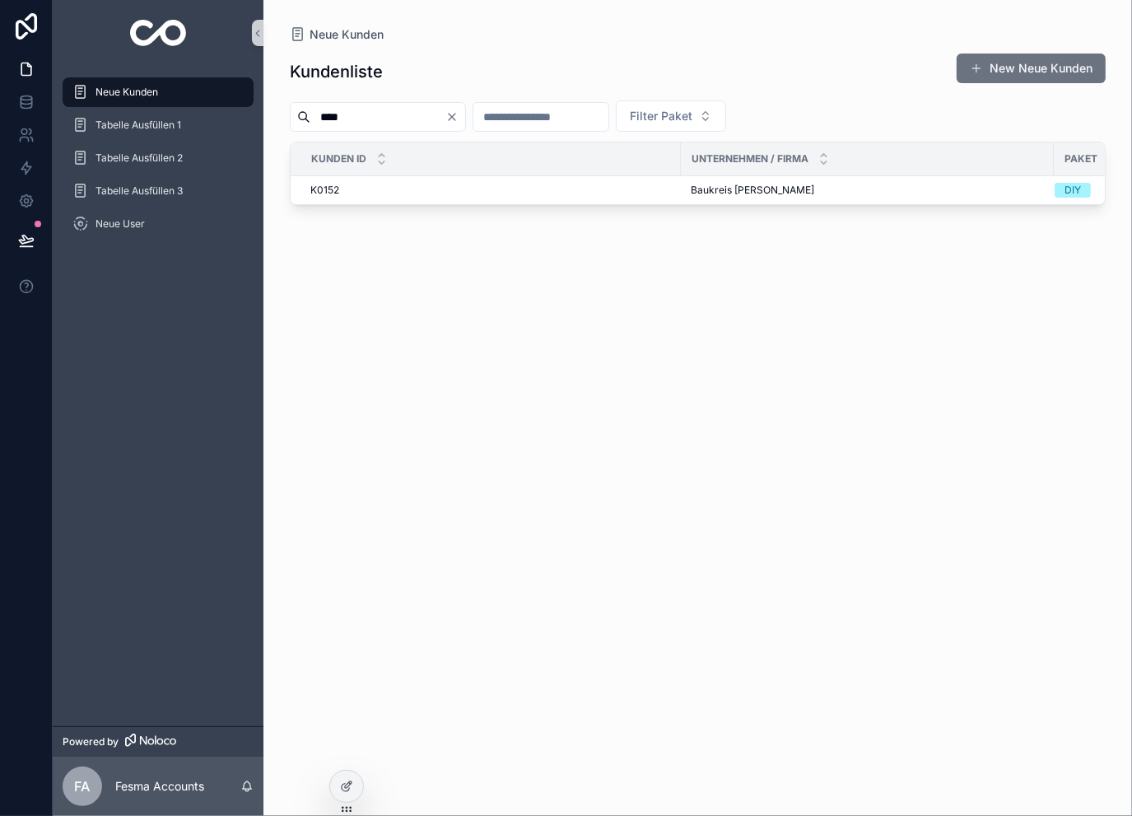
click at [379, 120] on input "****" at bounding box center [377, 116] width 135 height 23
click at [458, 118] on icon "Clear" at bounding box center [451, 116] width 13 height 13
click at [539, 116] on input "scrollable content" at bounding box center [520, 116] width 135 height 23
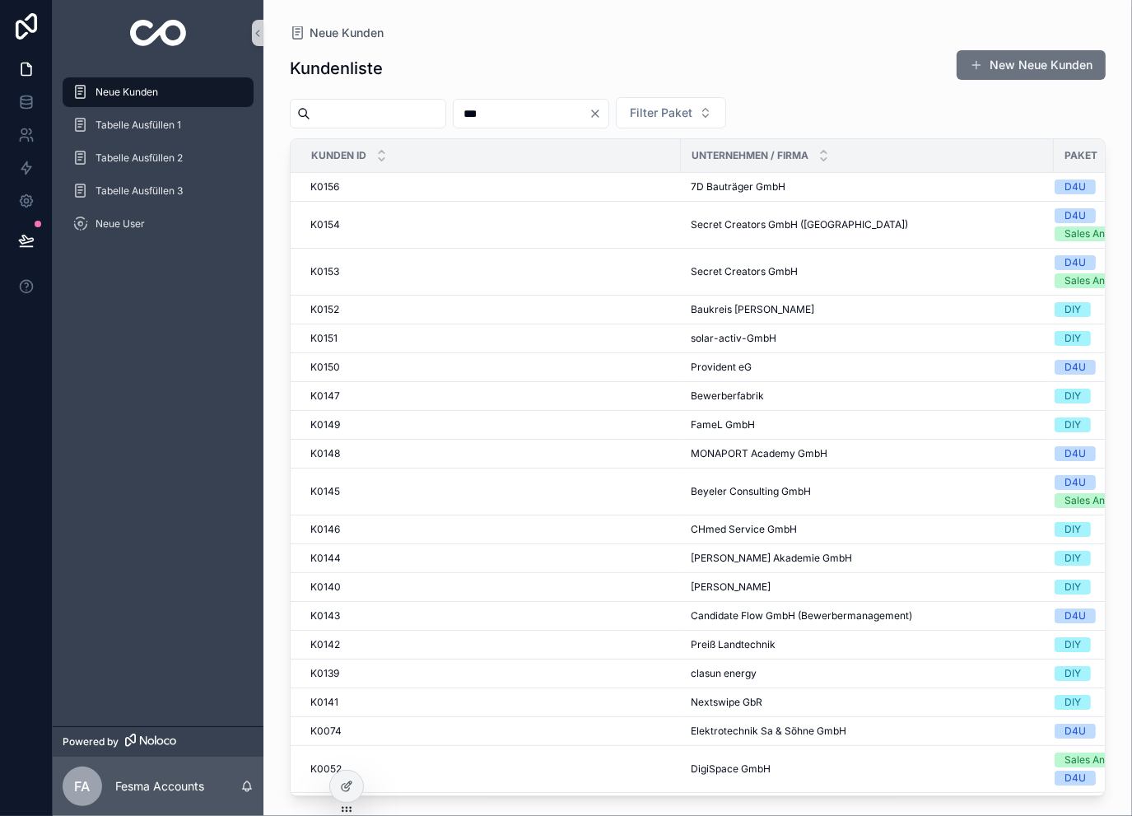
type input "***"
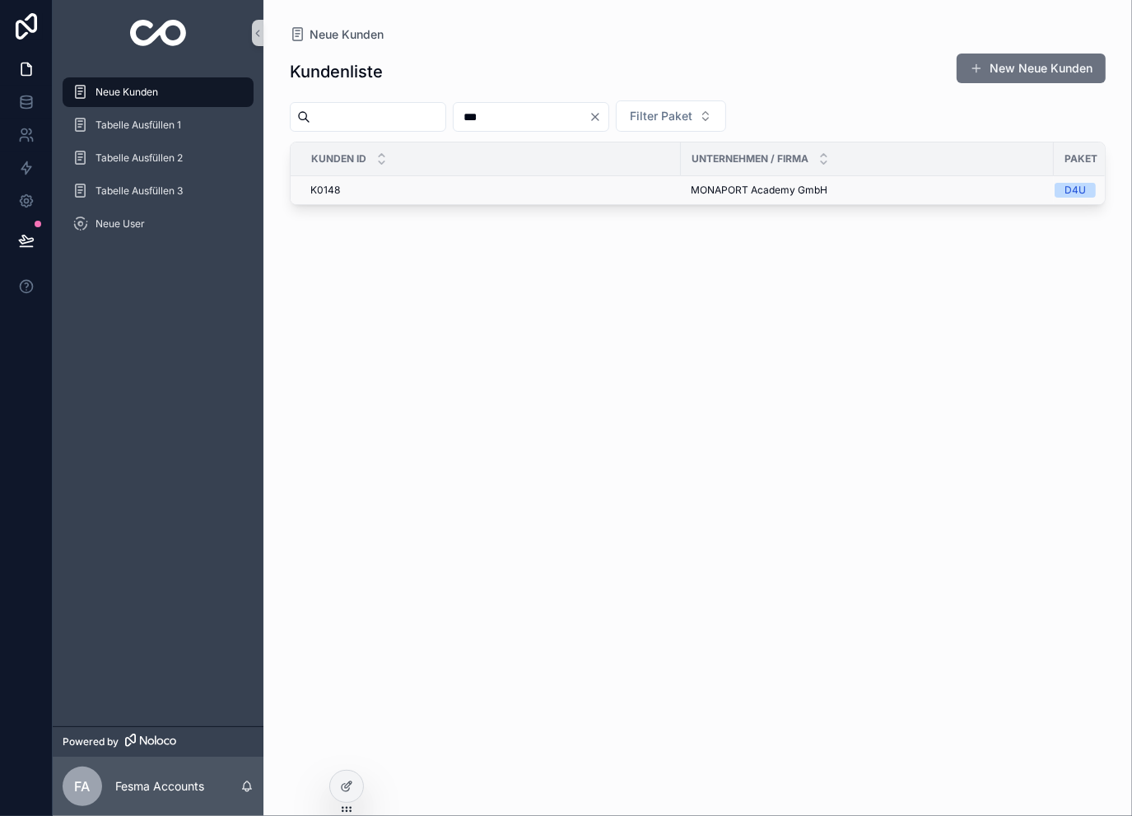
click at [528, 194] on div "K0148 K0148" at bounding box center [490, 190] width 360 height 13
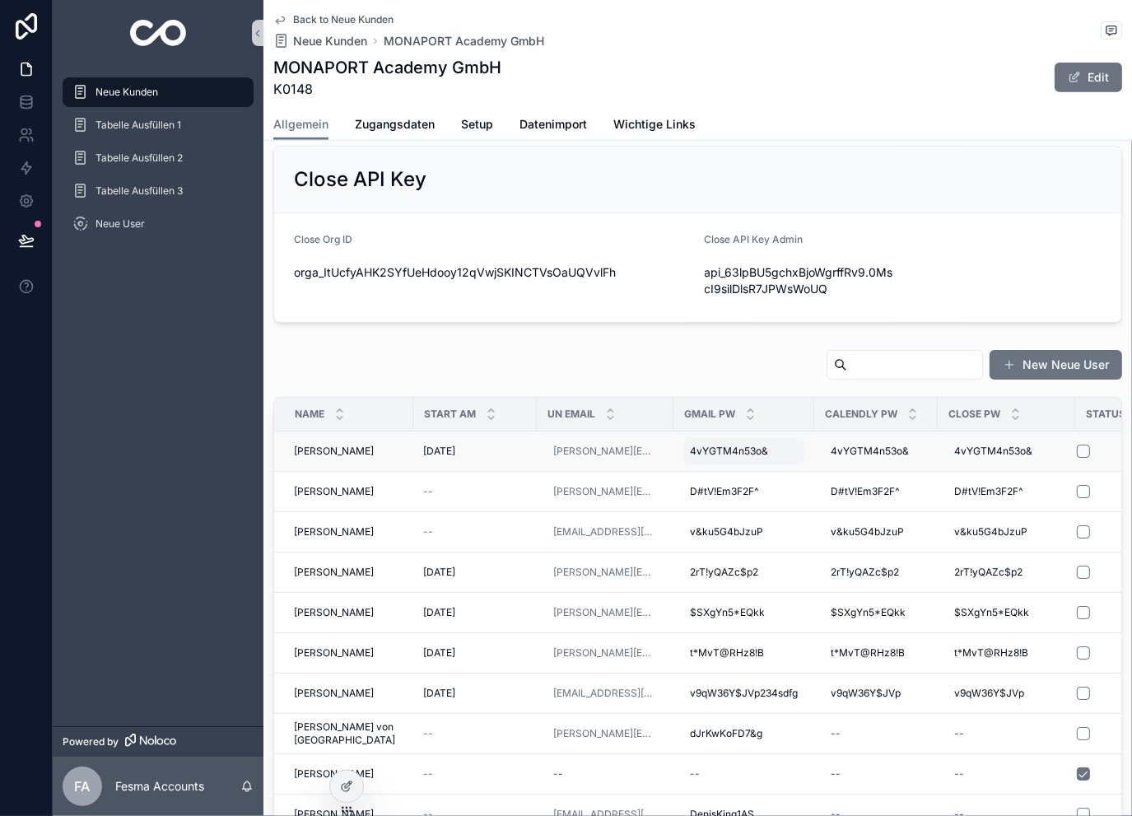
scroll to position [658, 0]
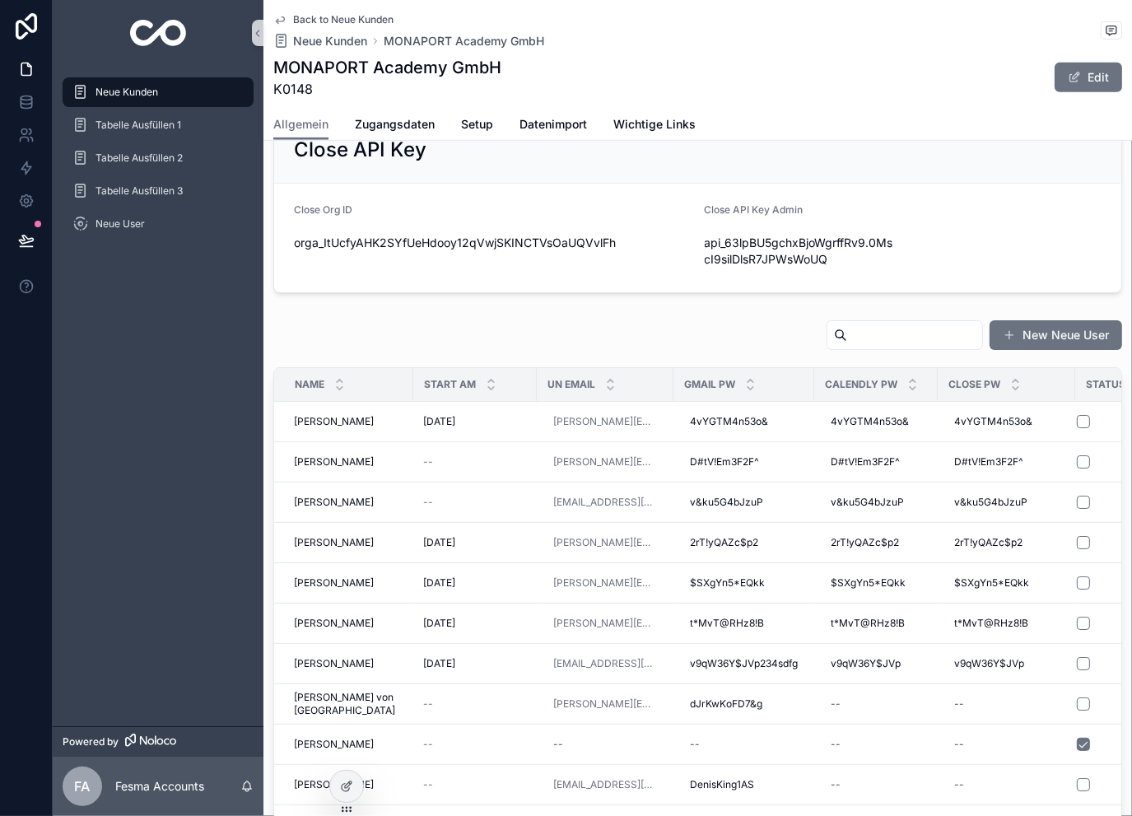
click at [847, 331] on input "scrollable content" at bounding box center [914, 334] width 135 height 23
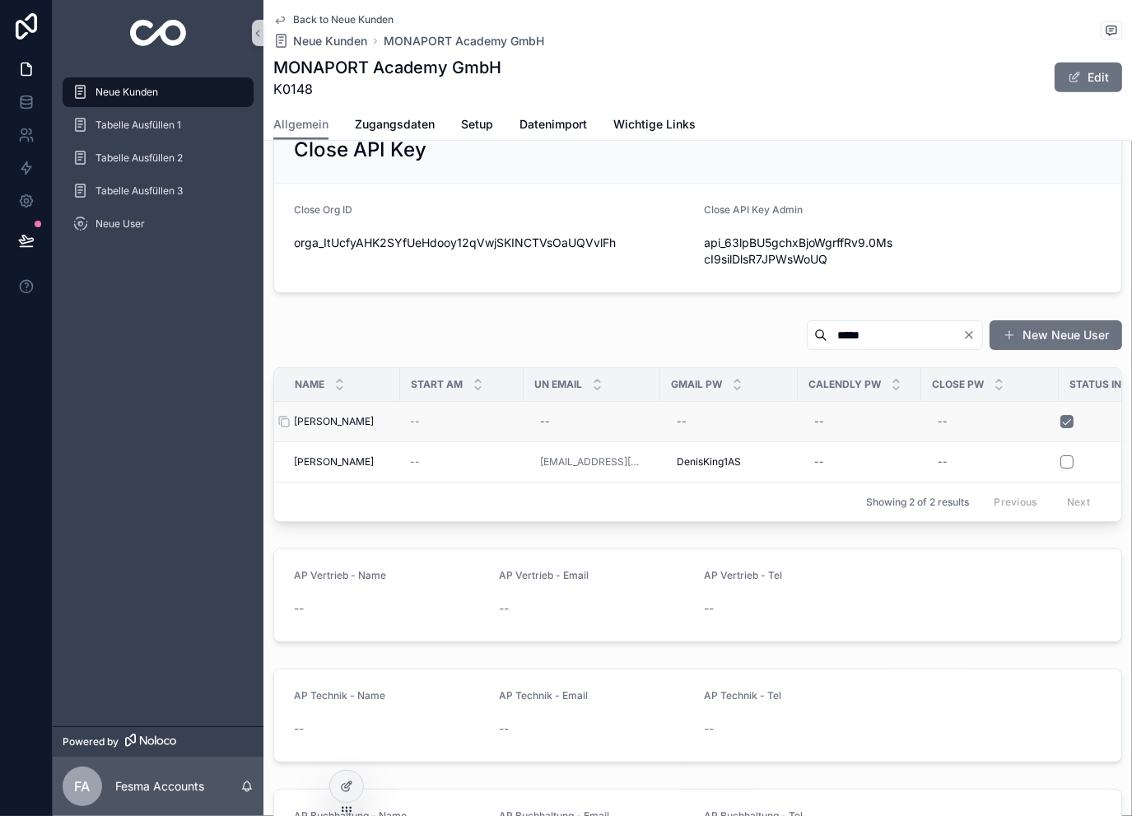
type input "*****"
click at [360, 418] on div "Denis Sipovic Denis Sipovic" at bounding box center [342, 421] width 96 height 13
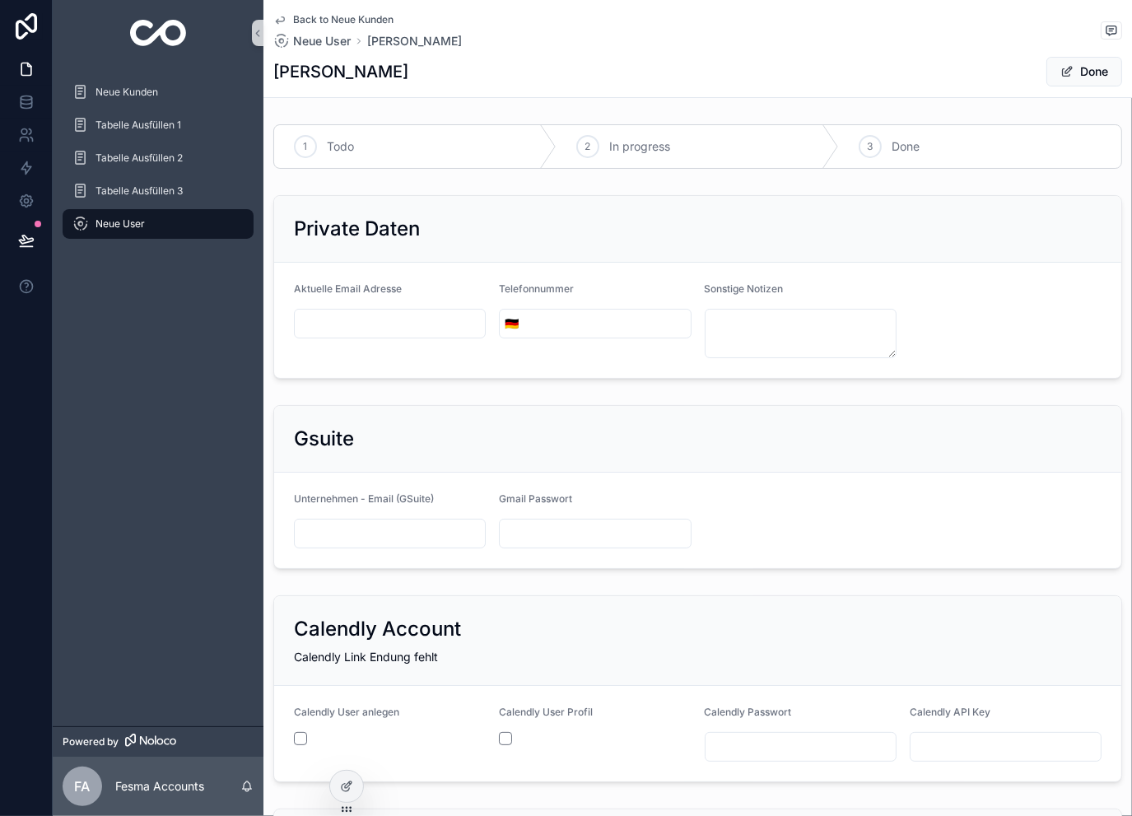
click at [346, 21] on span "Back to Neue Kunden" at bounding box center [343, 19] width 100 height 13
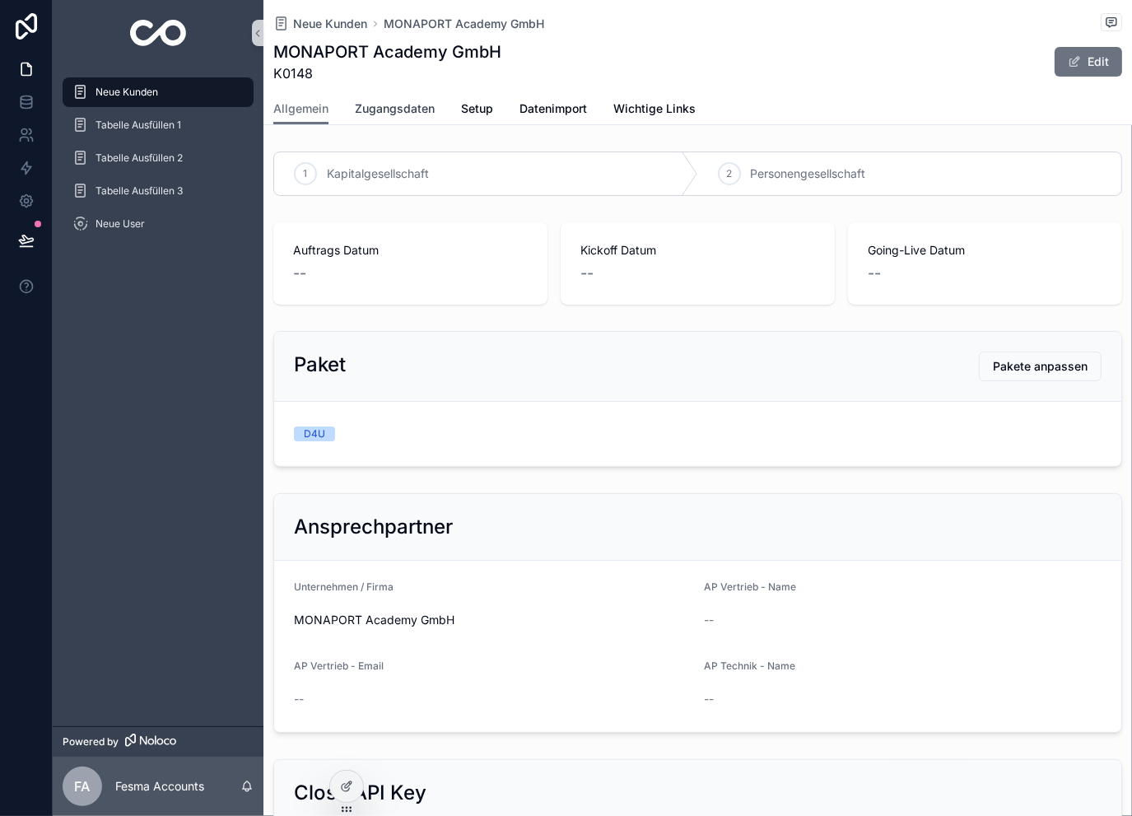
click at [402, 105] on span "Zugangsdaten" at bounding box center [395, 108] width 80 height 16
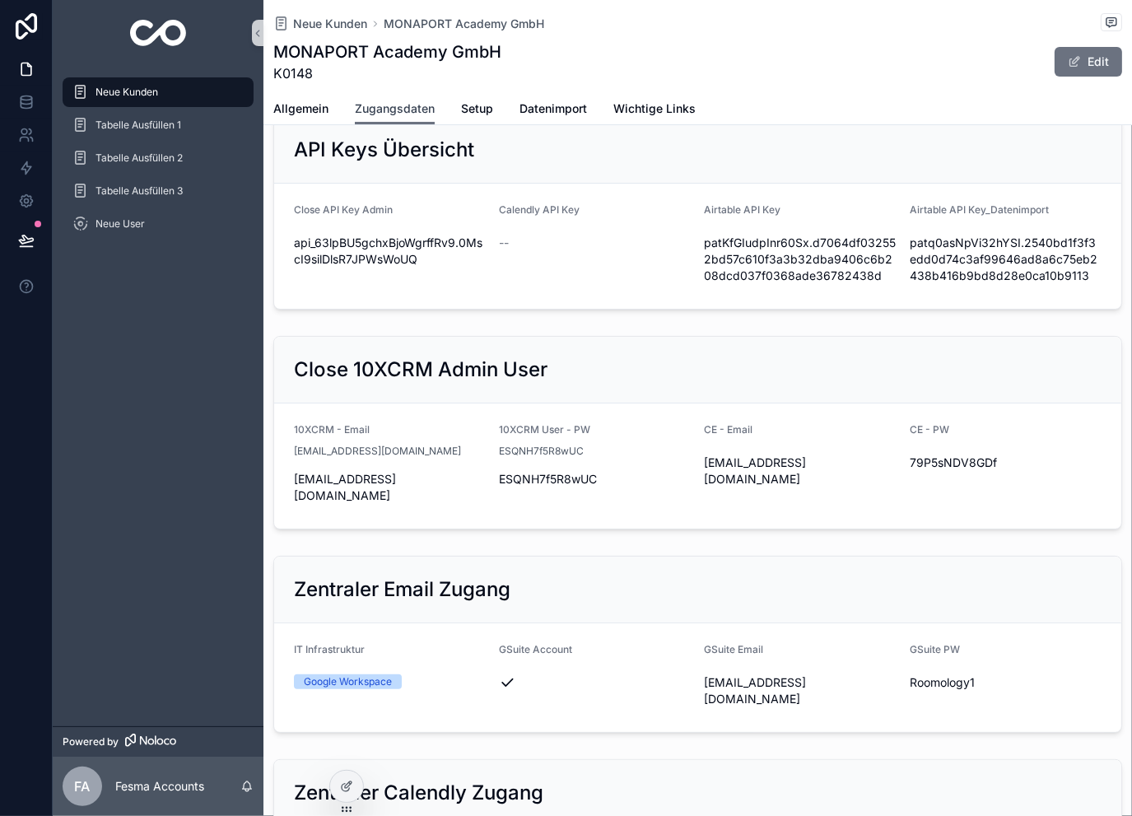
scroll to position [109, 0]
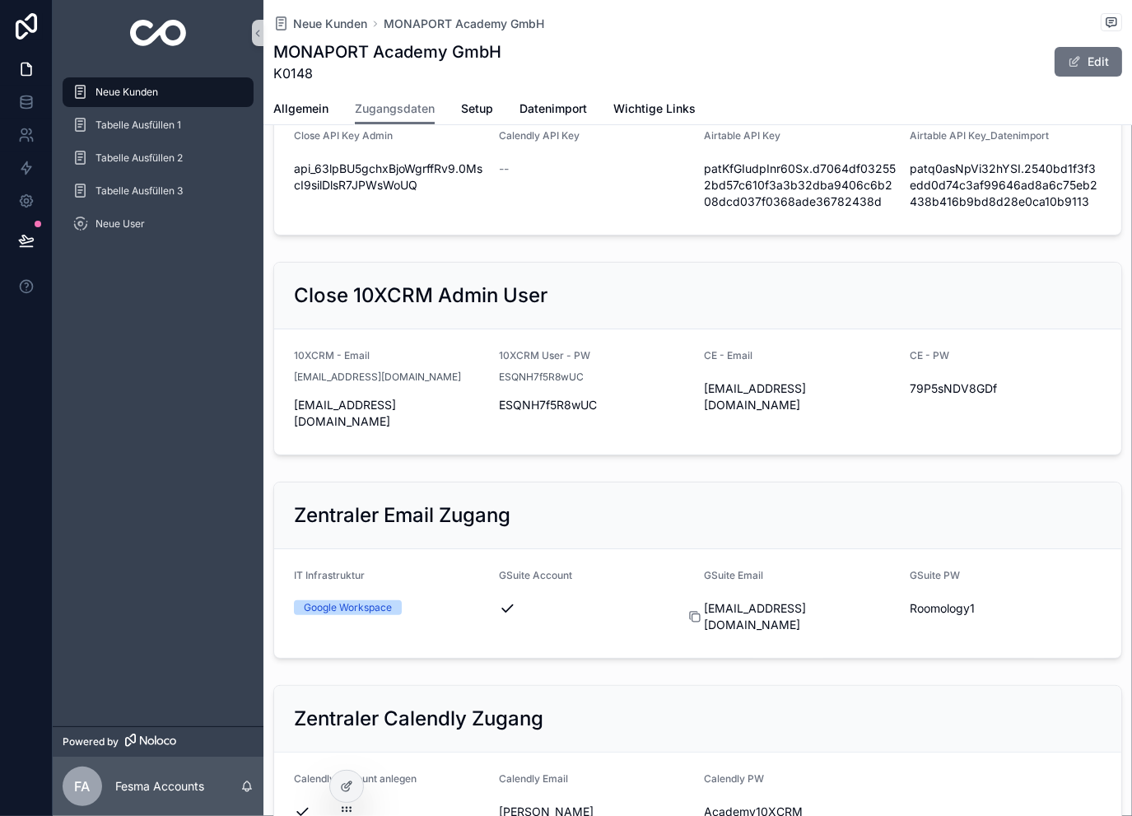
click at [688, 610] on icon "scrollable content" at bounding box center [694, 616] width 13 height 13
drag, startPoint x: 892, startPoint y: 590, endPoint x: 959, endPoint y: 571, distance: 69.3
click at [0, 0] on icon "scrollable content" at bounding box center [0, 0] width 0 height 0
